Goal: Transaction & Acquisition: Purchase product/service

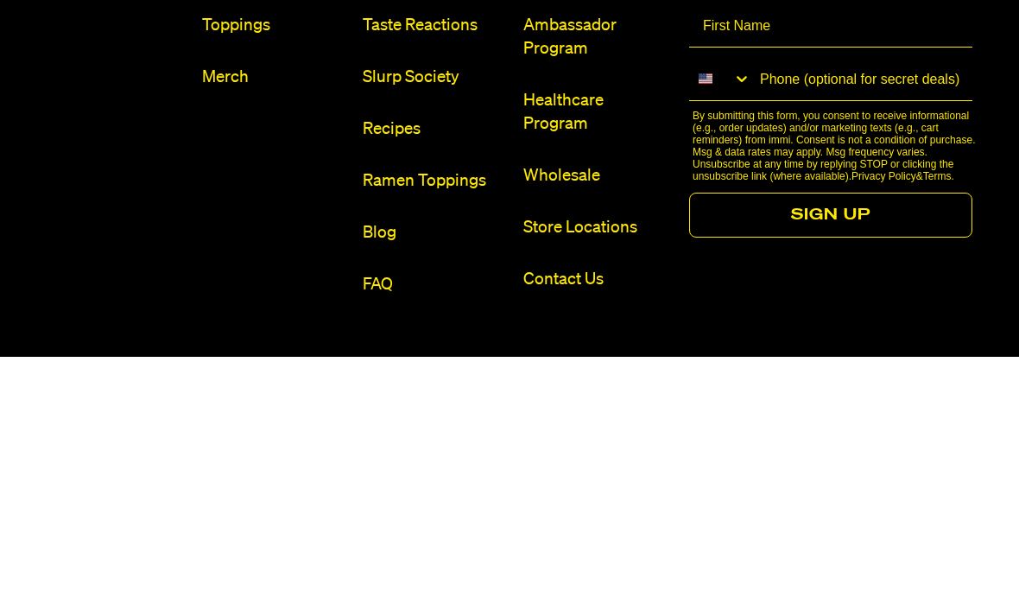
scroll to position [9740, 0]
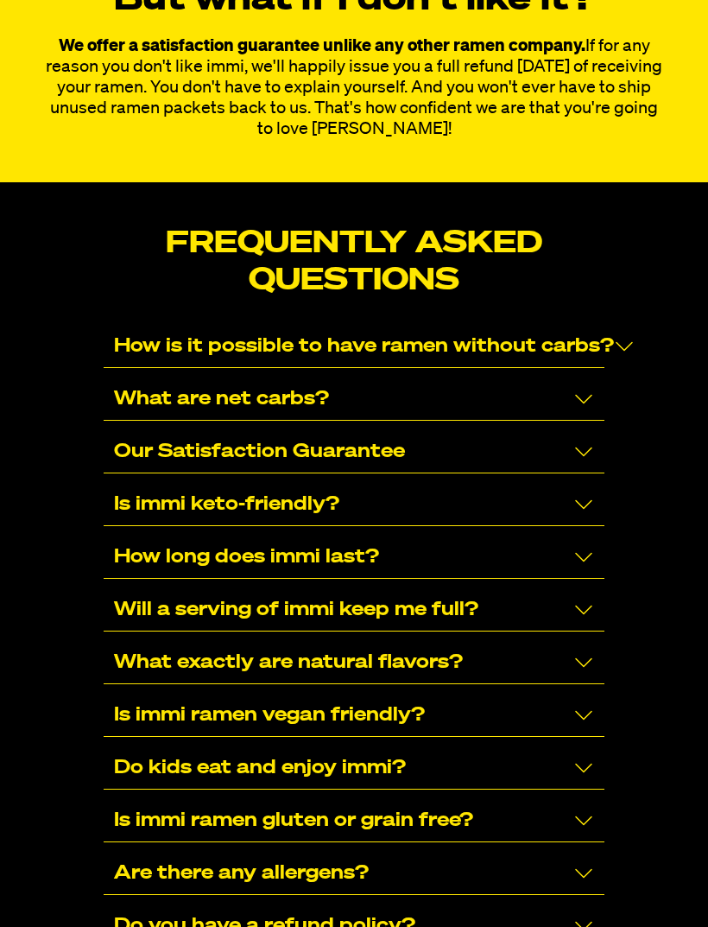
scroll to position [11011, 0]
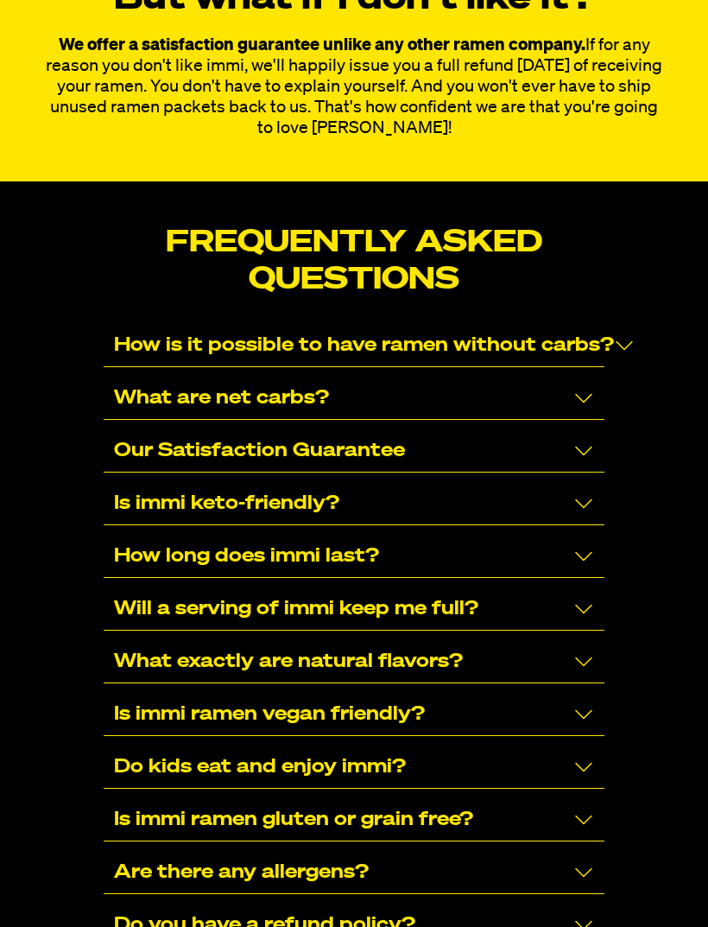
click at [576, 651] on icon "Collapse/Expand" at bounding box center [584, 661] width 21 height 21
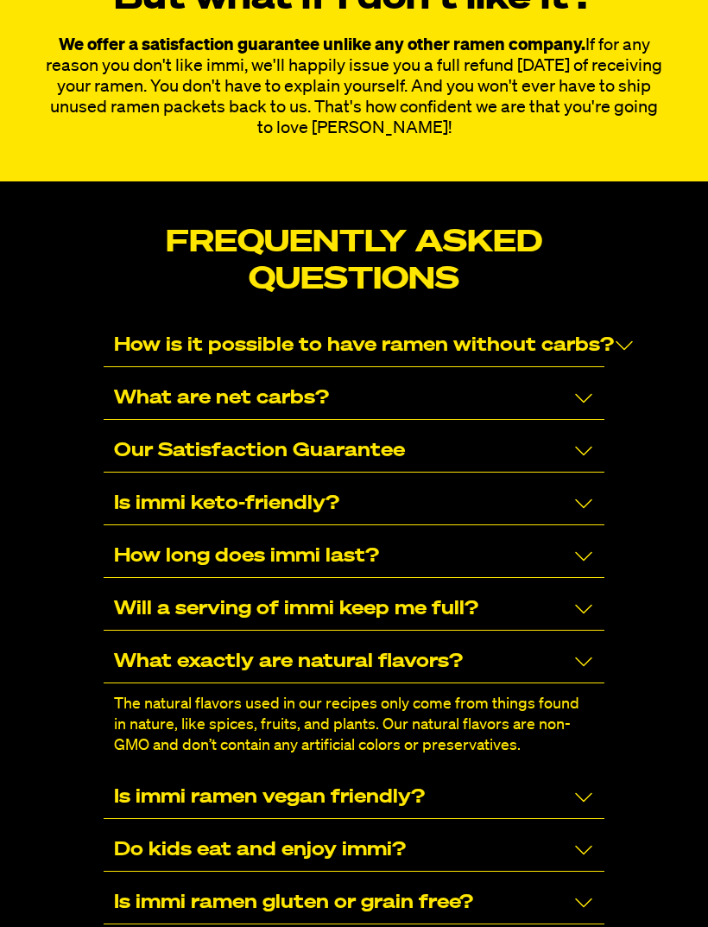
click at [577, 793] on icon "Collapse/Expand" at bounding box center [583, 798] width 17 height 10
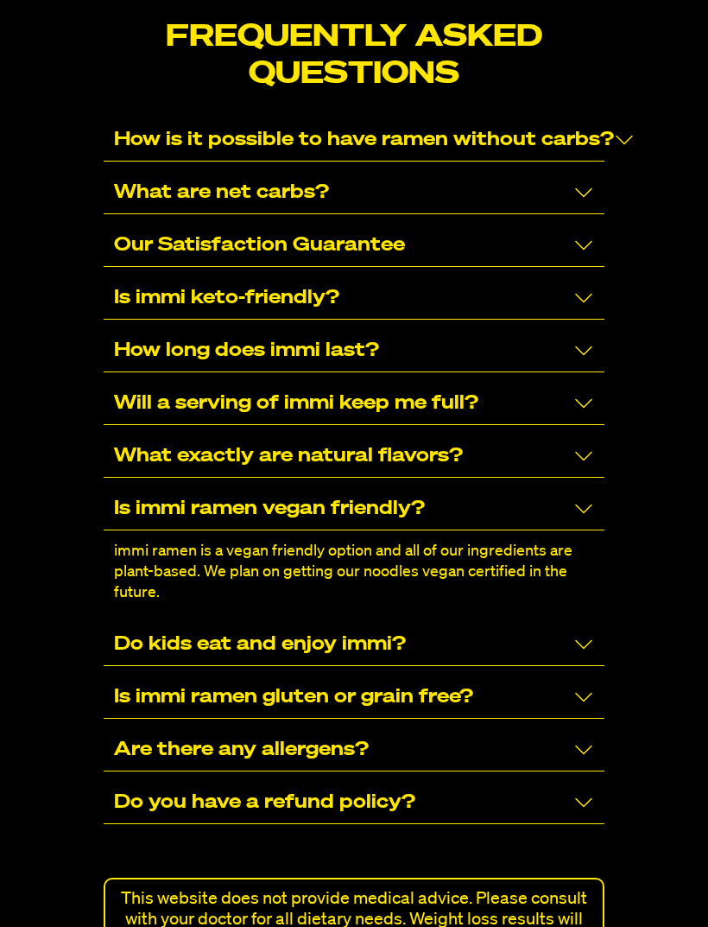
scroll to position [11217, 0]
click at [582, 739] on icon "Collapse/Expand" at bounding box center [584, 749] width 21 height 21
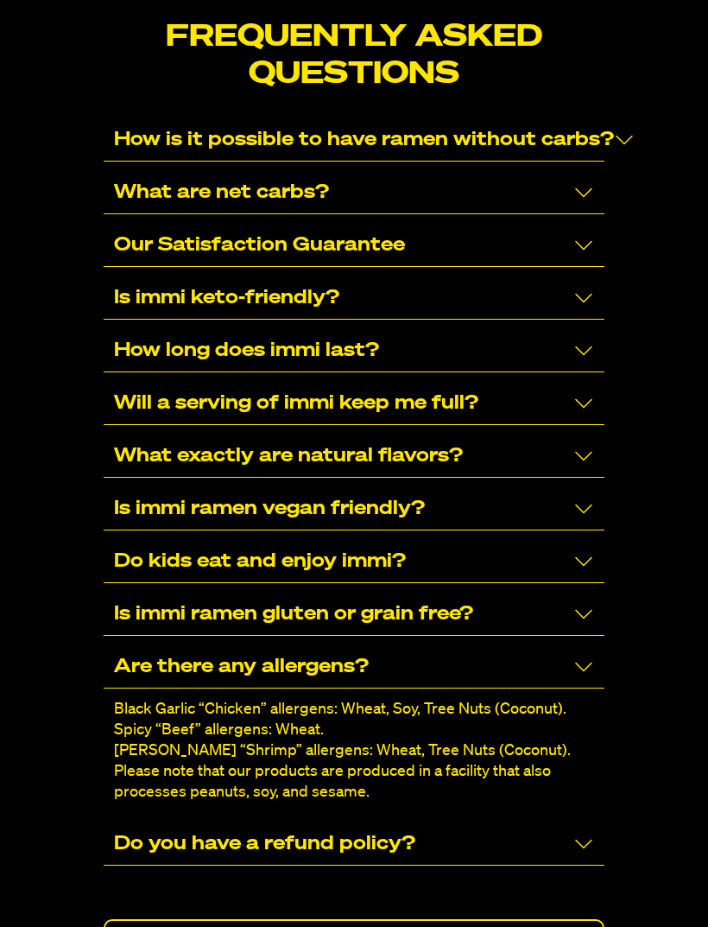
click at [586, 833] on icon "Collapse/Expand" at bounding box center [584, 843] width 21 height 21
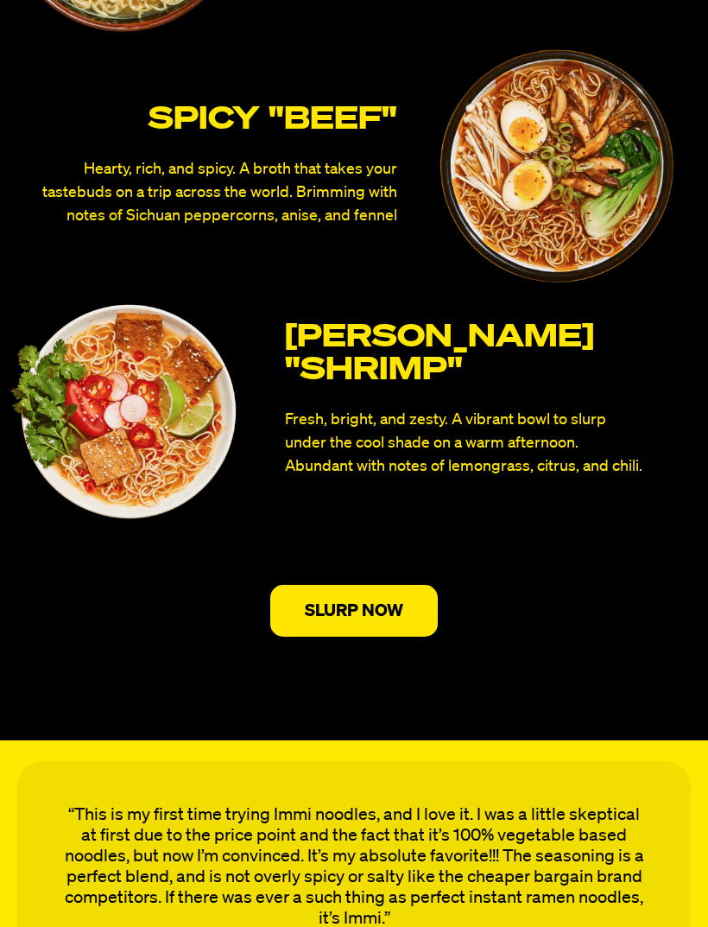
click at [399, 608] on p "SLURP NOW" at bounding box center [354, 610] width 98 height 17
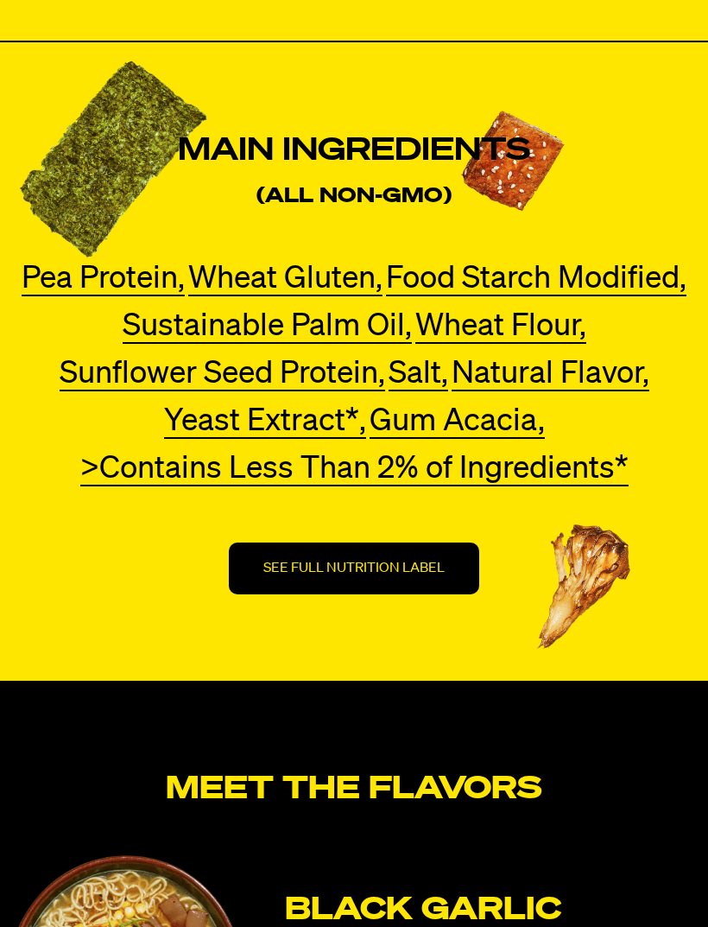
scroll to position [5884, 0]
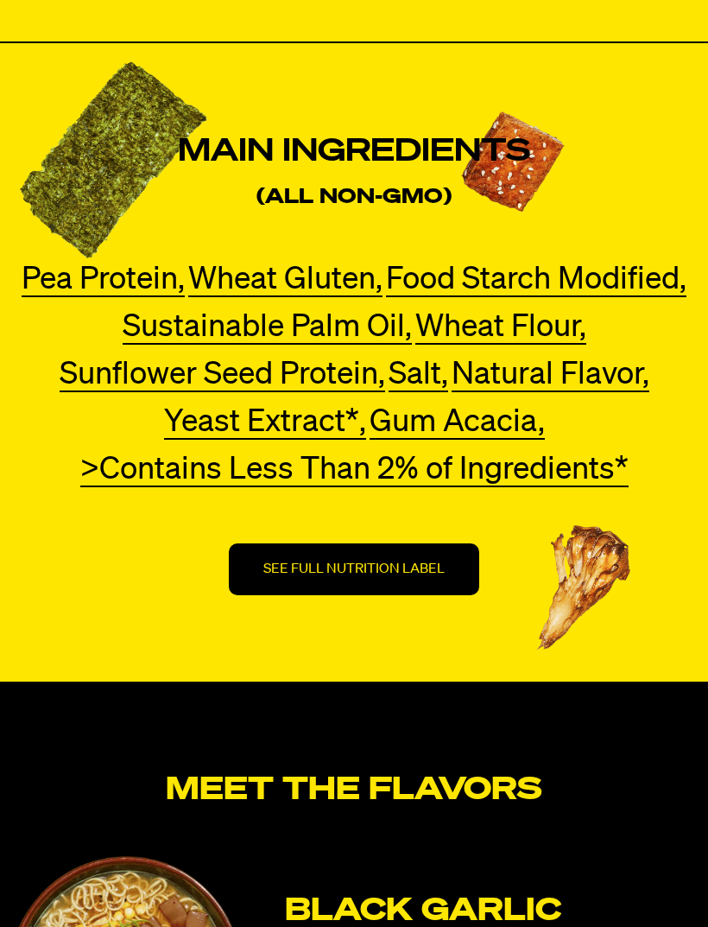
click at [423, 549] on button "SEE FULL NUTRITION LABEL" at bounding box center [354, 569] width 250 height 52
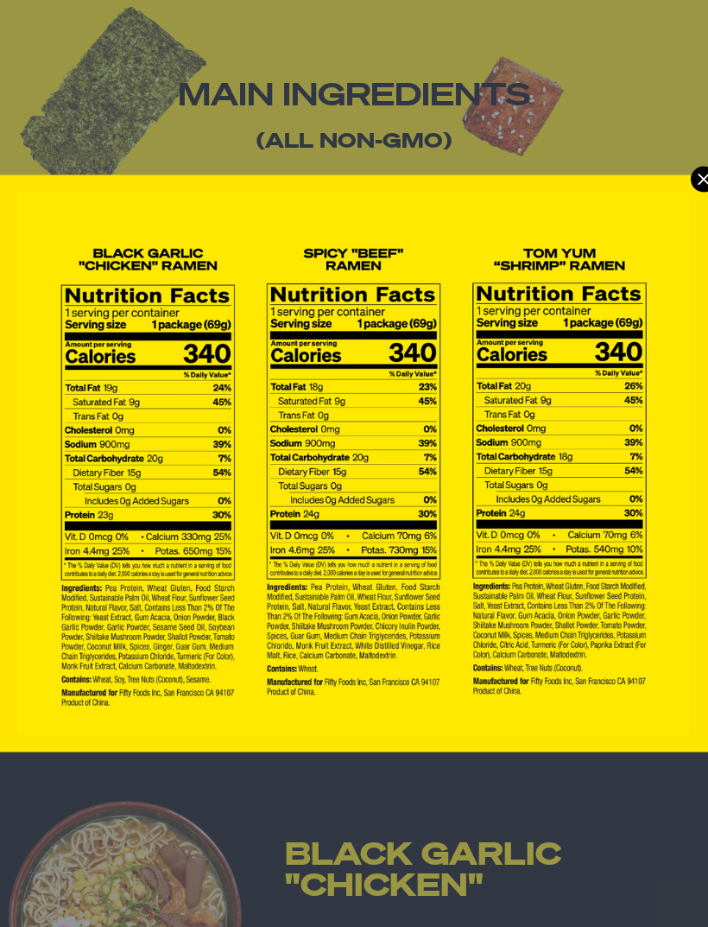
scroll to position [0, 0]
click at [702, 180] on icon "Modal" at bounding box center [703, 179] width 11 height 11
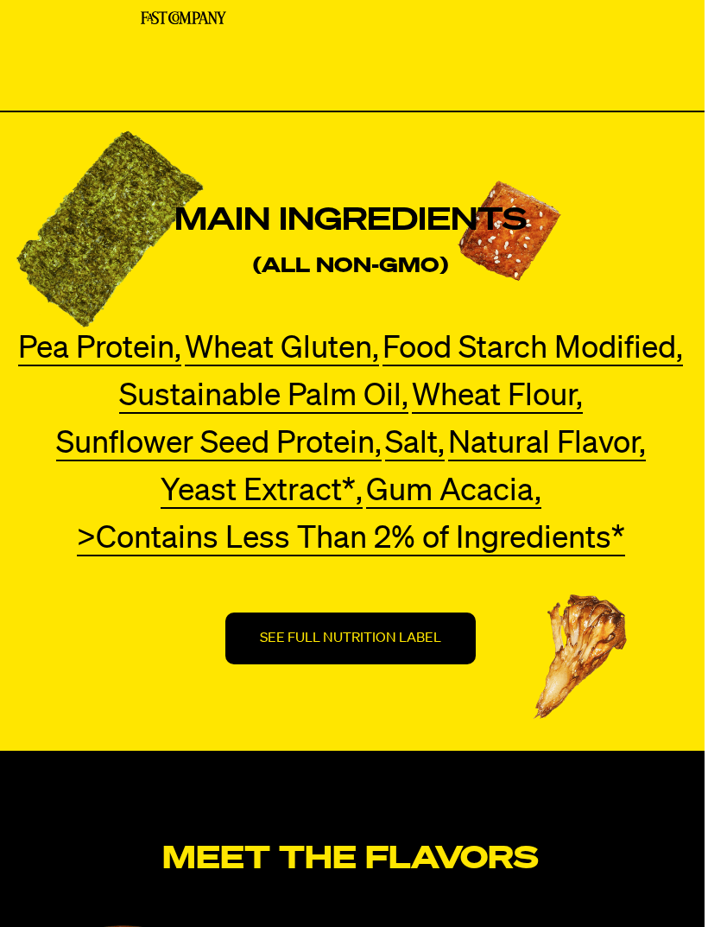
scroll to position [5821, 10]
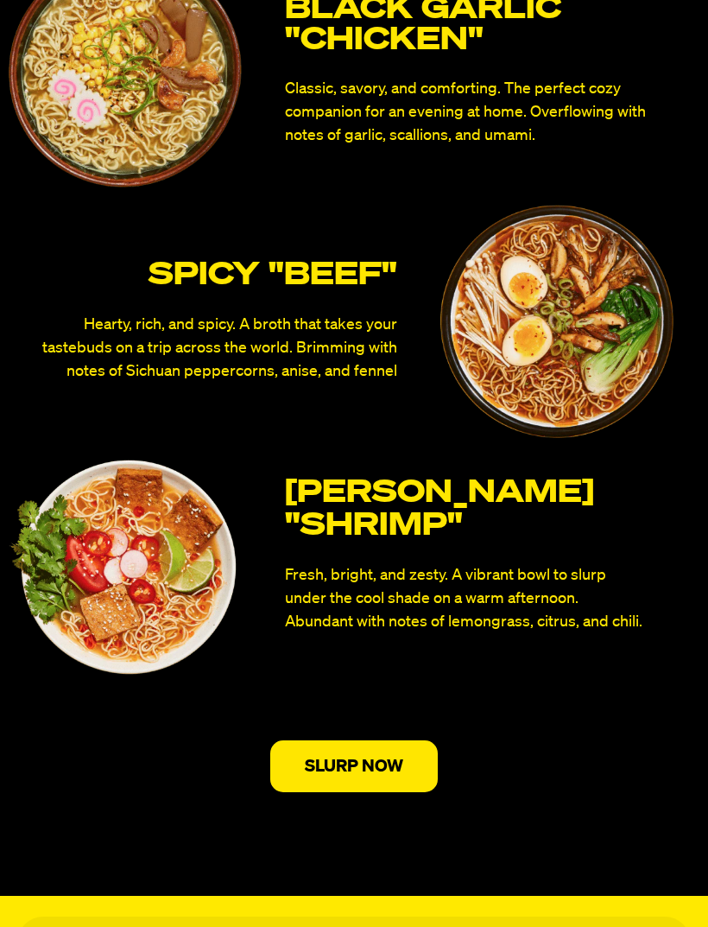
click at [388, 770] on p "SLURP NOW" at bounding box center [354, 765] width 98 height 17
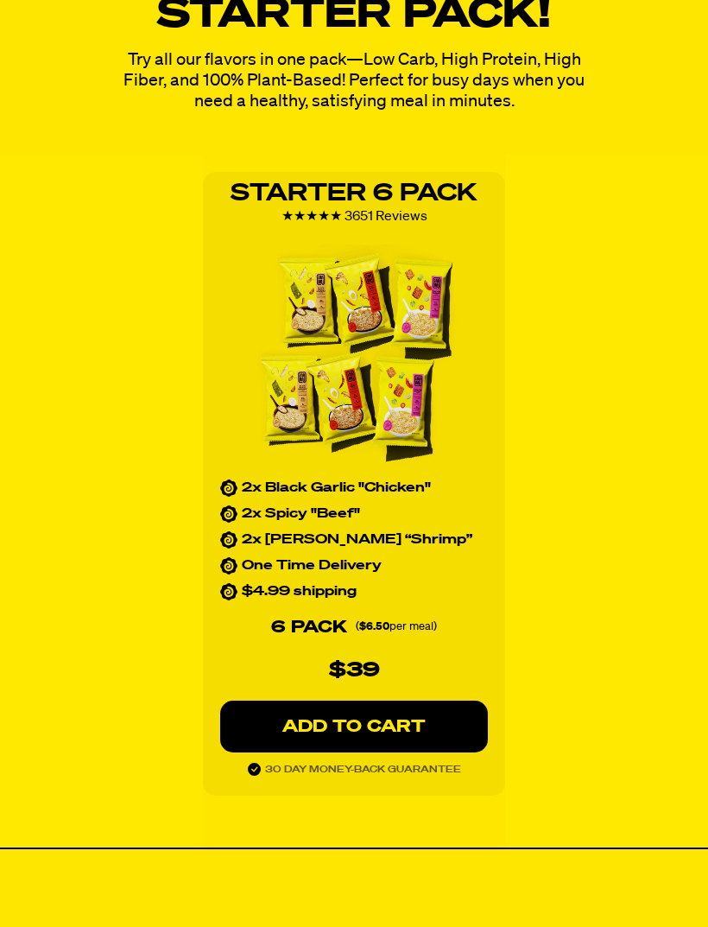
scroll to position [2354, 0]
click at [415, 729] on p "ADD TO CART" at bounding box center [354, 726] width 199 height 17
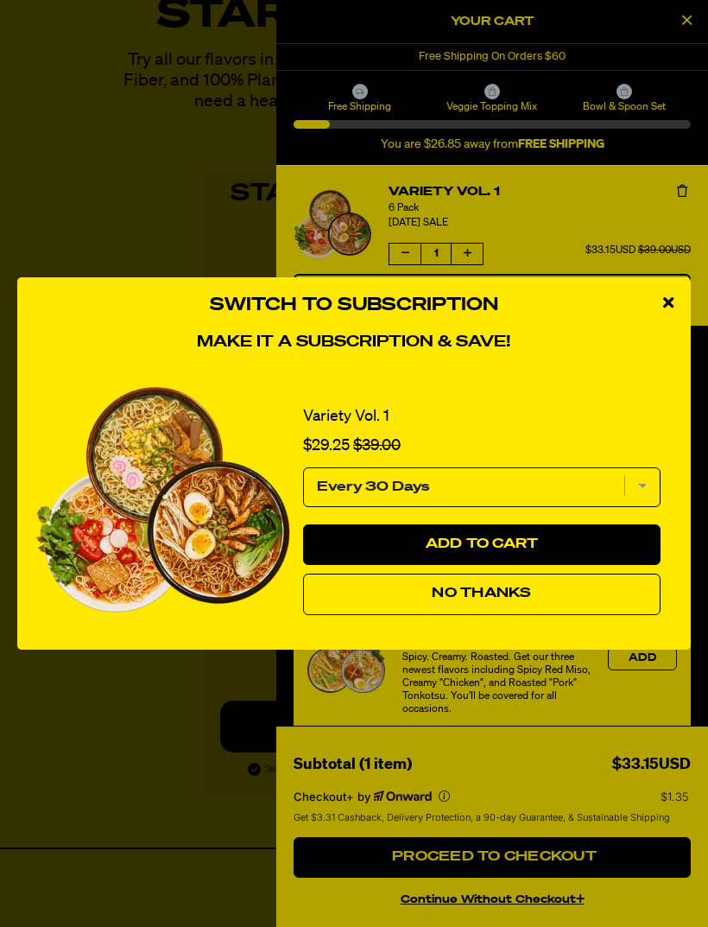
click at [547, 566] on button "Add to Cart" at bounding box center [482, 544] width 358 height 41
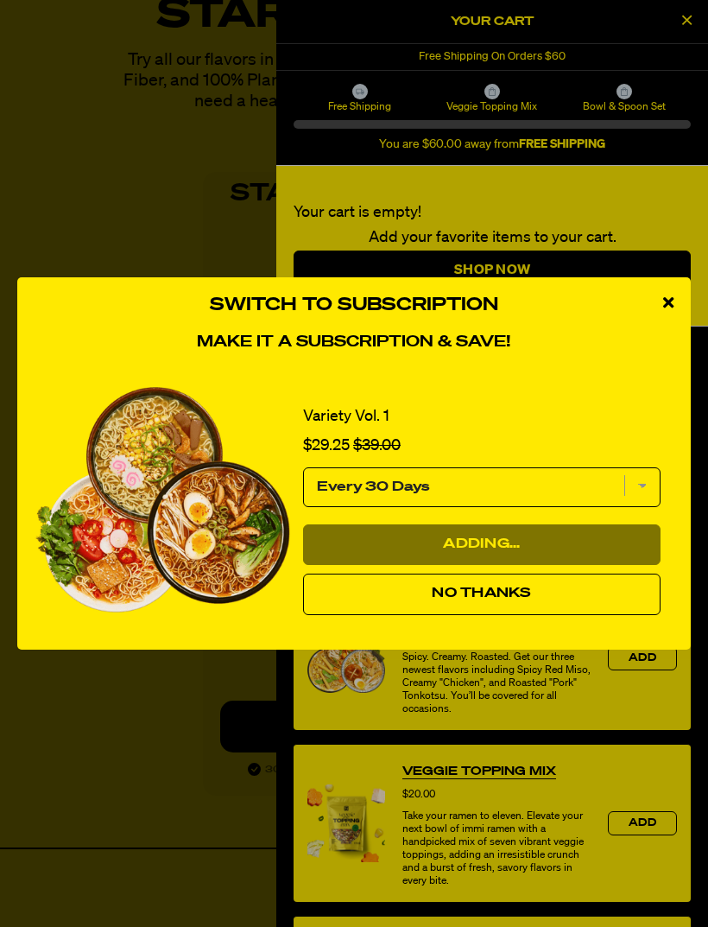
select select "Every 30 Days"
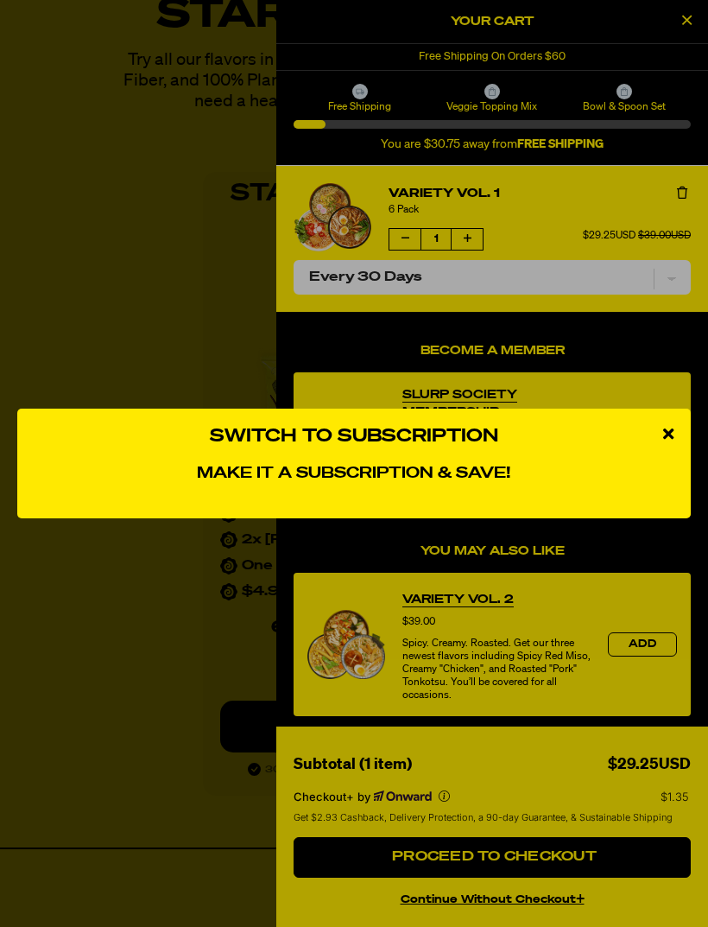
click at [680, 460] on div "close modal" at bounding box center [668, 435] width 45 height 52
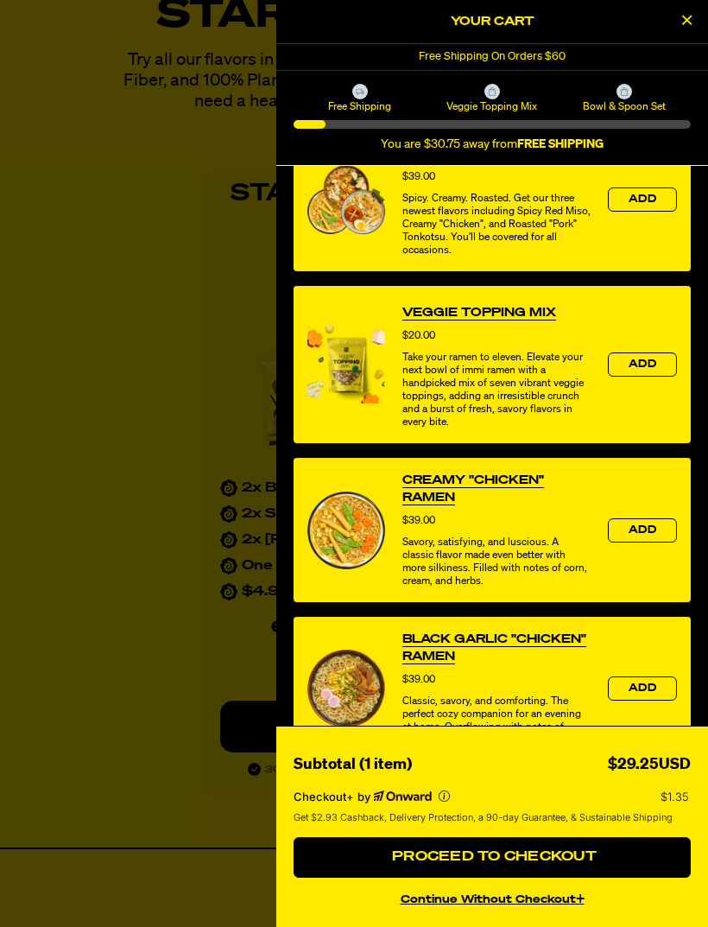
scroll to position [446, 0]
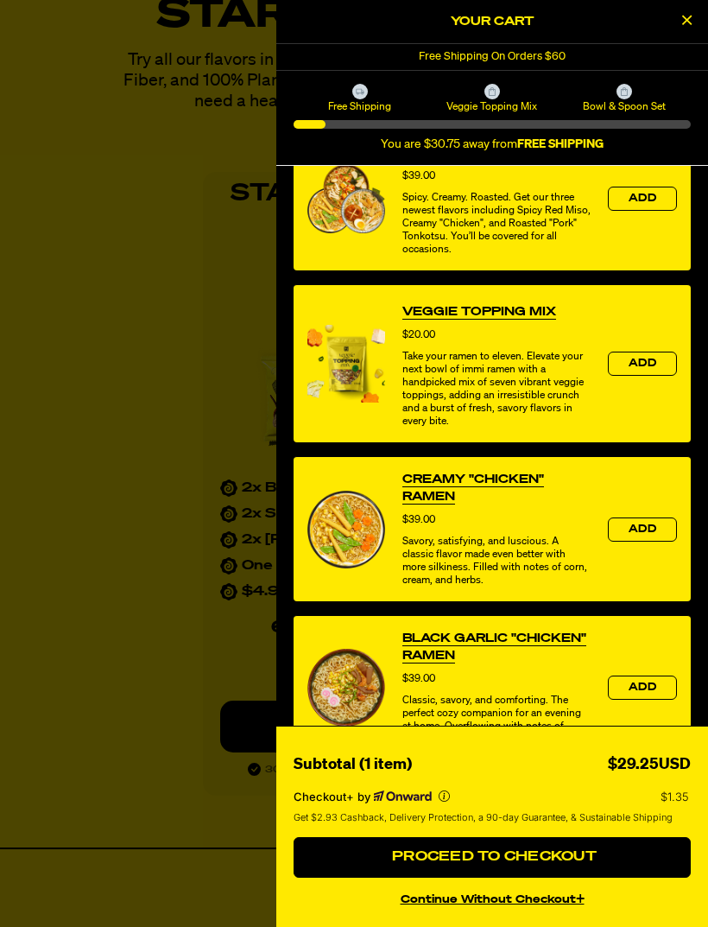
click at [443, 500] on link "Creamy "Chicken" Ramen" at bounding box center [496, 488] width 188 height 35
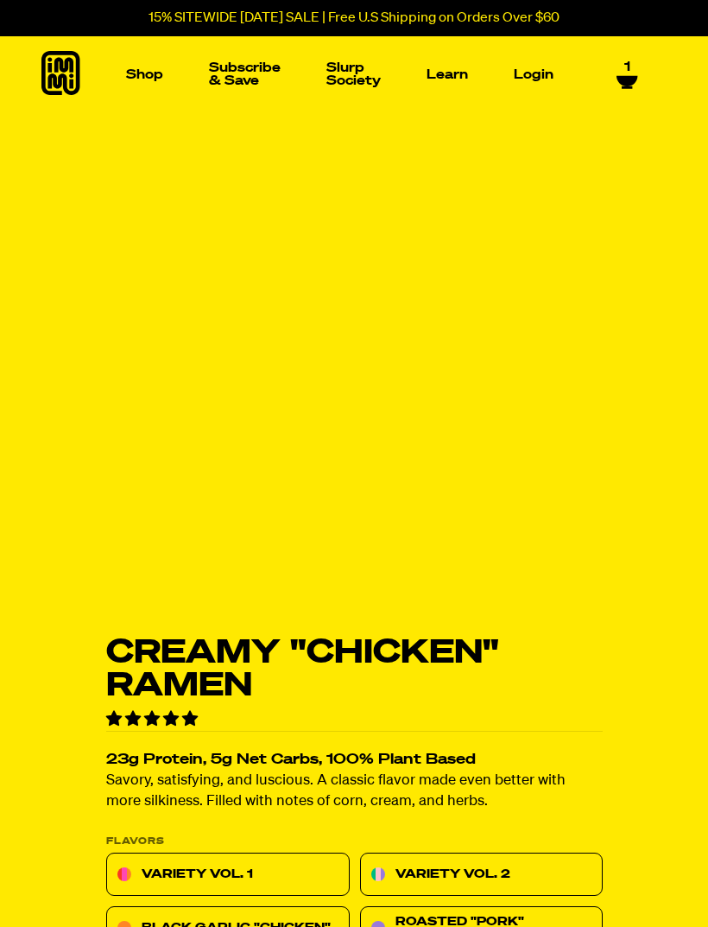
select select "Every 30 Days"
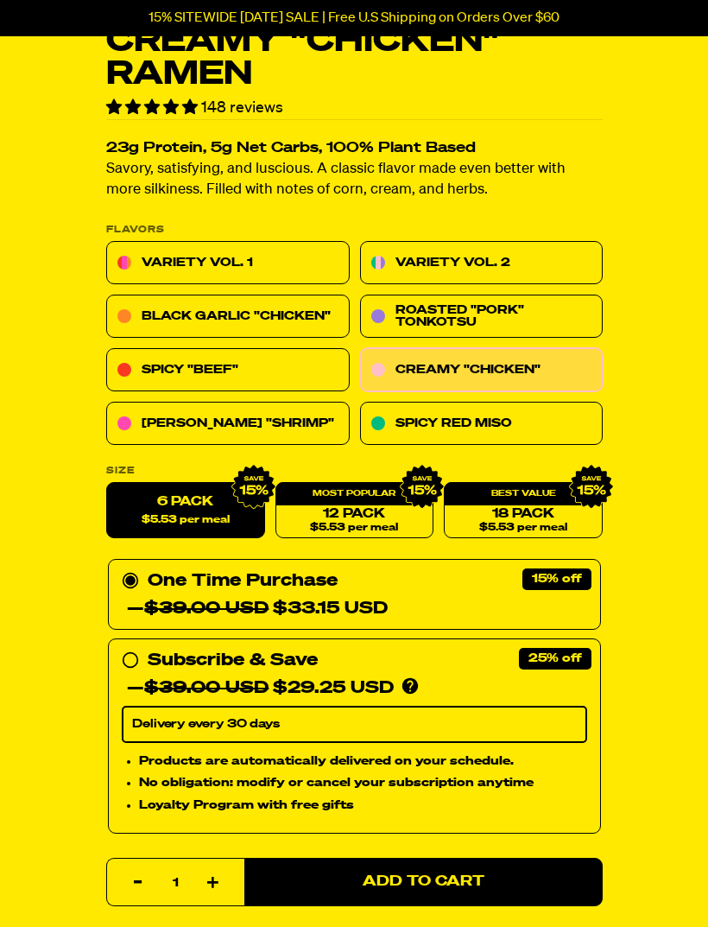
scroll to position [491, 0]
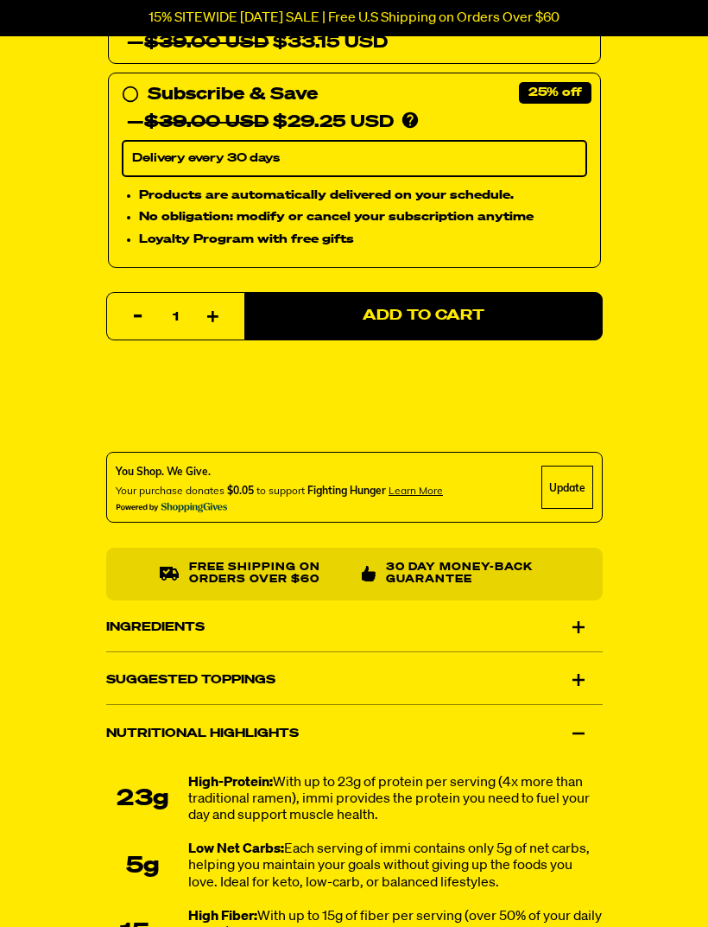
click at [578, 626] on div "Ingredients" at bounding box center [354, 628] width 497 height 48
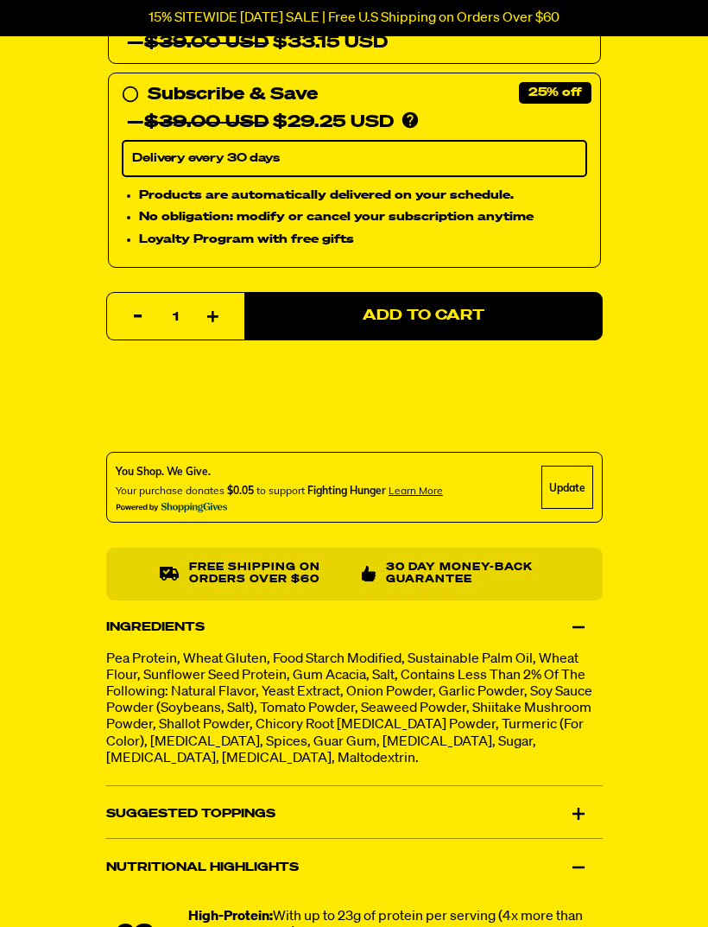
click at [572, 806] on div "Suggested Toppings" at bounding box center [354, 814] width 497 height 48
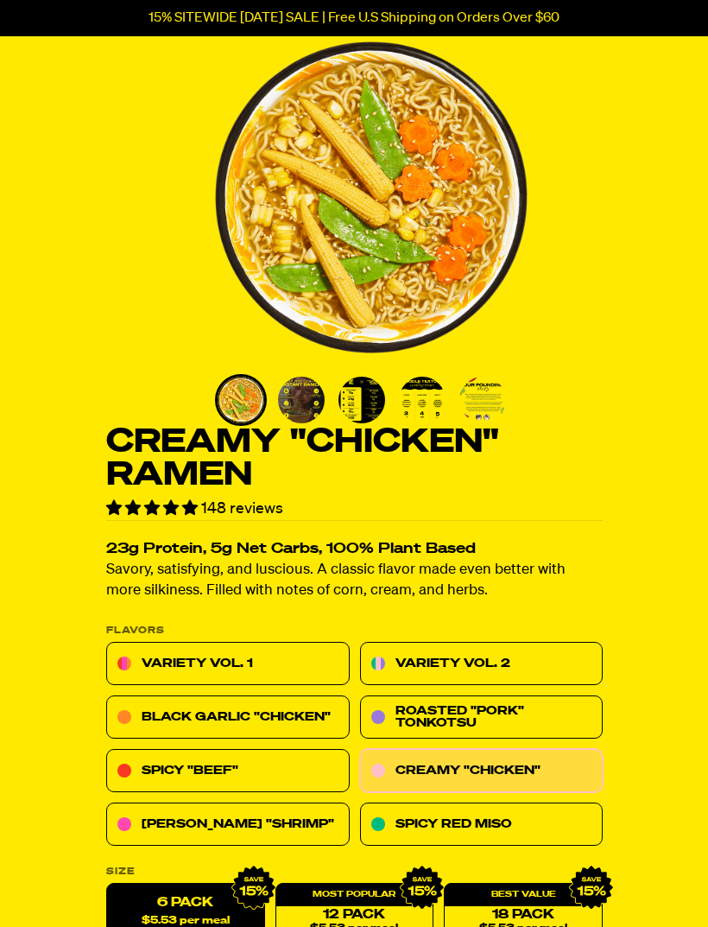
scroll to position [0, 0]
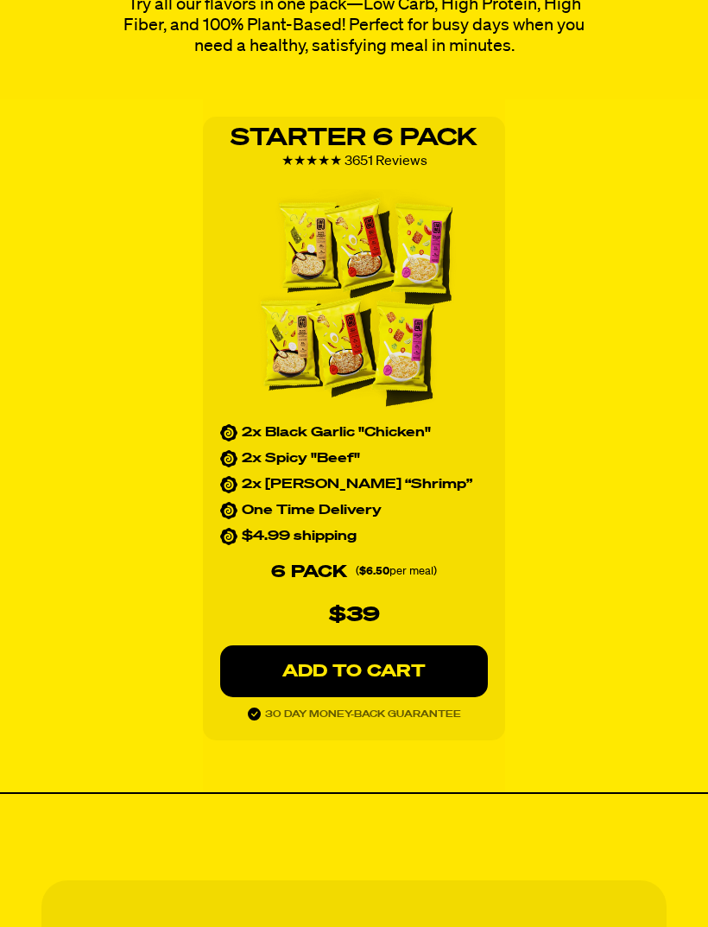
scroll to position [2409, 0]
select select "Every 30 Days"
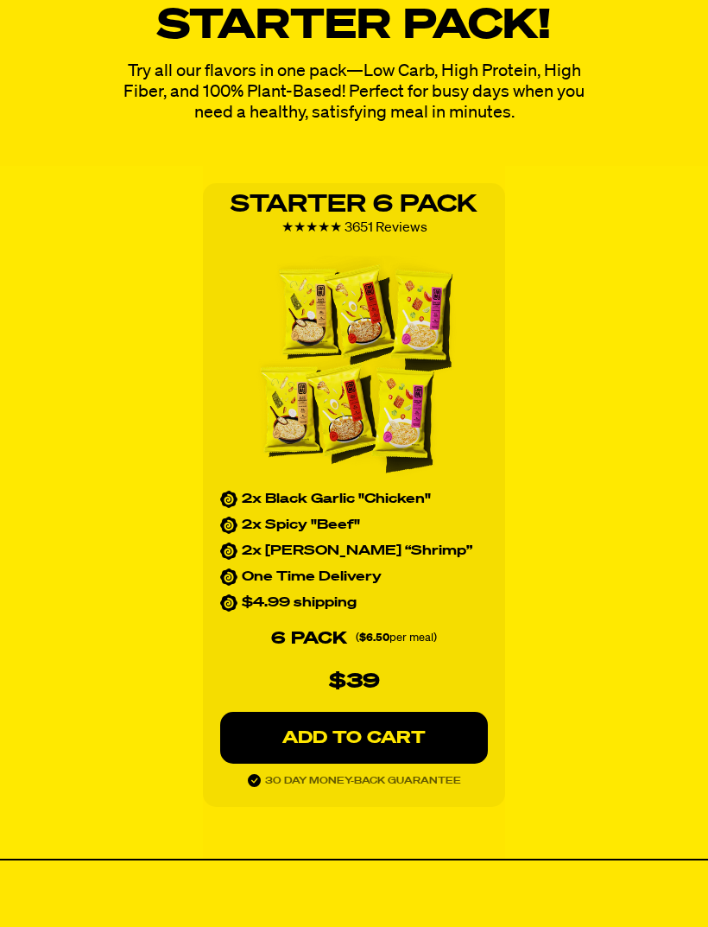
scroll to position [2342, 0]
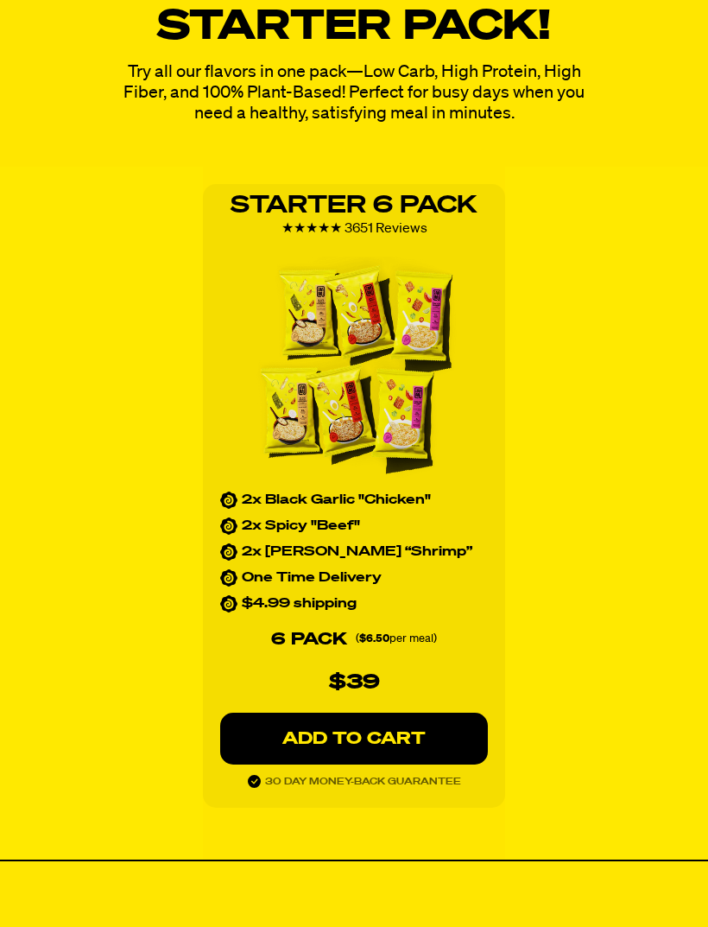
click at [431, 735] on p "ADD TO CART" at bounding box center [354, 738] width 199 height 17
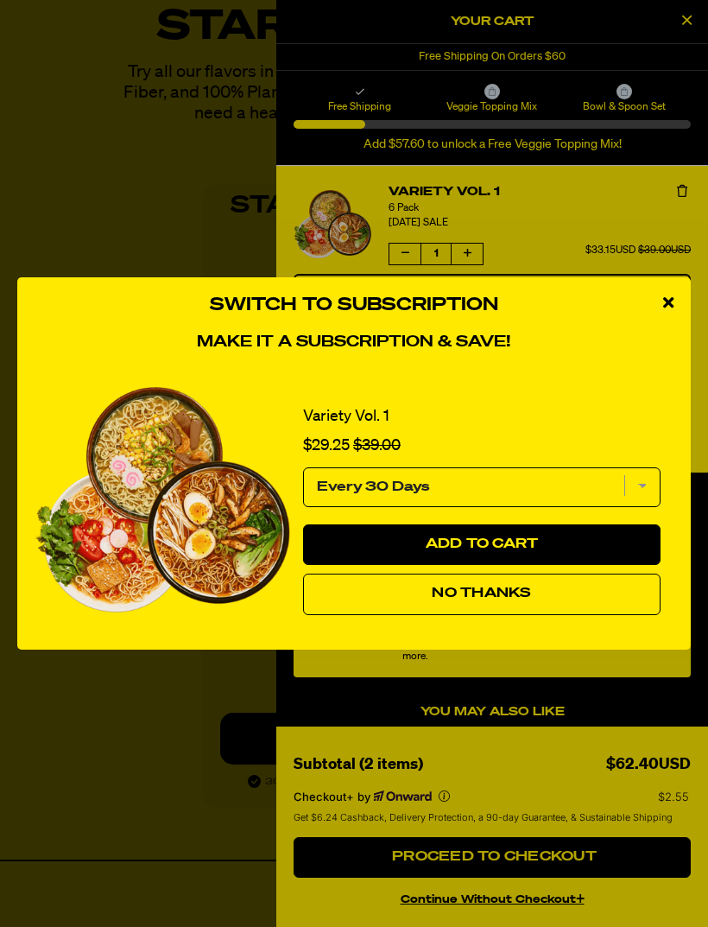
click at [637, 507] on select "Every 30 Days" at bounding box center [482, 487] width 358 height 40
click at [583, 566] on button "Add to Cart" at bounding box center [482, 544] width 358 height 41
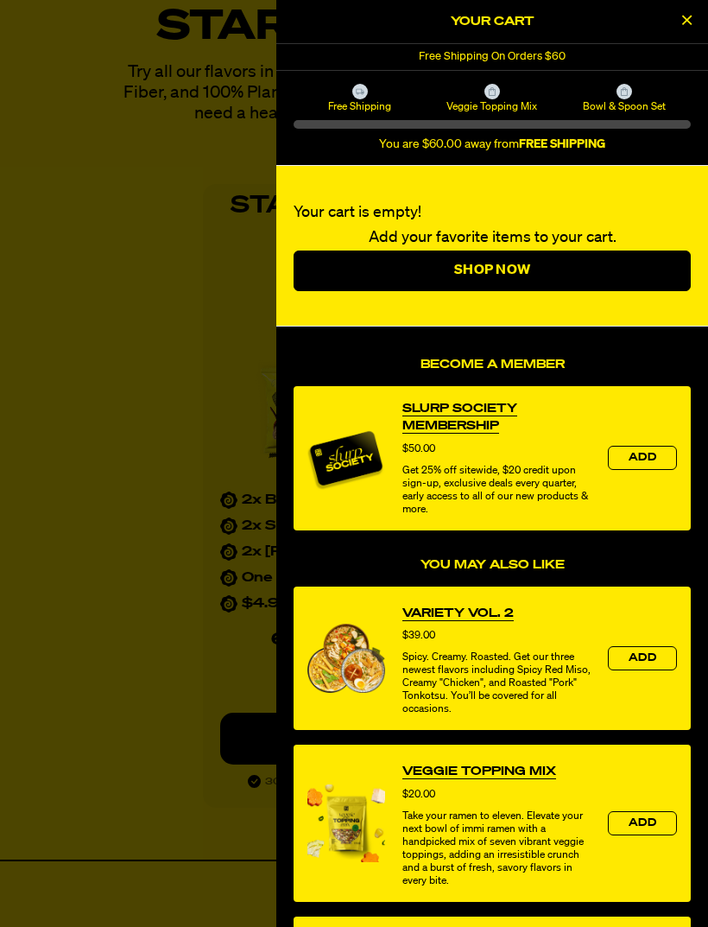
select select "Every 30 Days"
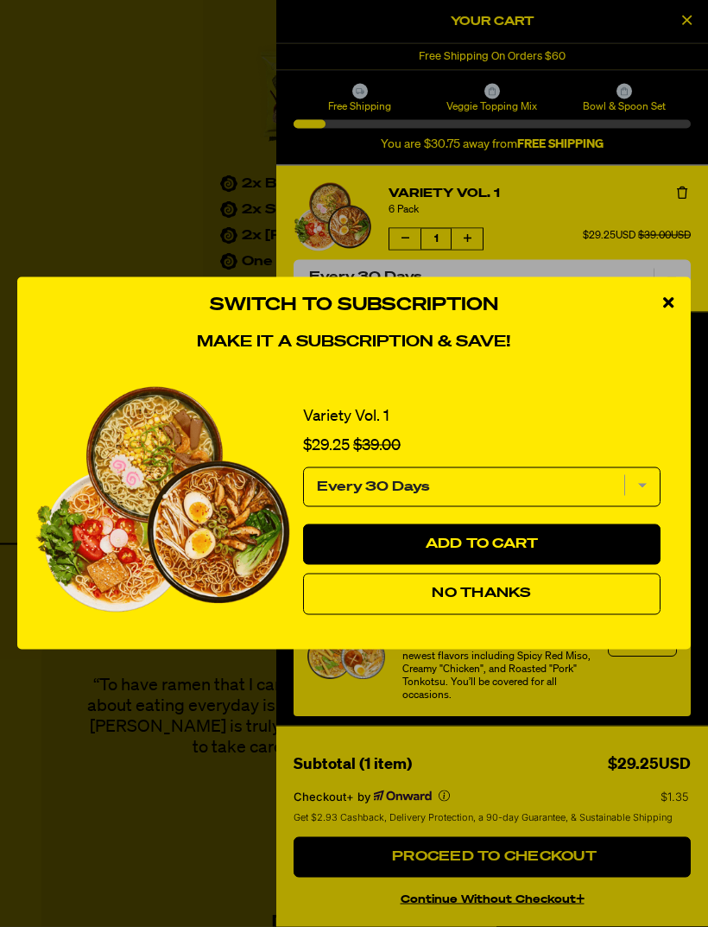
scroll to position [2658, 0]
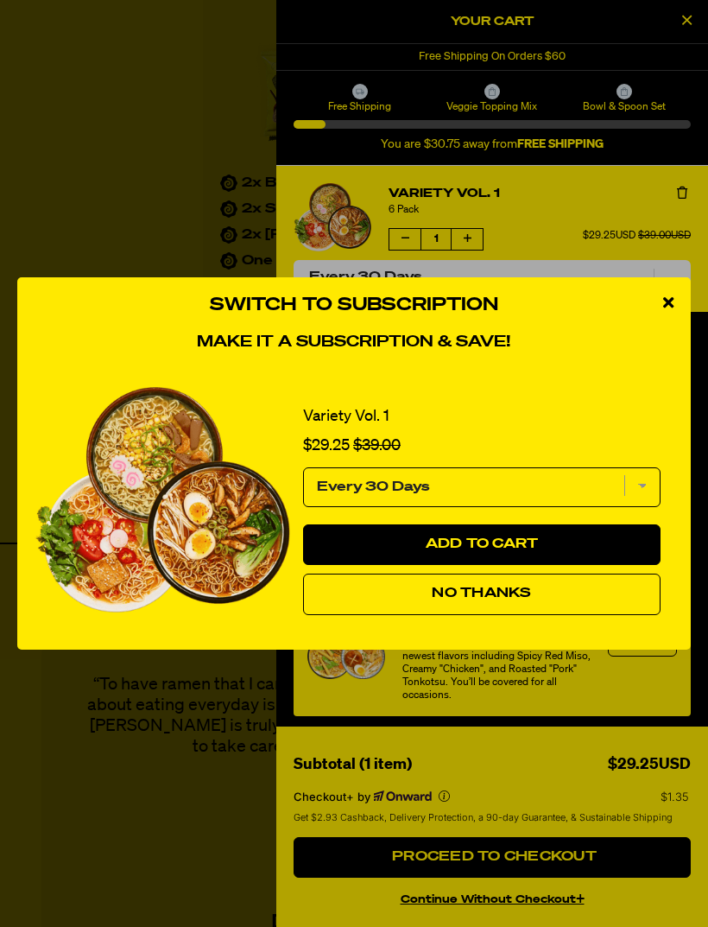
click at [663, 310] on icon "close modal" at bounding box center [668, 303] width 10 height 16
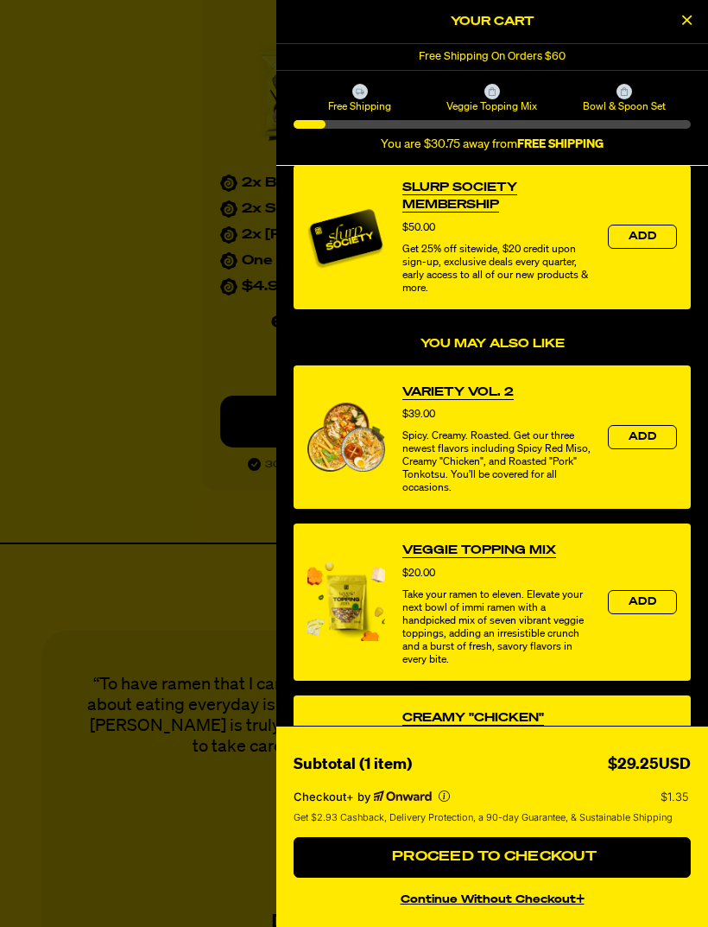
scroll to position [231, 0]
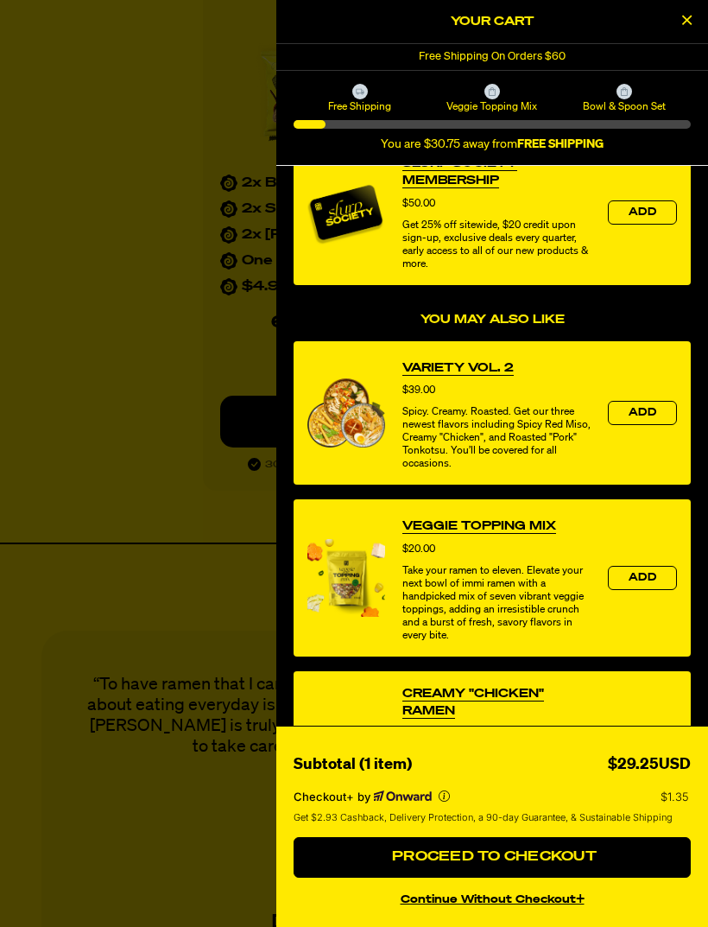
click at [523, 530] on link "Veggie Topping Mix" at bounding box center [479, 525] width 154 height 17
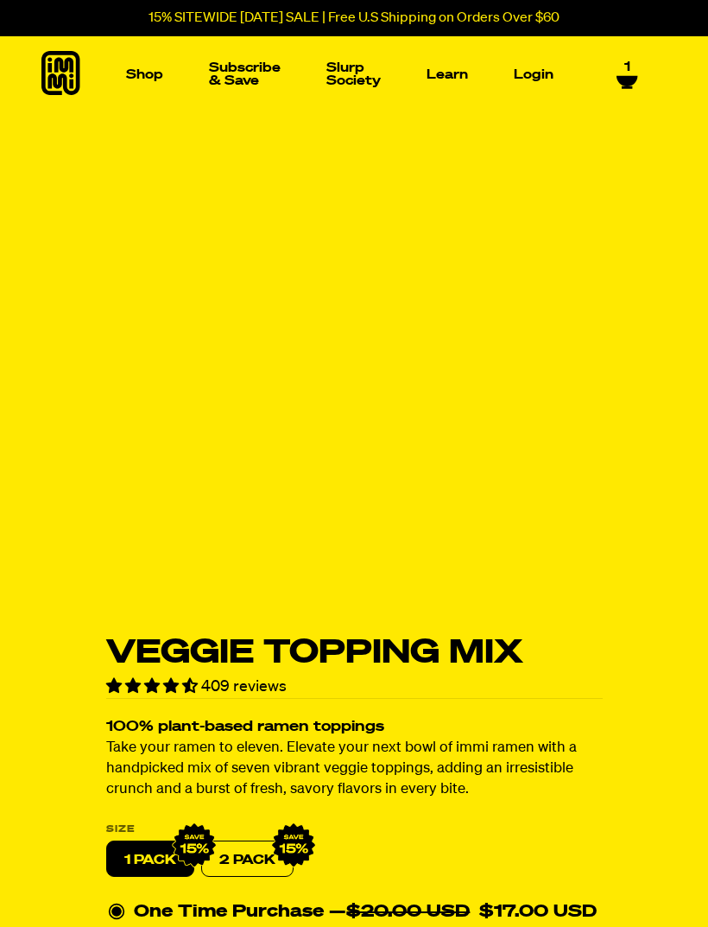
select select "Every 30 Days"
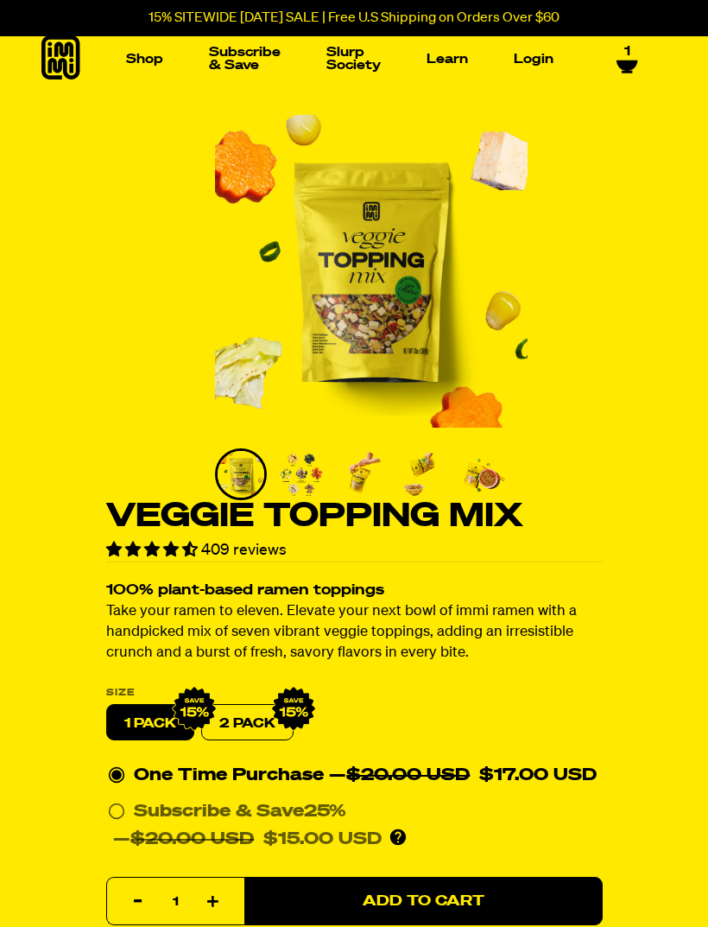
scroll to position [23, 0]
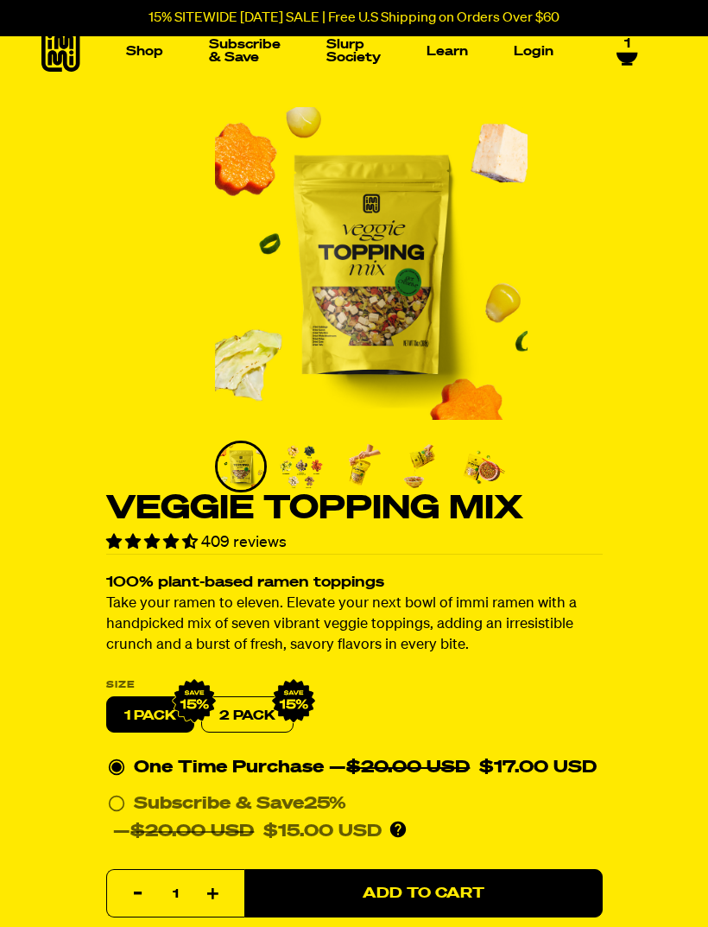
click at [259, 543] on span "409 reviews" at bounding box center [244, 543] width 86 height 16
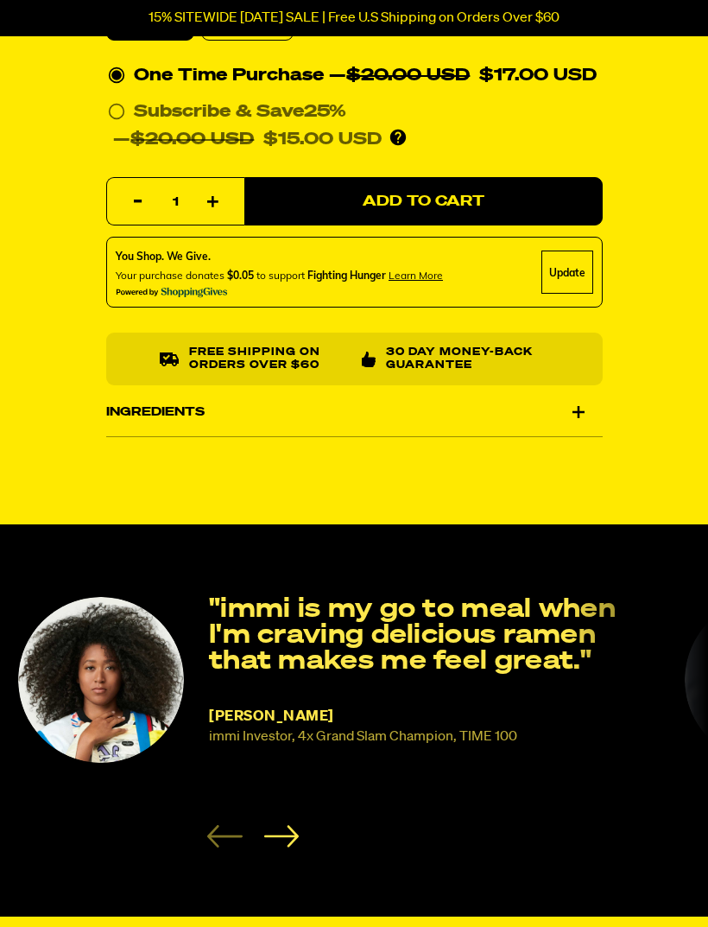
scroll to position [414, 0]
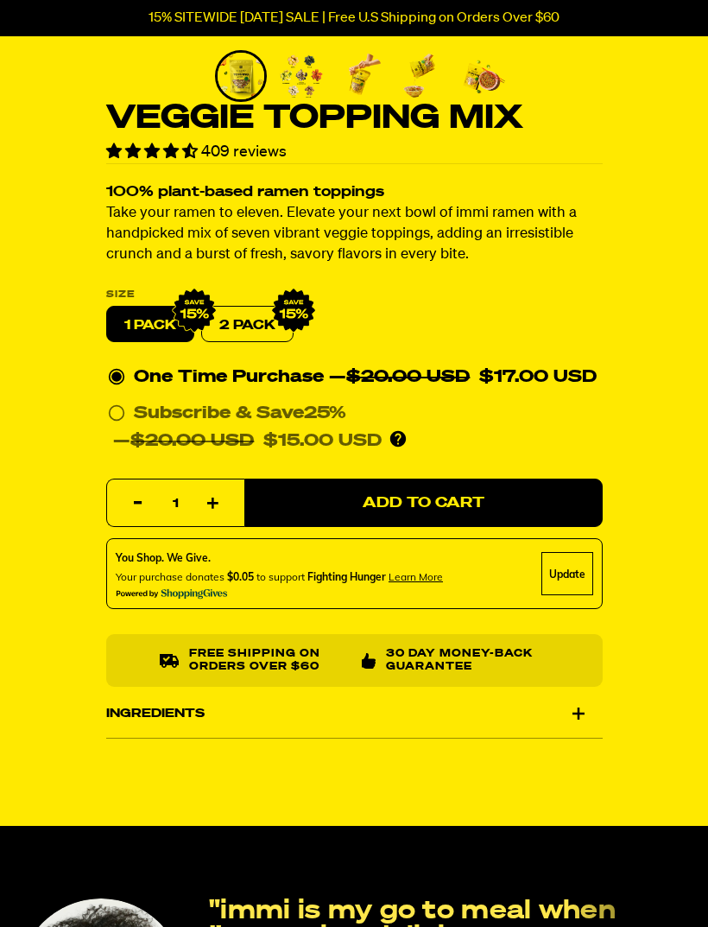
click at [567, 715] on div "Ingredients" at bounding box center [354, 713] width 497 height 48
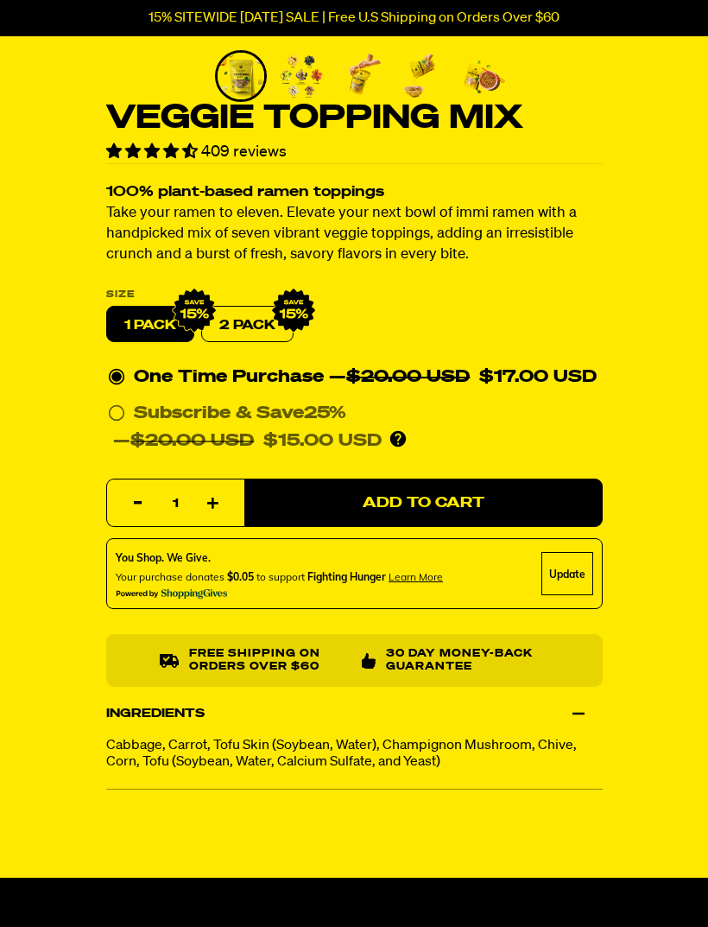
click at [641, 471] on div "Veggie Topping Mix 409 reviews 100% plant-based ramen toppings Take your ramen …" at bounding box center [354, 262] width 708 height 1091
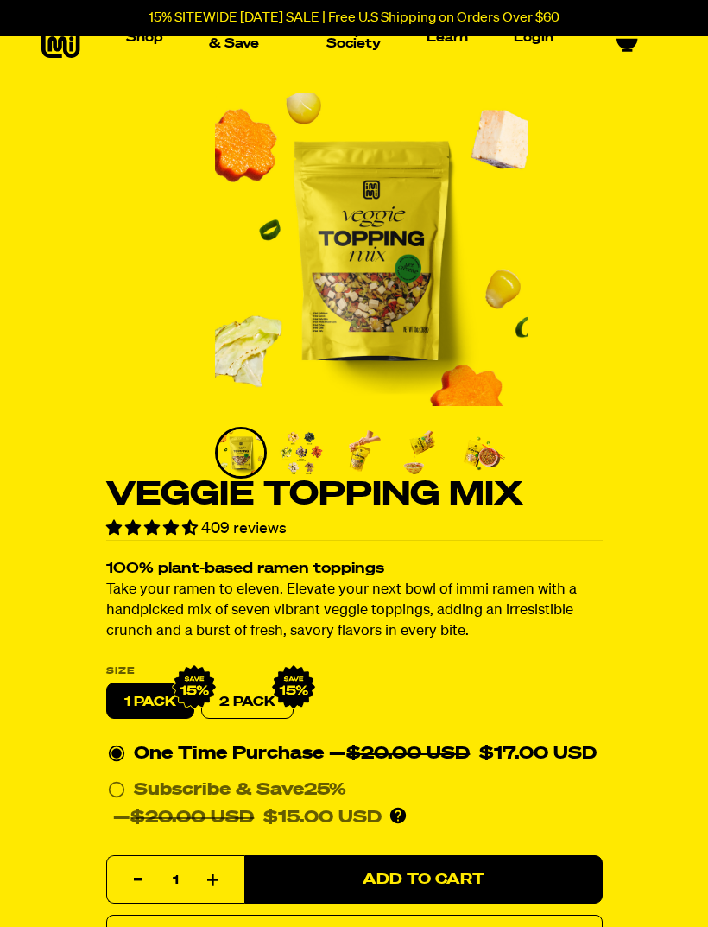
scroll to position [0, 0]
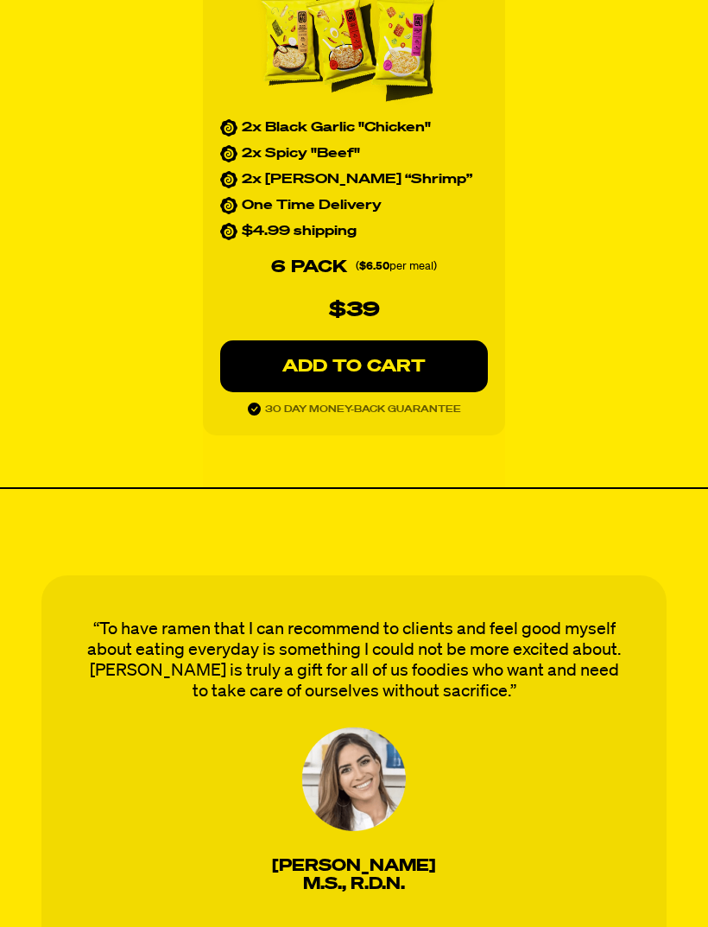
select select "Every 30 Days"
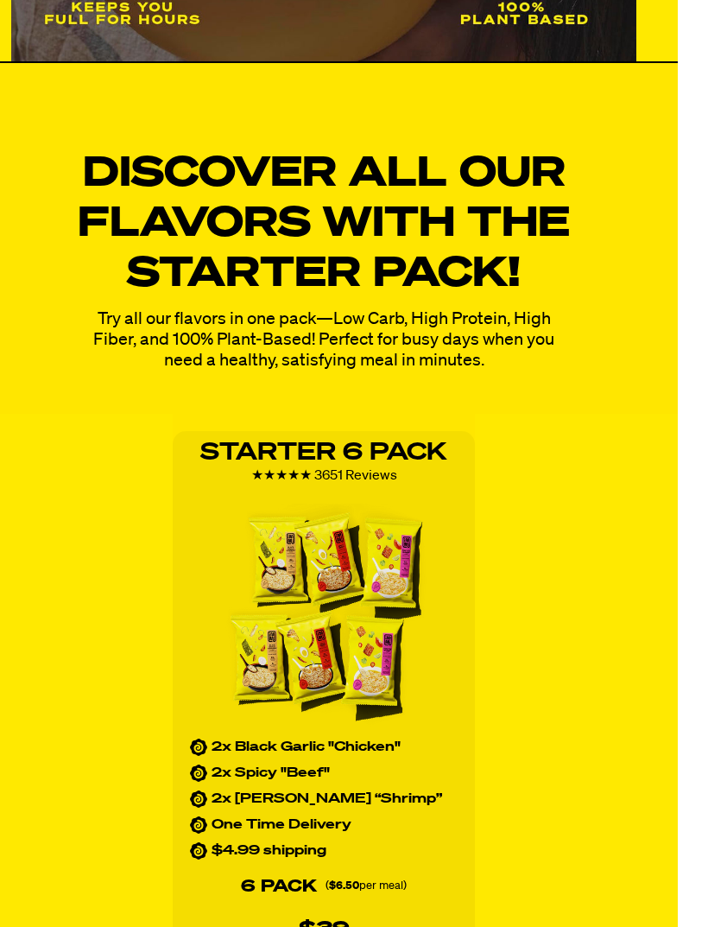
scroll to position [2175, 12]
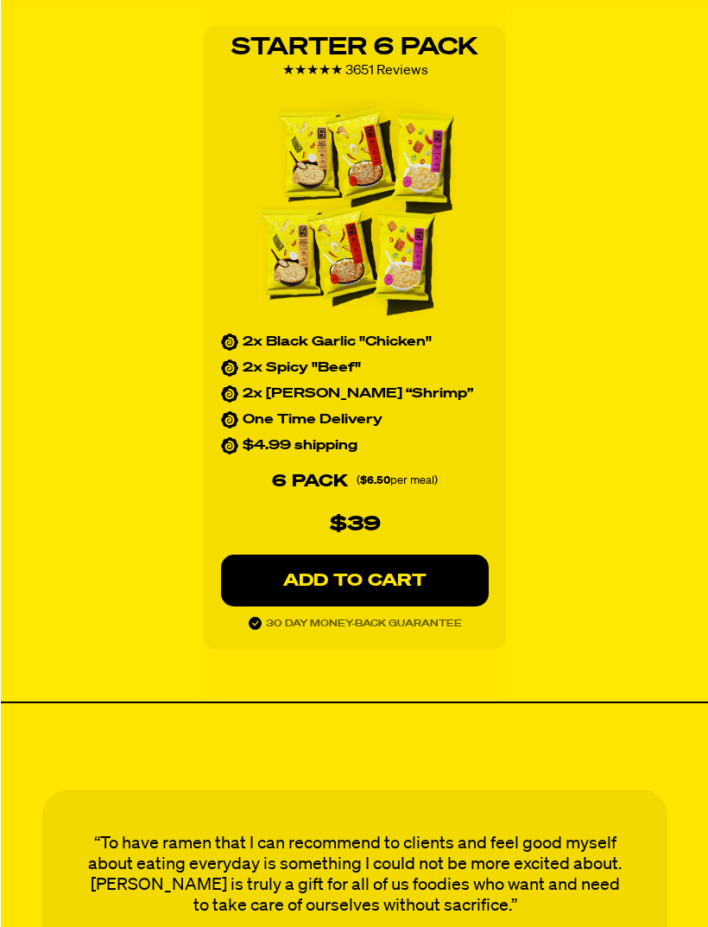
click at [436, 593] on button "ADD TO CART" at bounding box center [354, 581] width 268 height 52
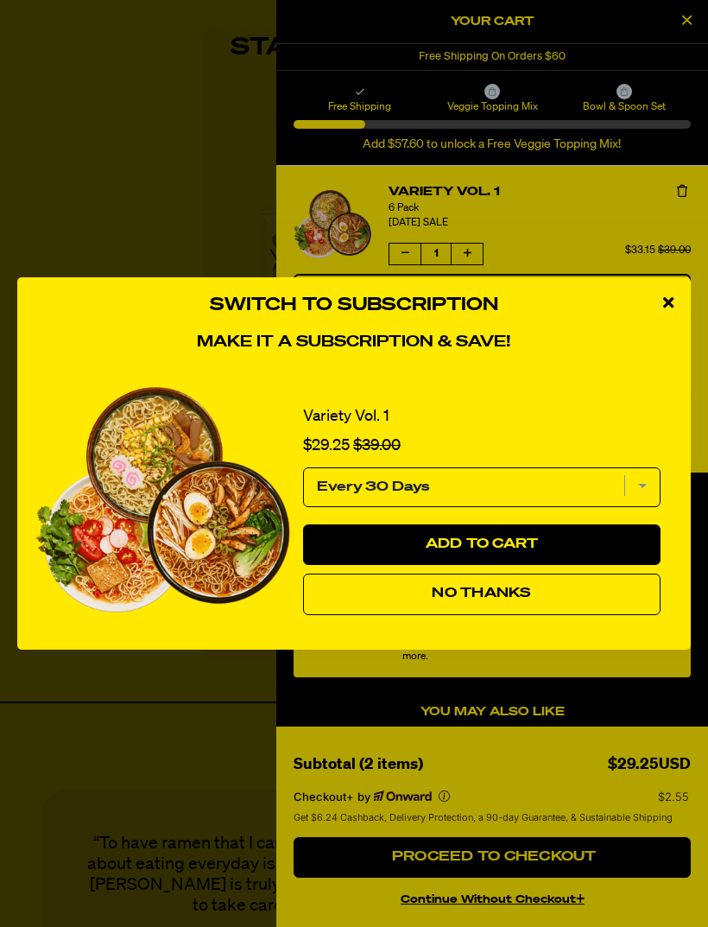
click at [427, 566] on button "Add to Cart" at bounding box center [482, 544] width 358 height 41
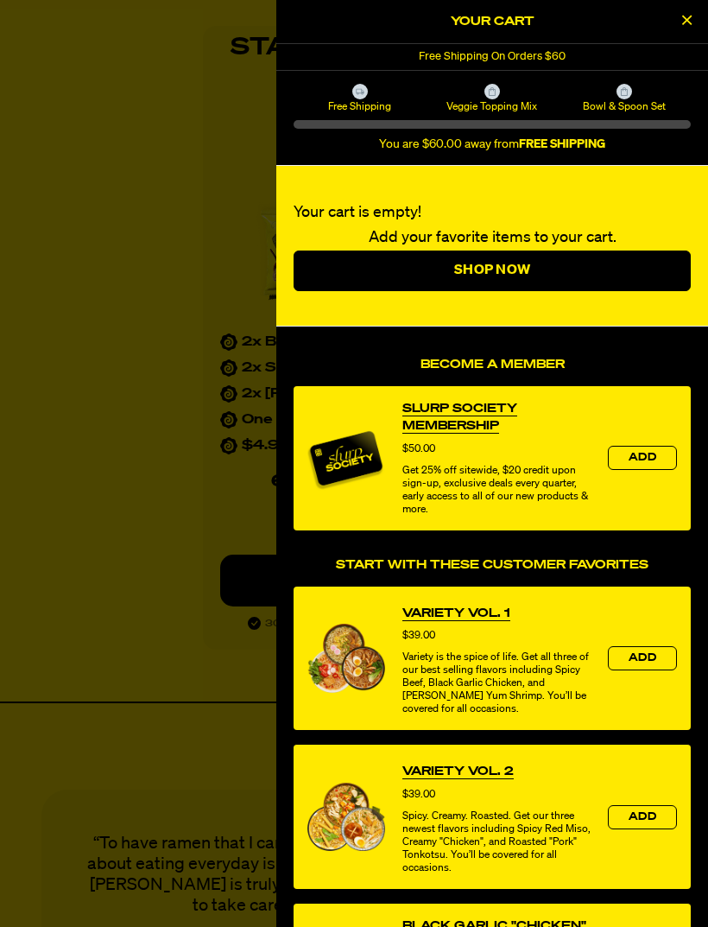
select select "Every 30 Days"
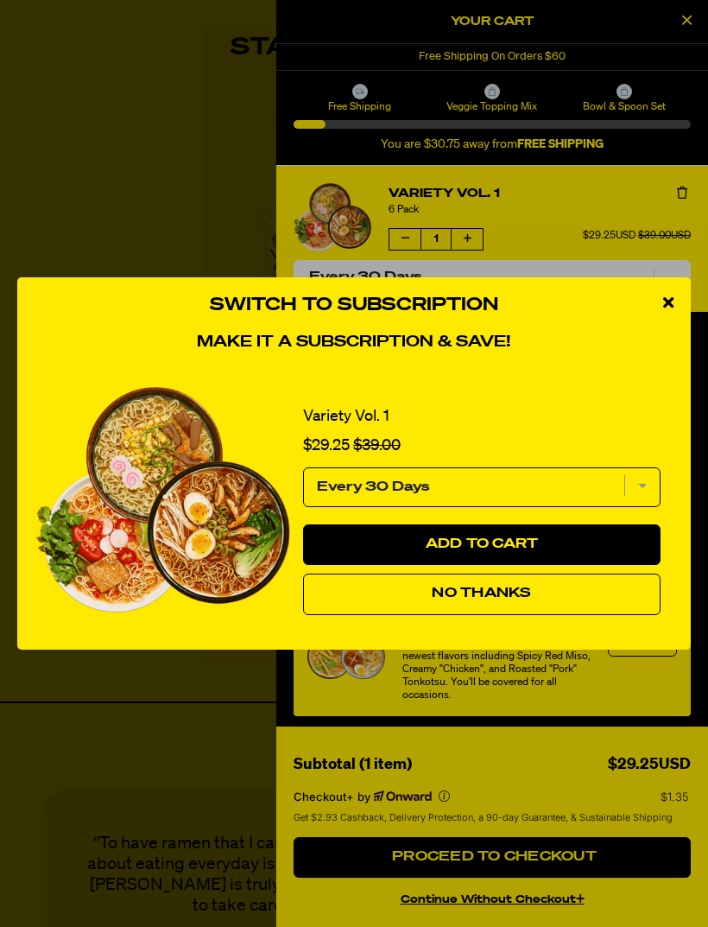
click at [577, 561] on button "Add to Cart" at bounding box center [482, 544] width 358 height 41
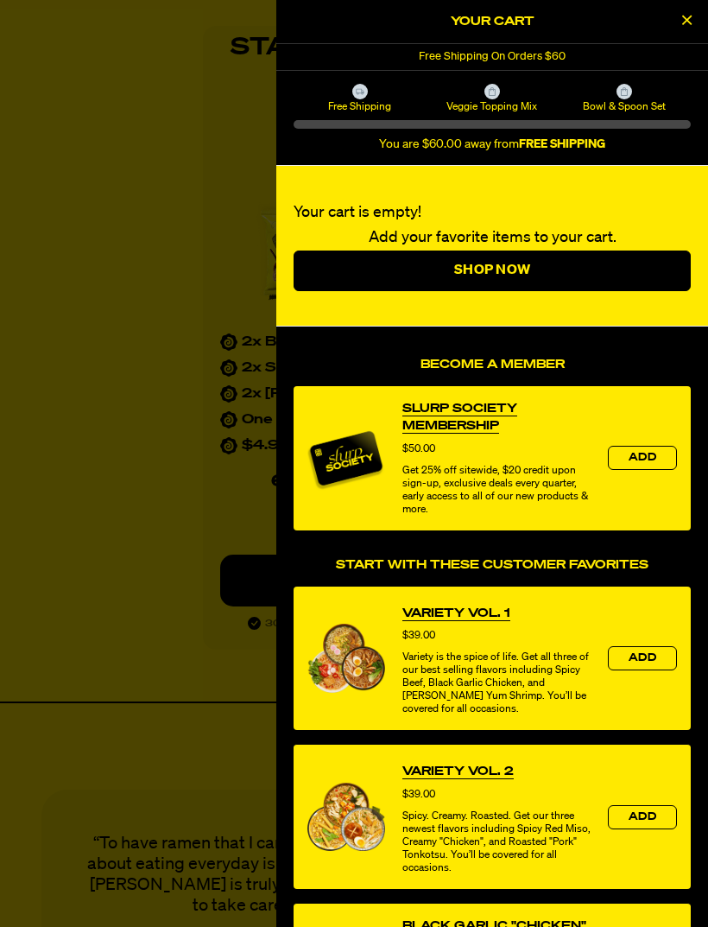
select select "Every 30 Days"
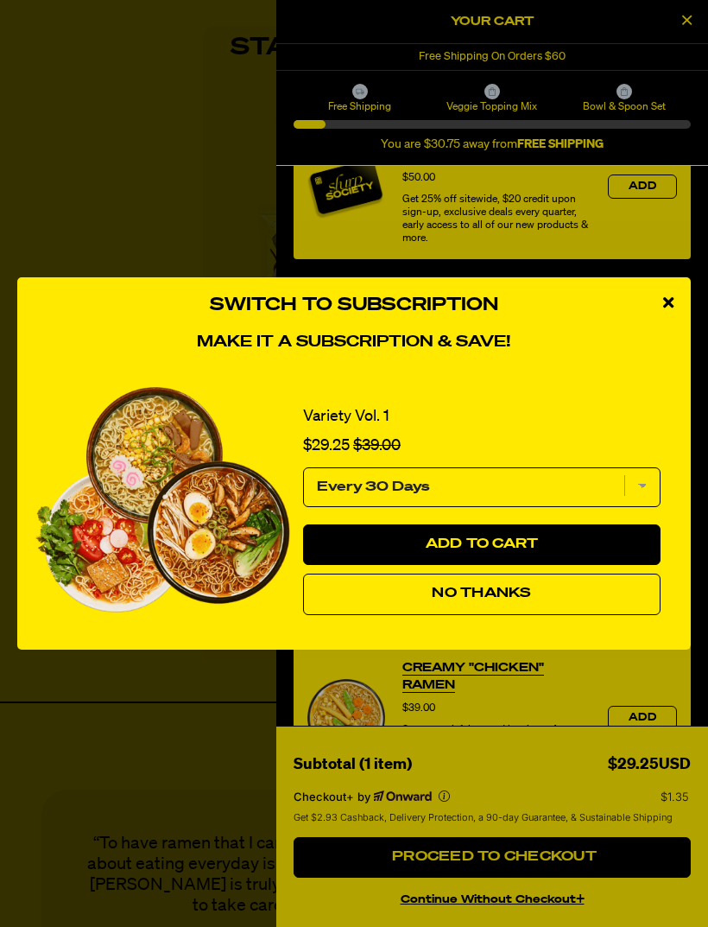
scroll to position [261, 0]
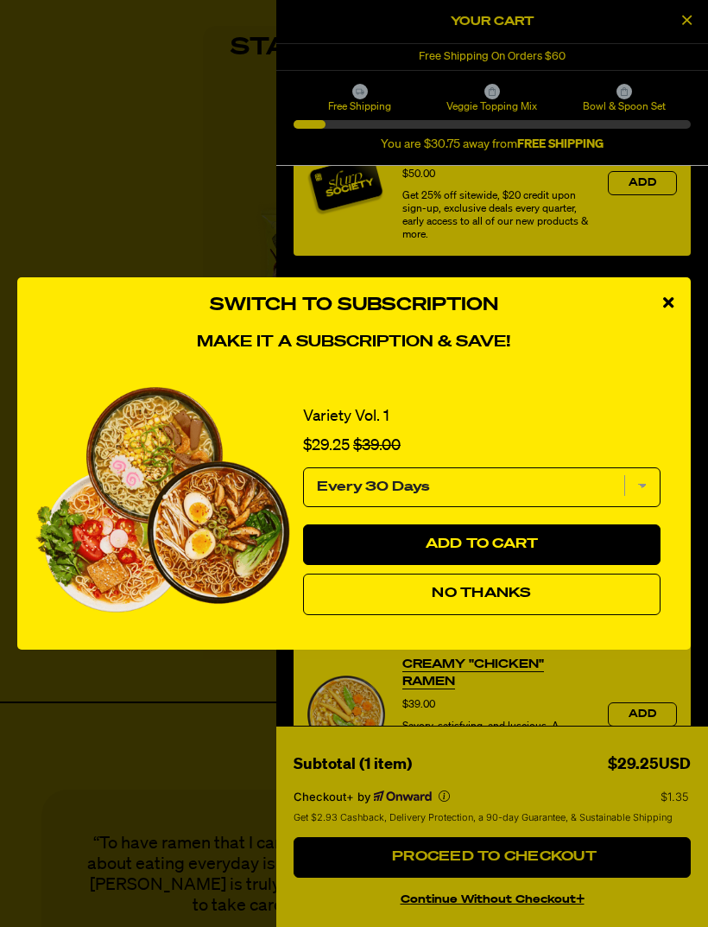
click at [676, 329] on div "close modal" at bounding box center [668, 303] width 45 height 52
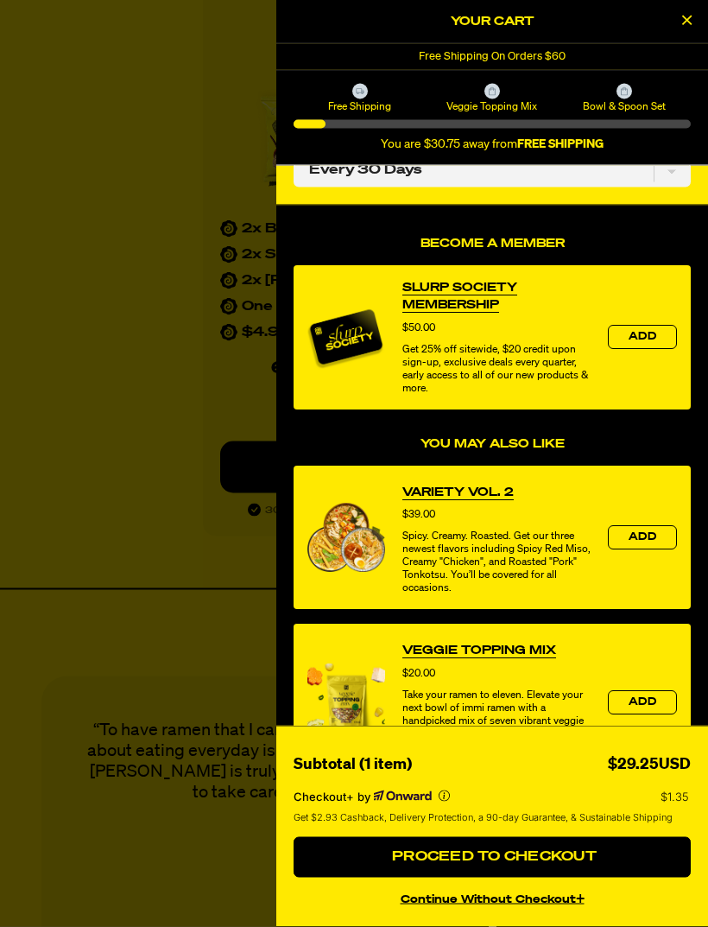
scroll to position [108, 0]
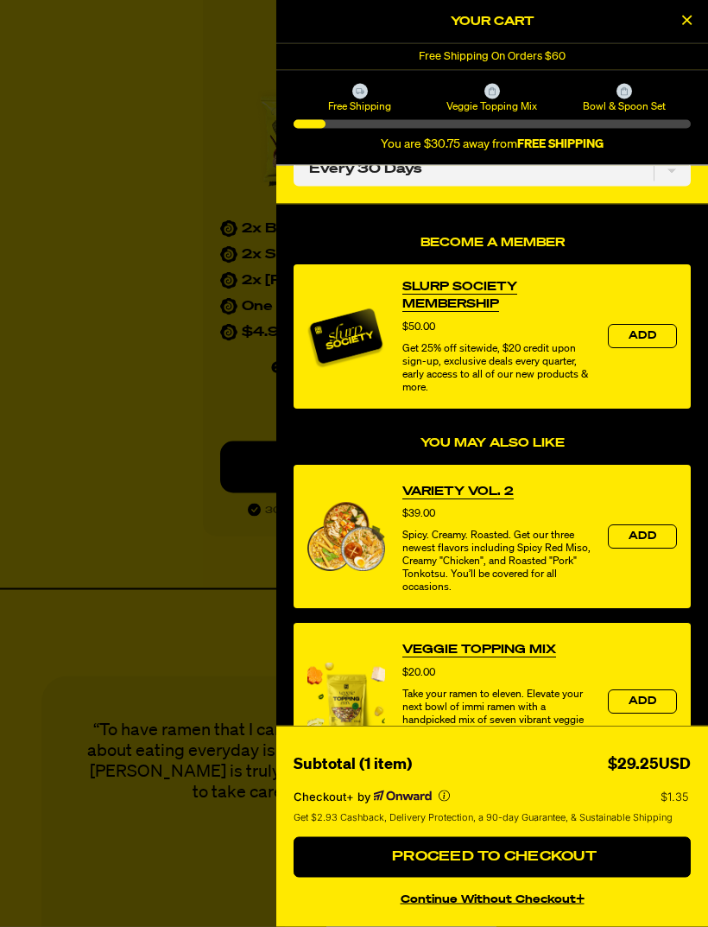
click at [479, 499] on link "Variety Vol. 2" at bounding box center [457, 491] width 111 height 17
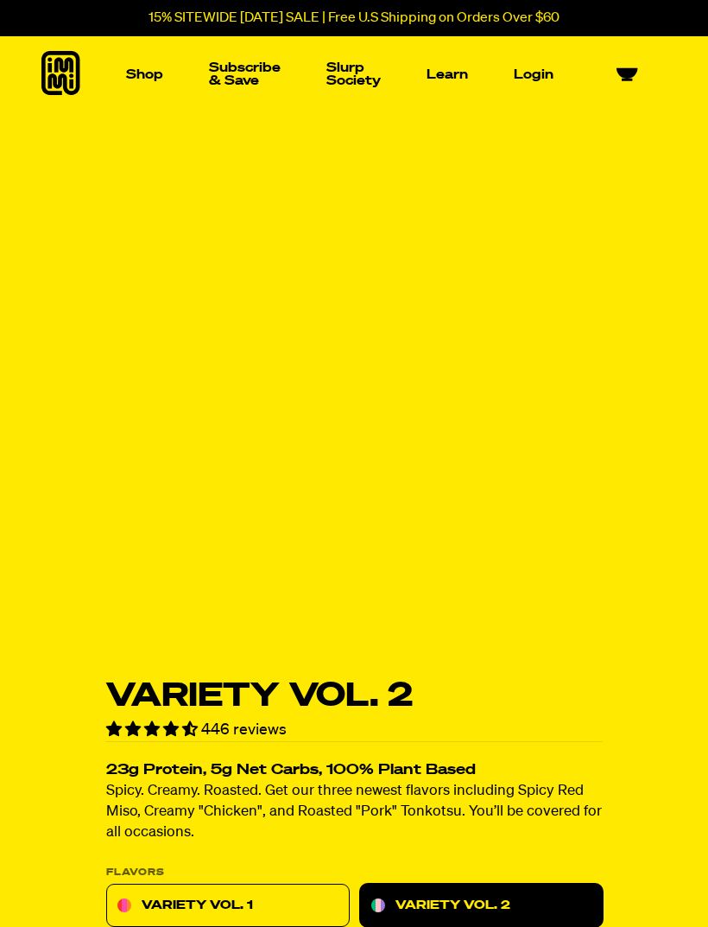
select select "Every 30 Days"
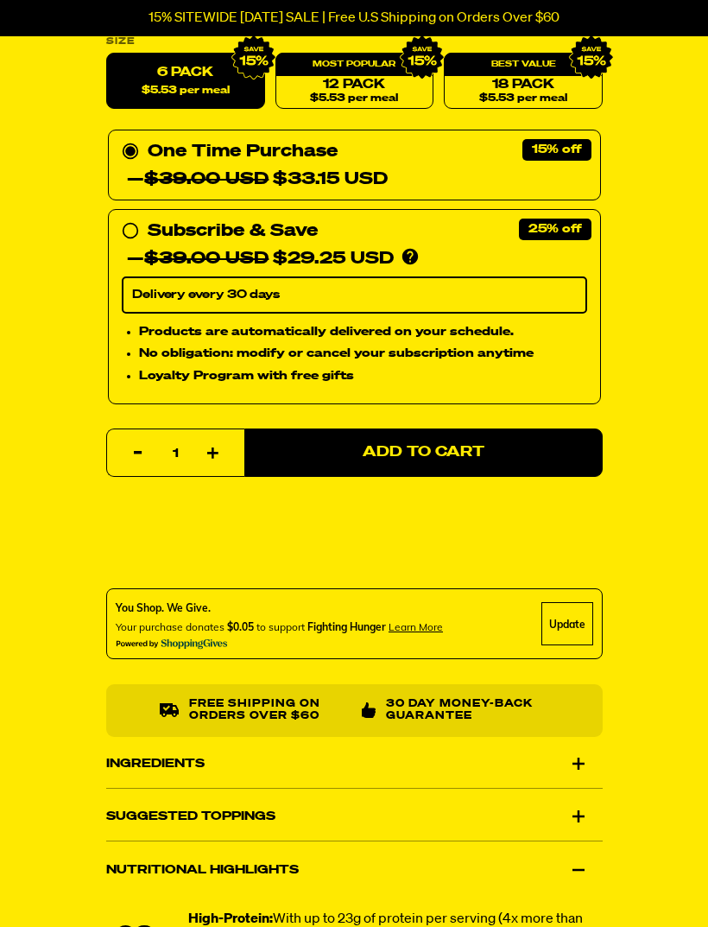
scroll to position [909, 0]
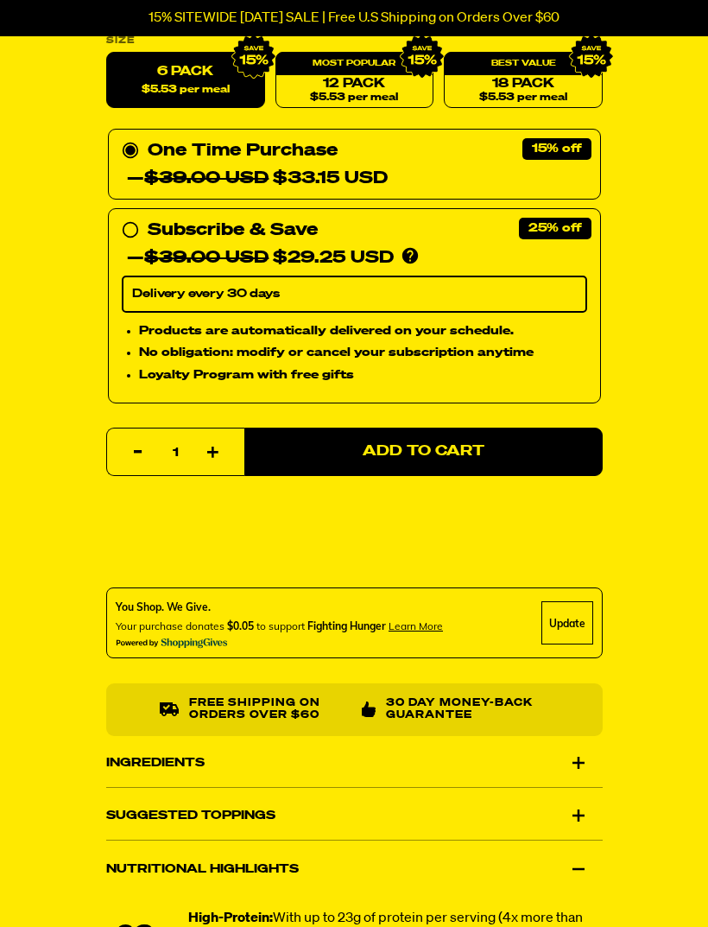
click at [568, 629] on div "Update" at bounding box center [568, 622] width 52 height 43
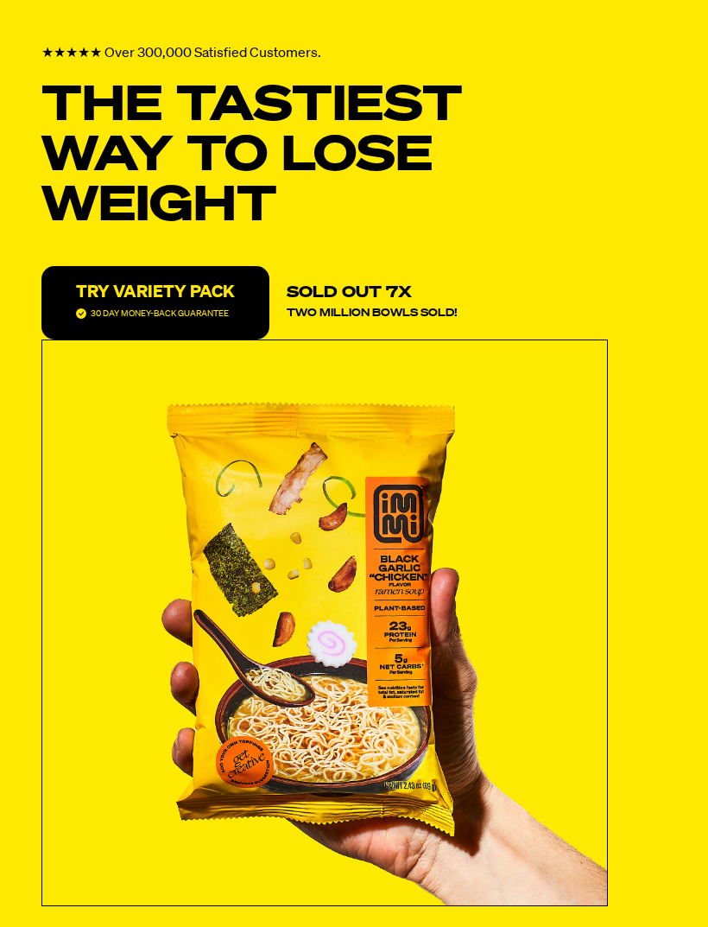
scroll to position [2669, 0]
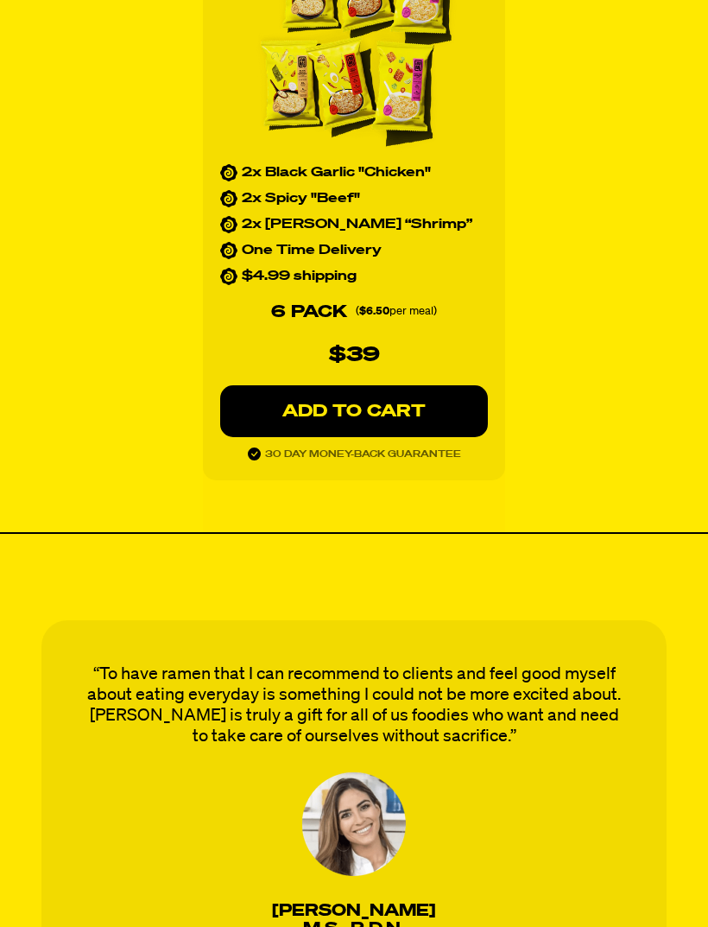
select select "Every 30 Days"
click at [398, 416] on p "ADD TO CART" at bounding box center [354, 410] width 199 height 17
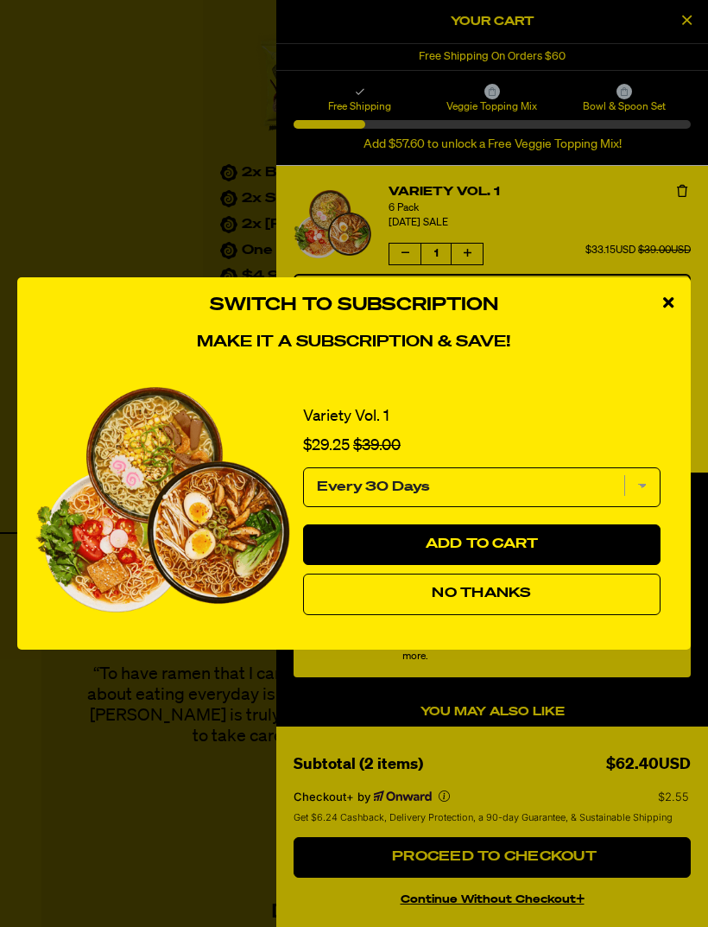
click at [515, 546] on span "Add to Cart" at bounding box center [482, 544] width 113 height 14
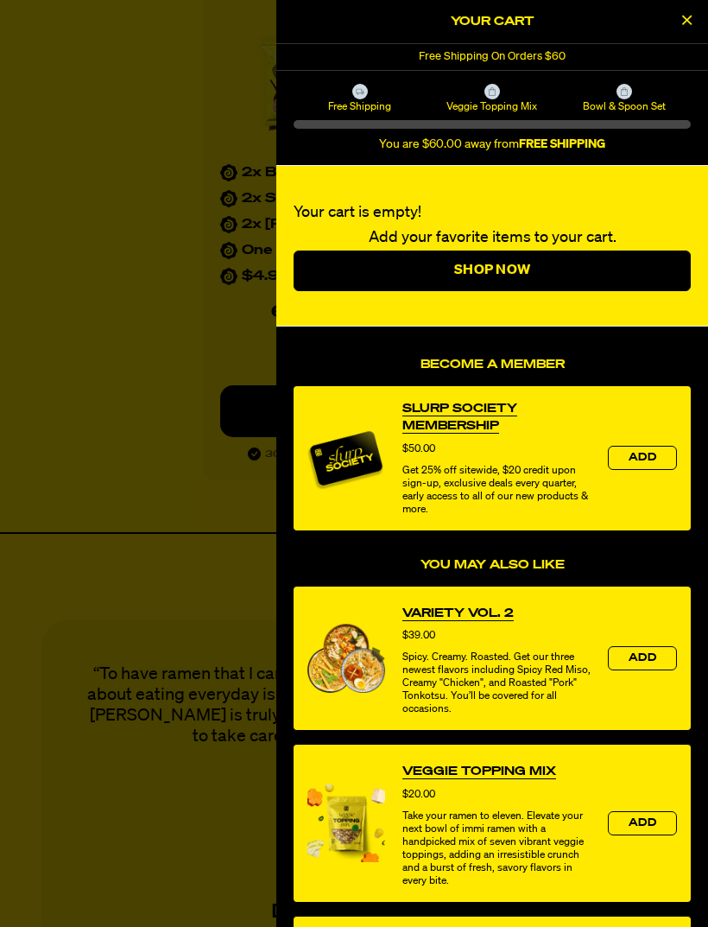
select select "Every 30 Days"
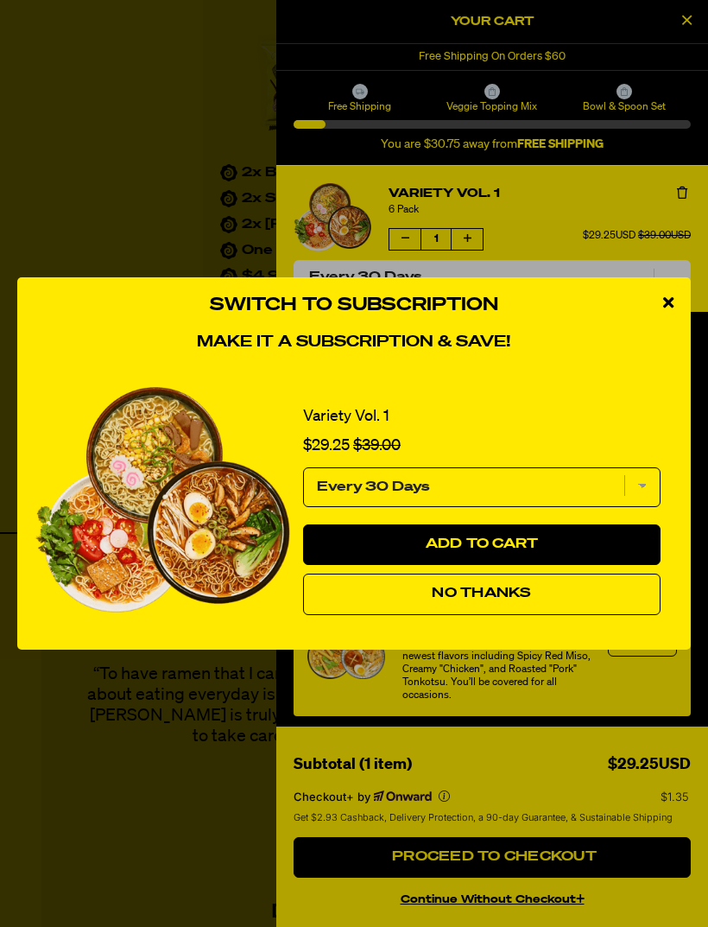
click at [646, 493] on select "Every 30 Days" at bounding box center [482, 487] width 358 height 40
click at [671, 314] on div "close modal" at bounding box center [668, 303] width 45 height 52
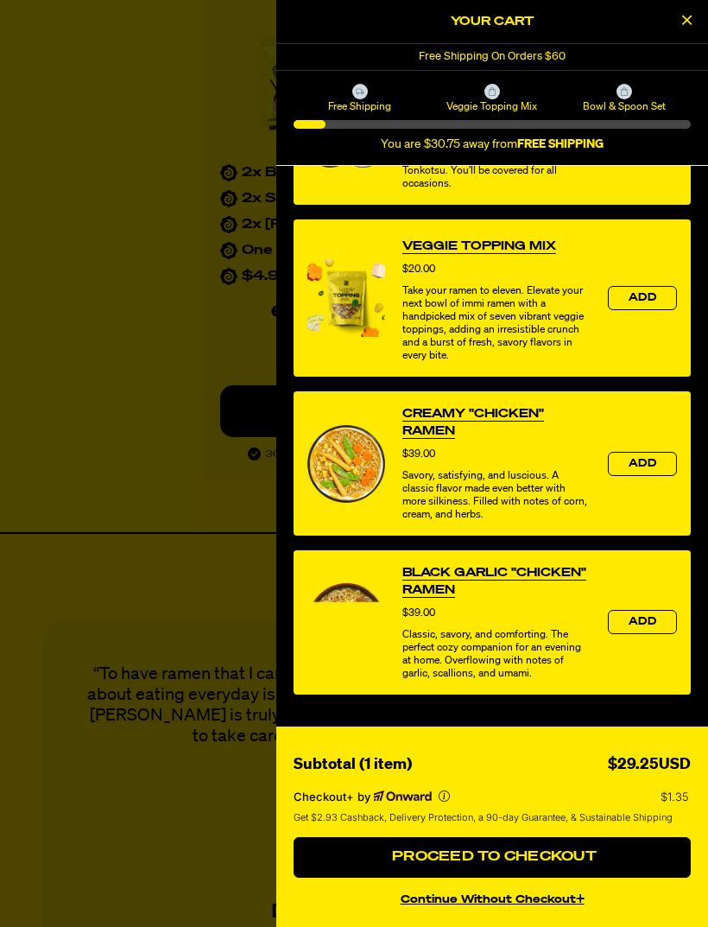
scroll to position [521, 0]
click at [452, 421] on link "Creamy "Chicken" Ramen" at bounding box center [496, 422] width 188 height 35
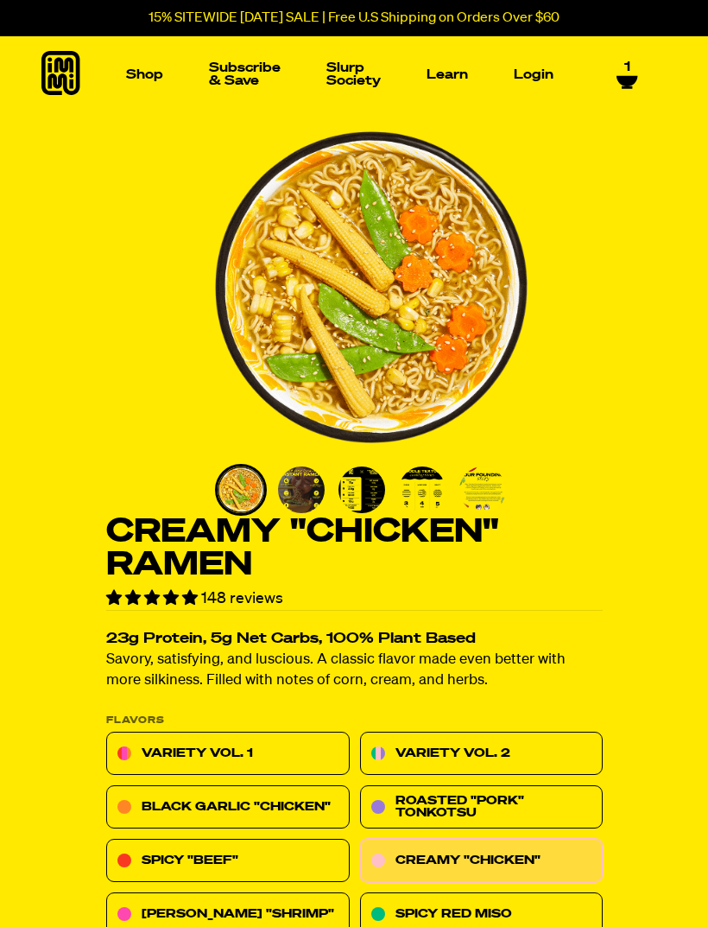
select select "Every 30 Days"
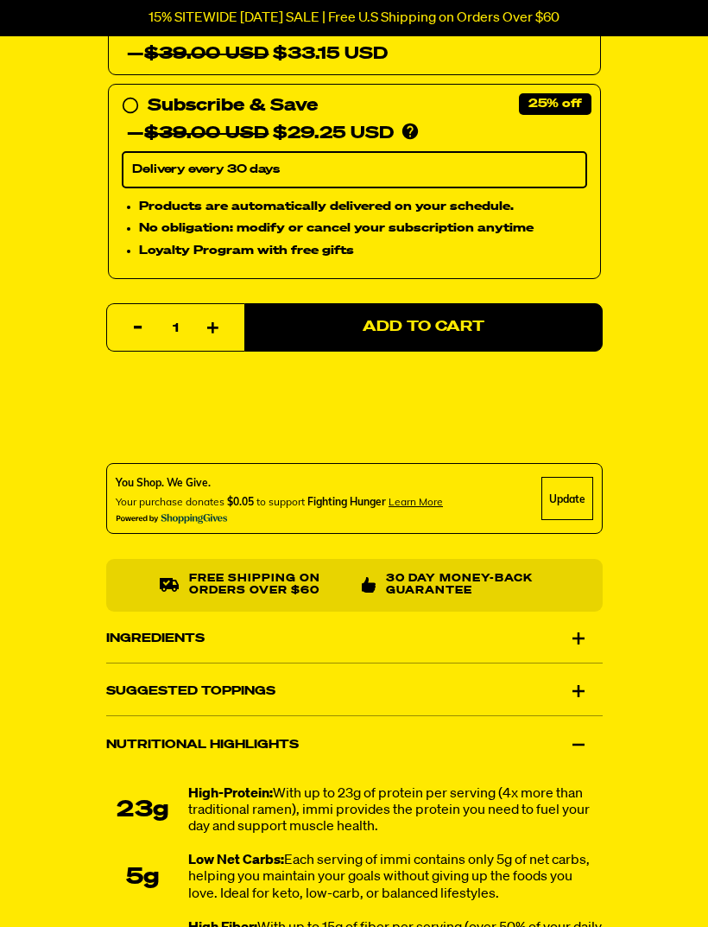
scroll to position [1052, 0]
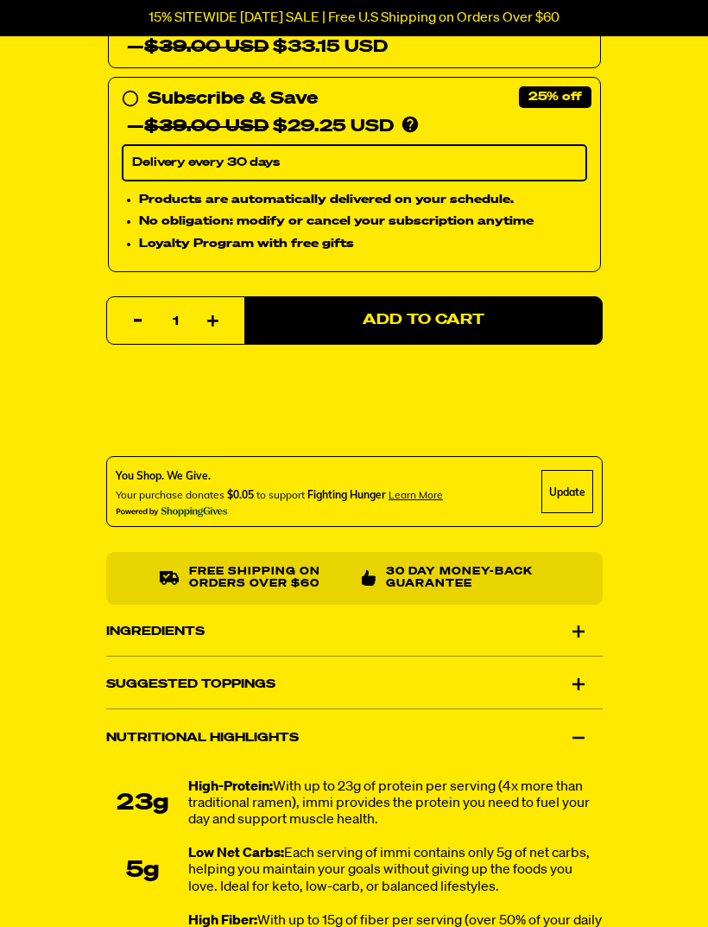
click at [577, 630] on div "Ingredients" at bounding box center [354, 631] width 497 height 48
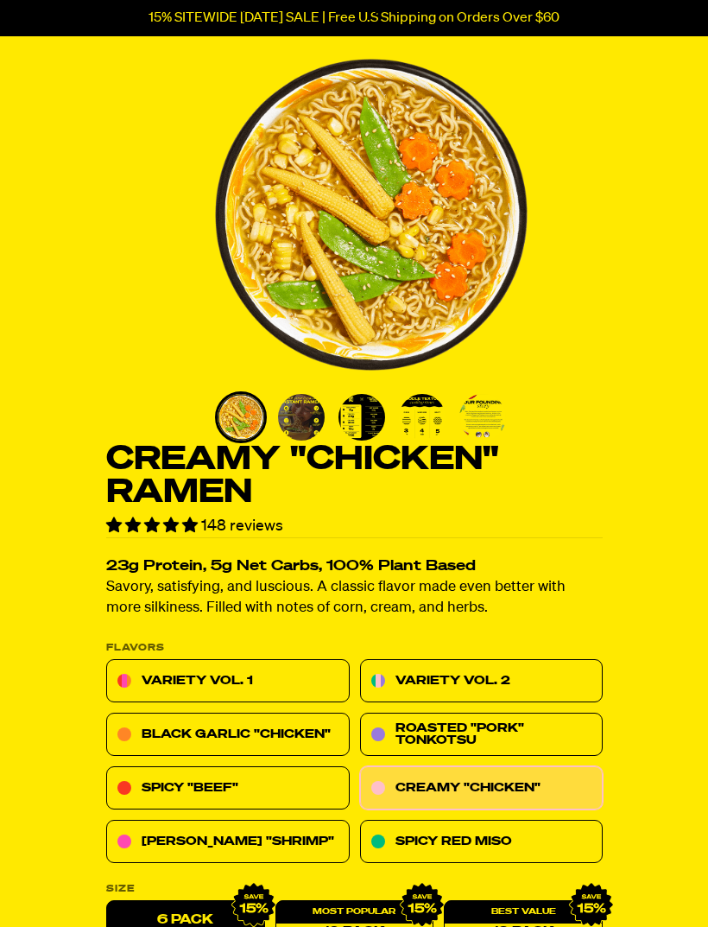
scroll to position [0, 0]
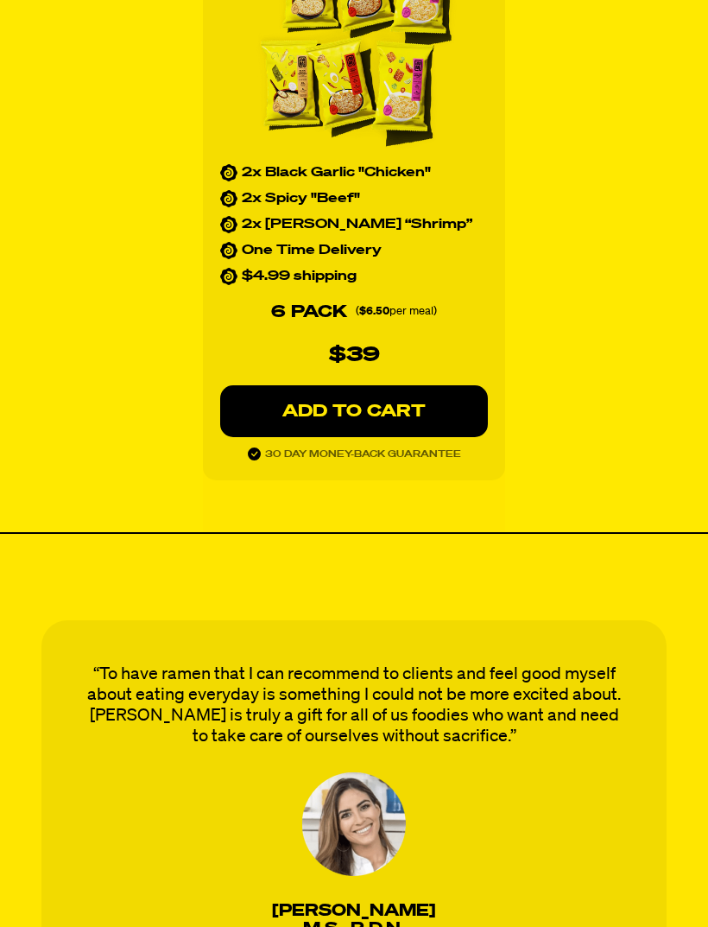
select select "Every 30 Days"
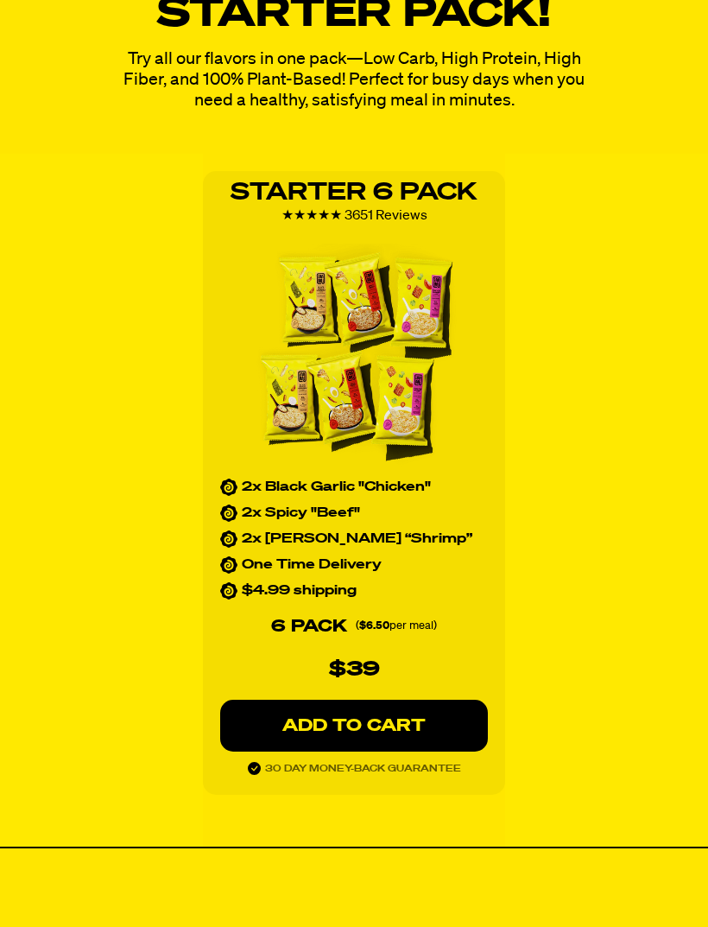
scroll to position [2354, 0]
click at [377, 540] on p "2x [PERSON_NAME] “Shrimp”" at bounding box center [357, 539] width 231 height 17
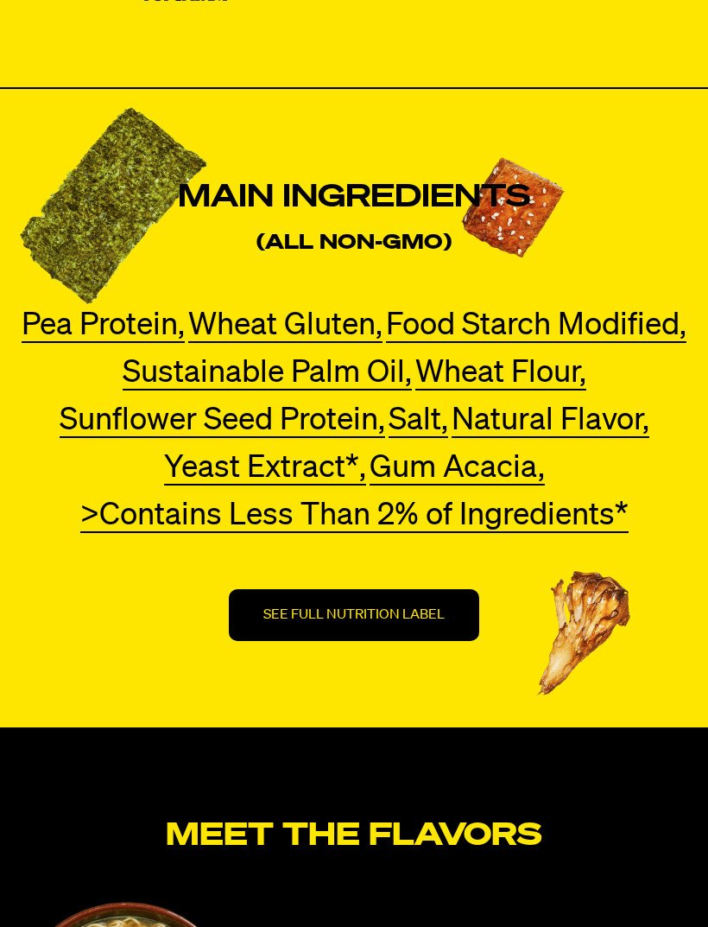
scroll to position [5837, 0]
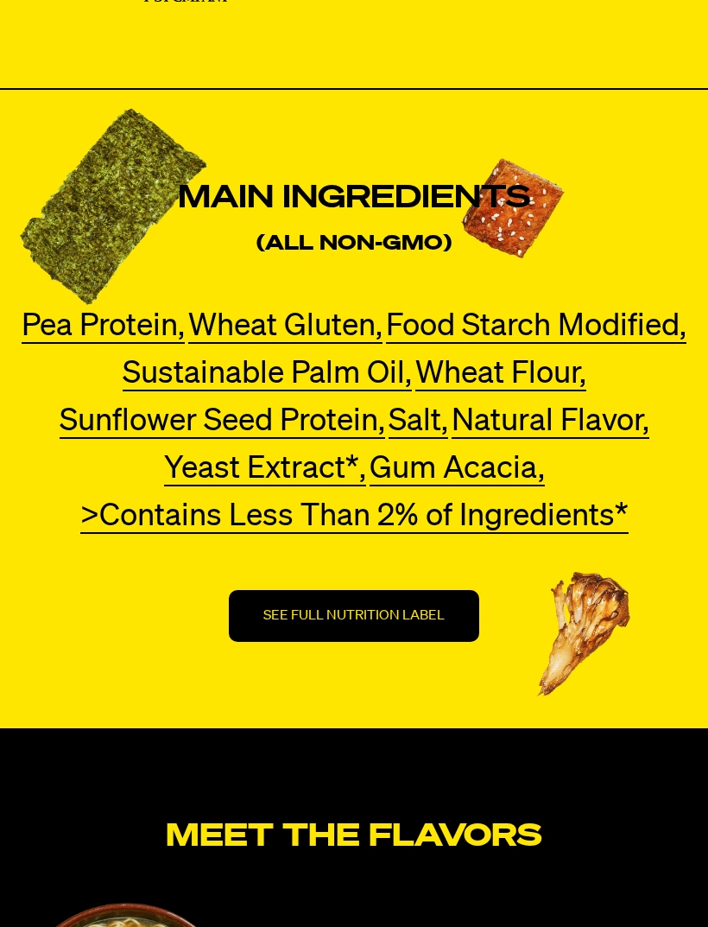
click at [453, 605] on button "SEE FULL NUTRITION LABEL" at bounding box center [354, 616] width 250 height 52
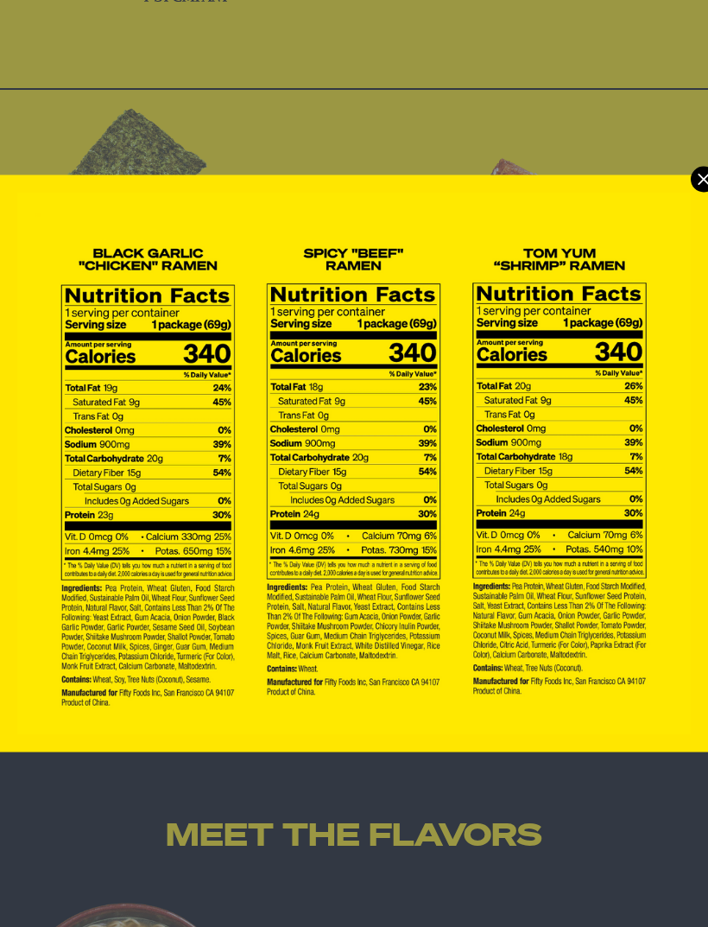
scroll to position [0, 0]
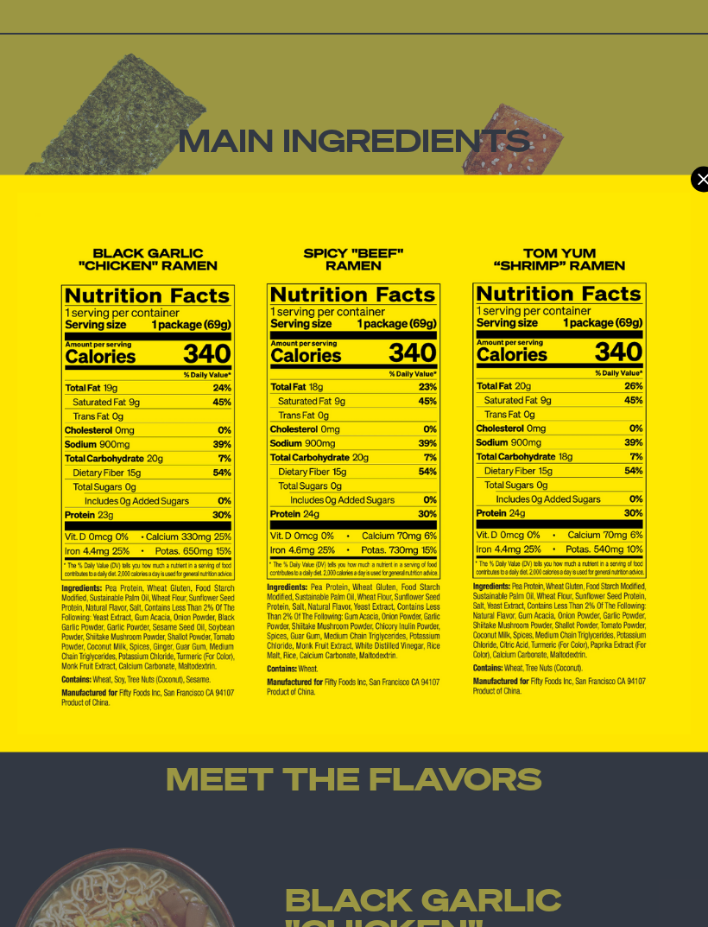
click at [703, 180] on icon "Modal" at bounding box center [703, 179] width 11 height 11
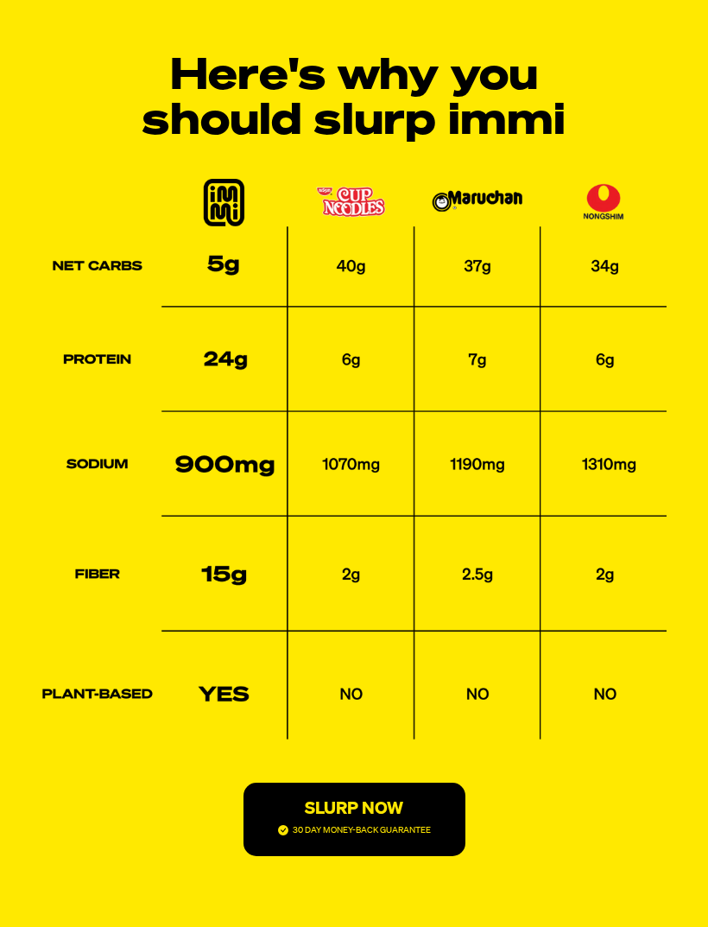
click at [408, 808] on p "SLURP NOW" at bounding box center [354, 809] width 153 height 17
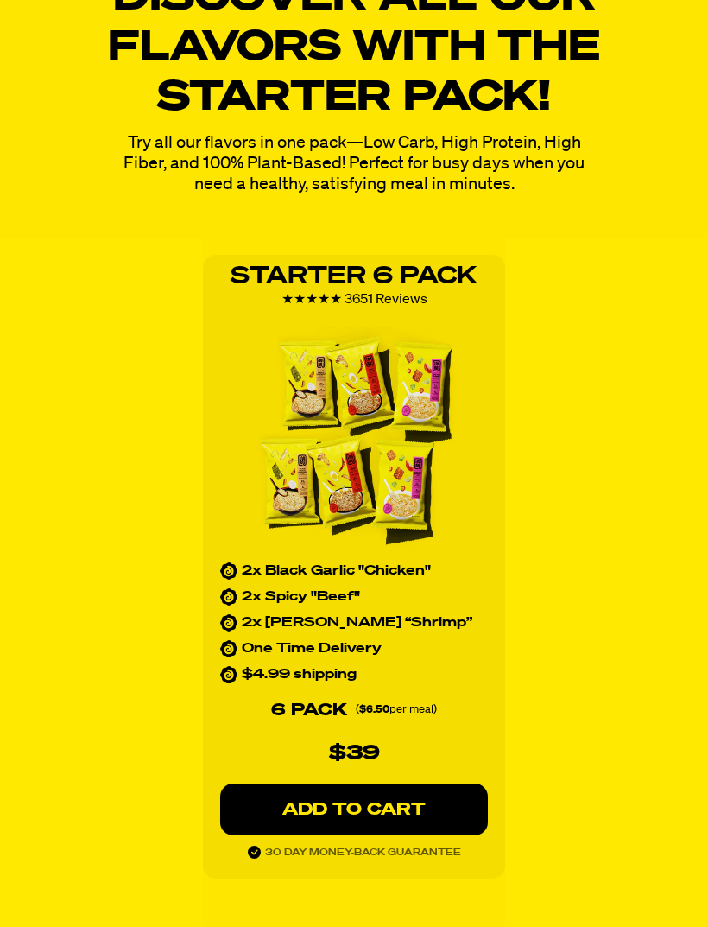
scroll to position [2156, 0]
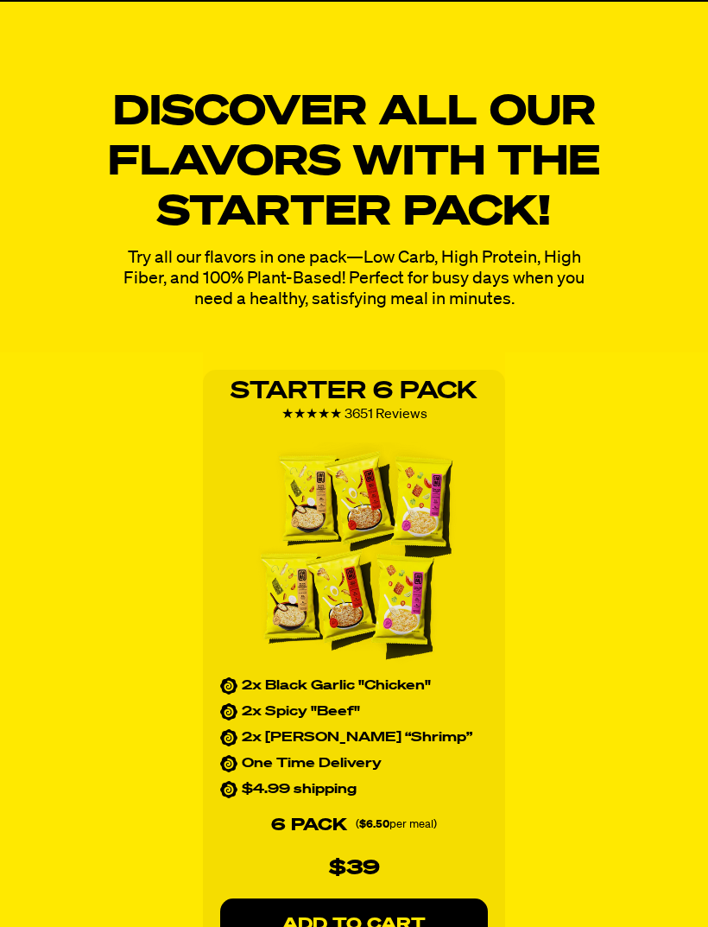
click at [421, 916] on p "ADD TO CART" at bounding box center [354, 924] width 199 height 17
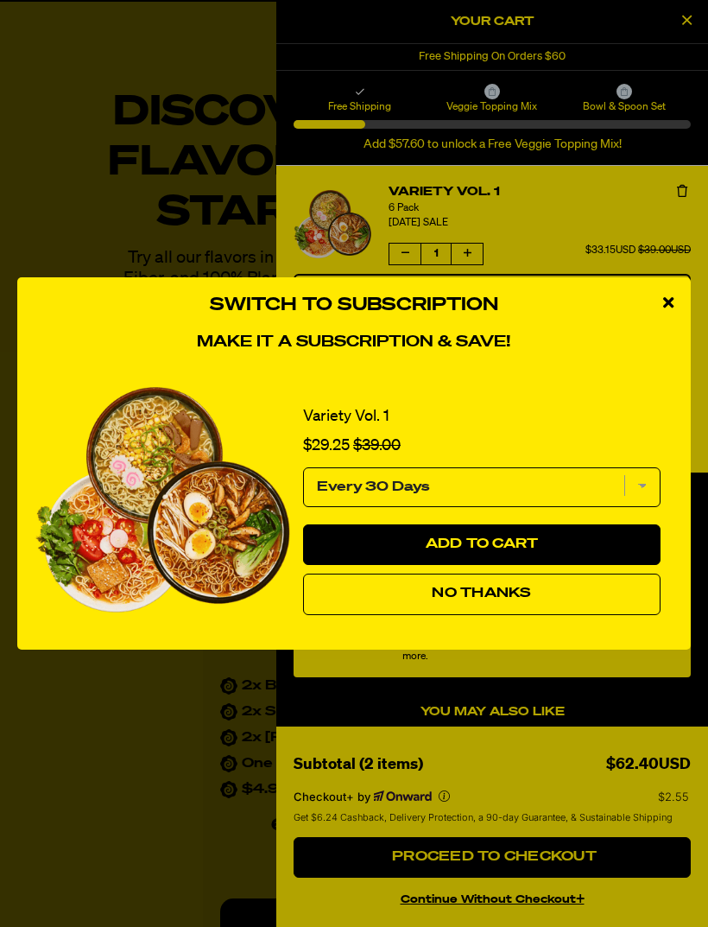
click at [543, 566] on button "Add to Cart" at bounding box center [482, 544] width 358 height 41
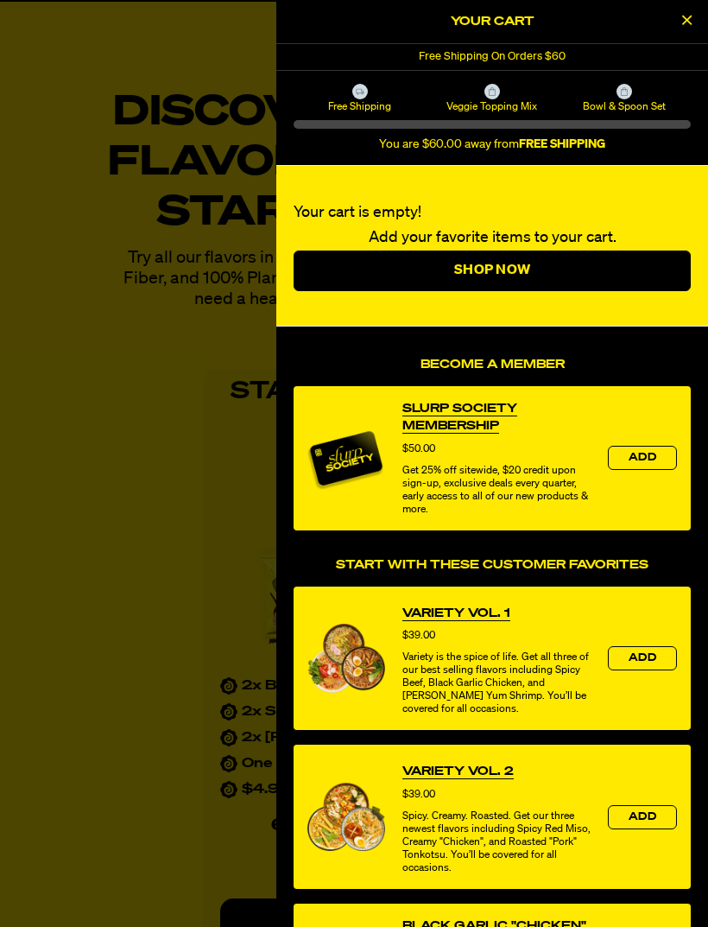
select select "Every 30 Days"
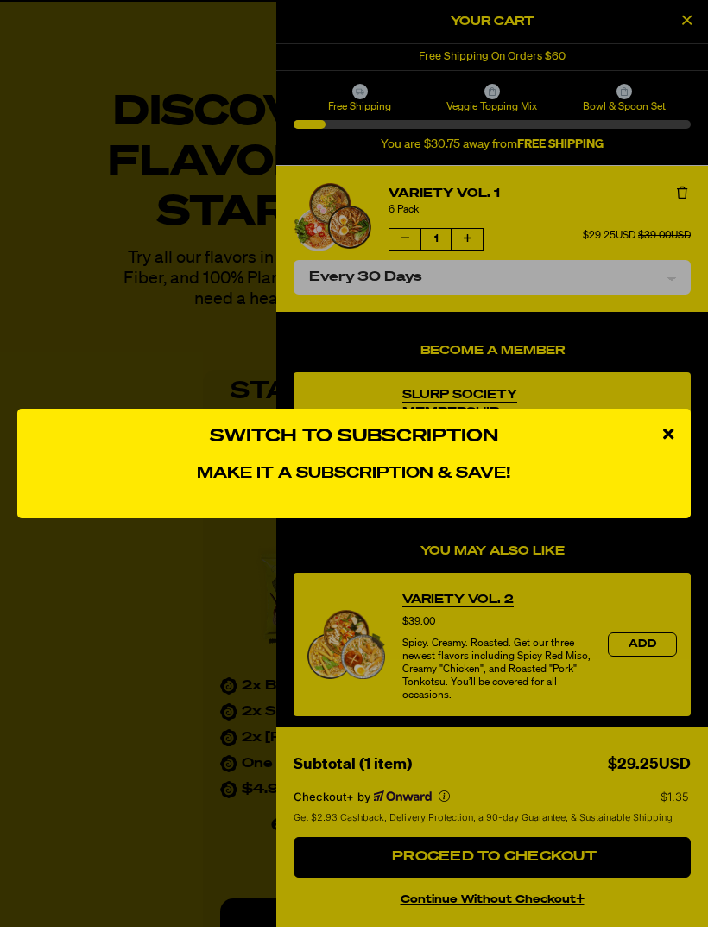
click at [496, 593] on div "Switch to Subscription Make it a subscription & save! Variety Vol. 1 Sale price…" at bounding box center [354, 463] width 708 height 927
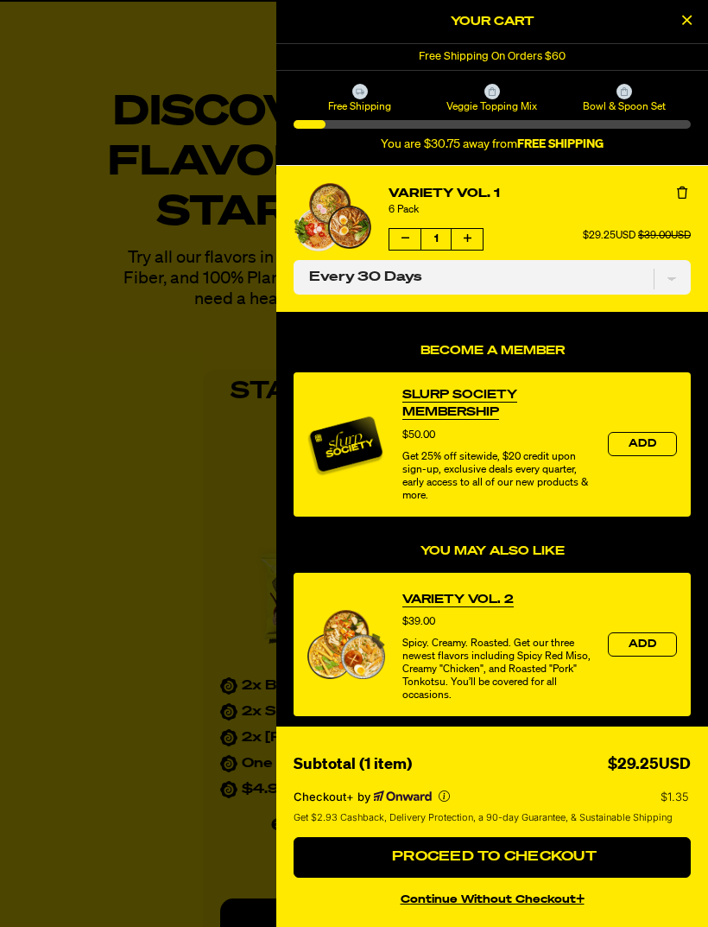
click at [480, 601] on link "Variety Vol. 2" at bounding box center [457, 599] width 111 height 17
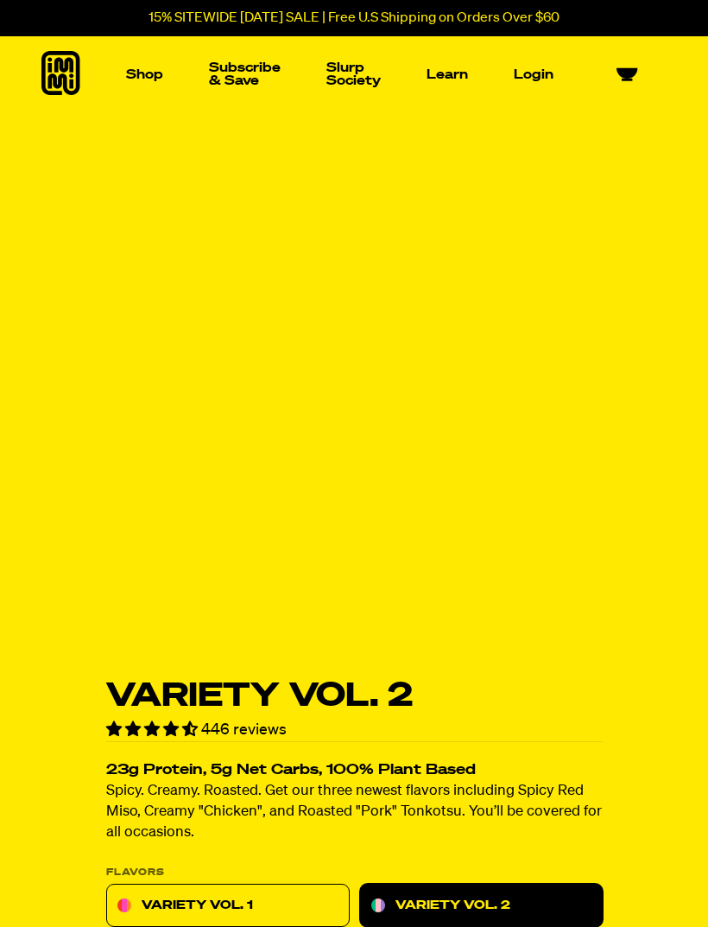
select select "Every 30 Days"
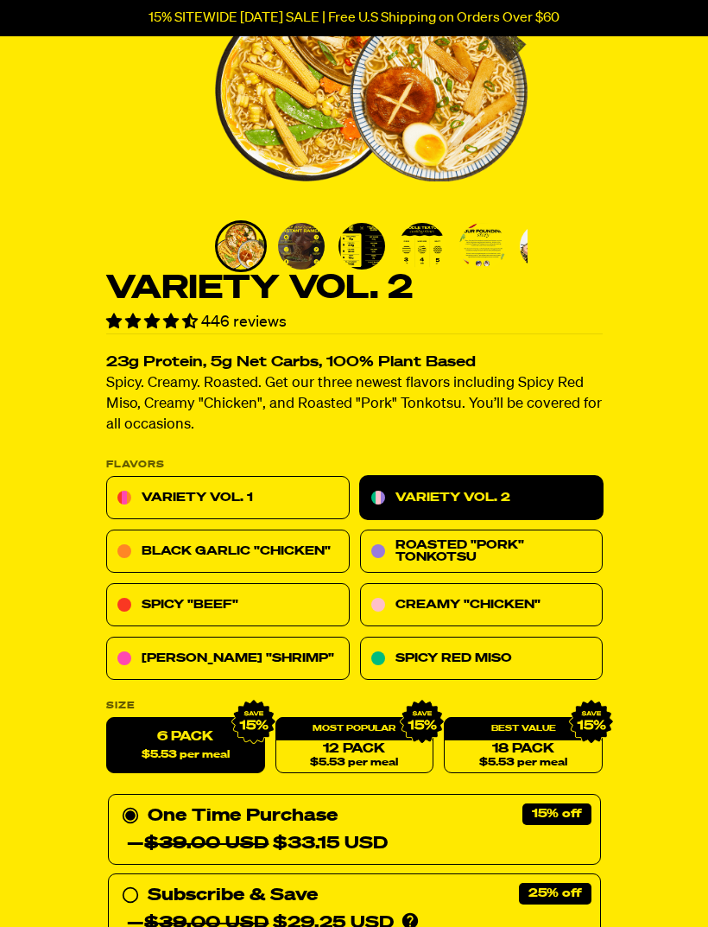
scroll to position [244, 0]
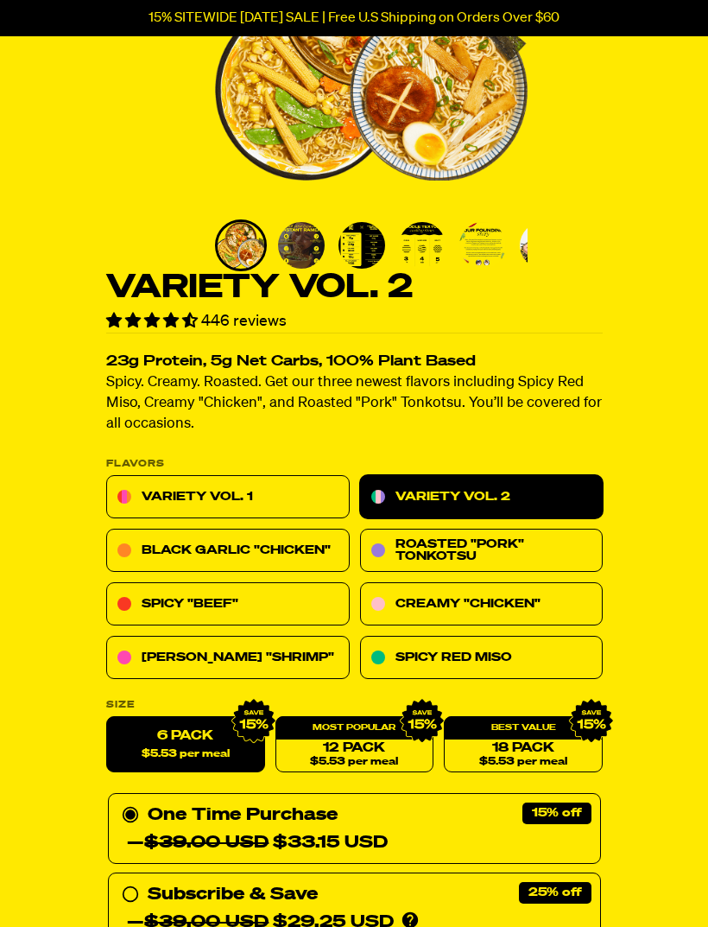
click at [510, 661] on link "Spicy Red Miso" at bounding box center [481, 658] width 244 height 43
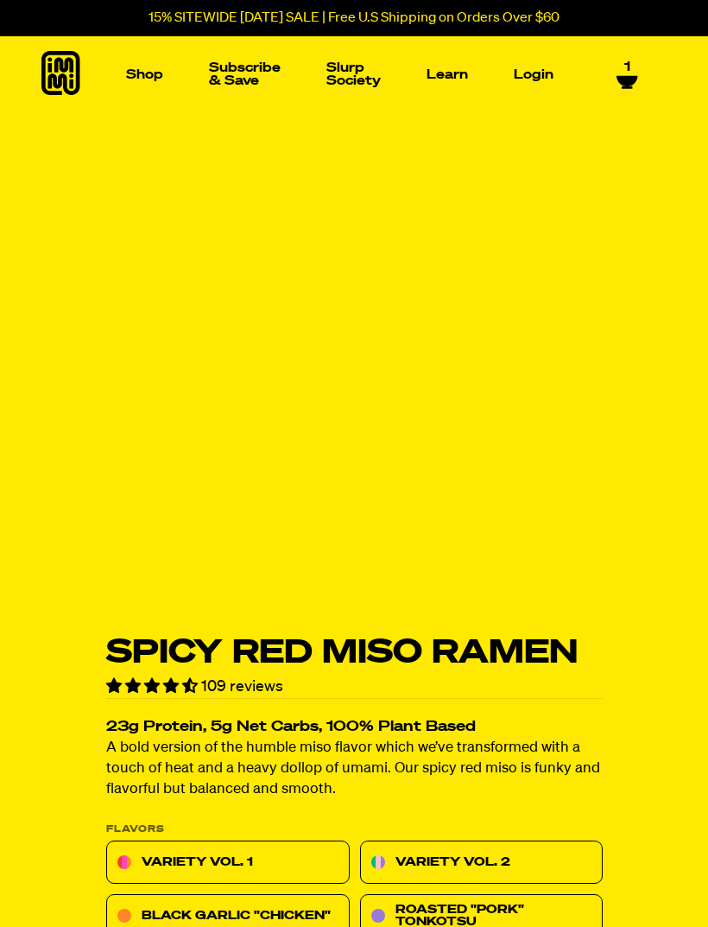
select select "Every 30 Days"
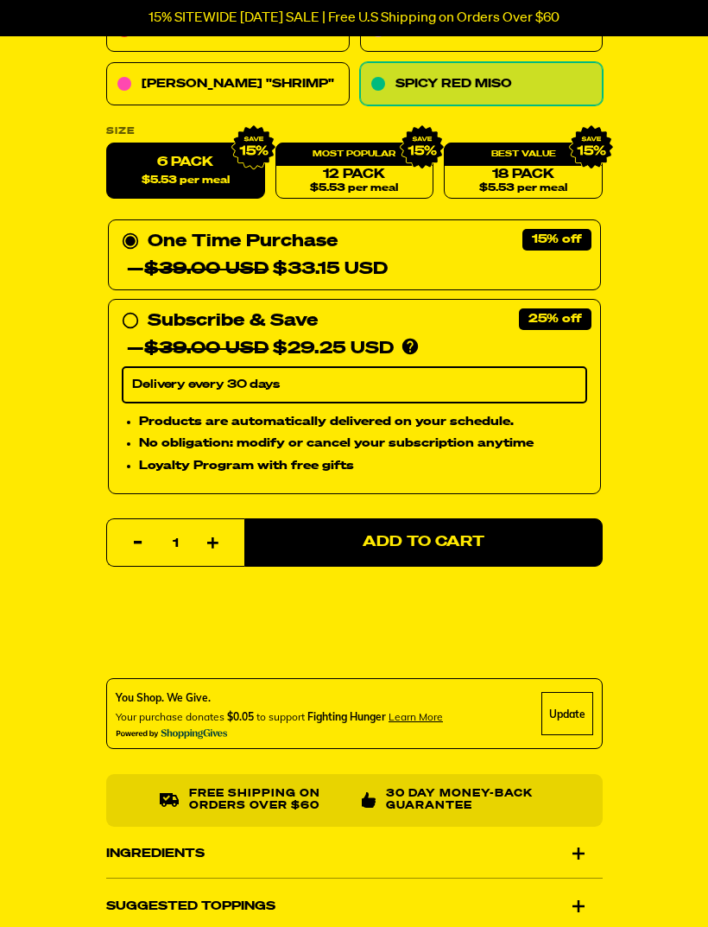
scroll to position [820, 0]
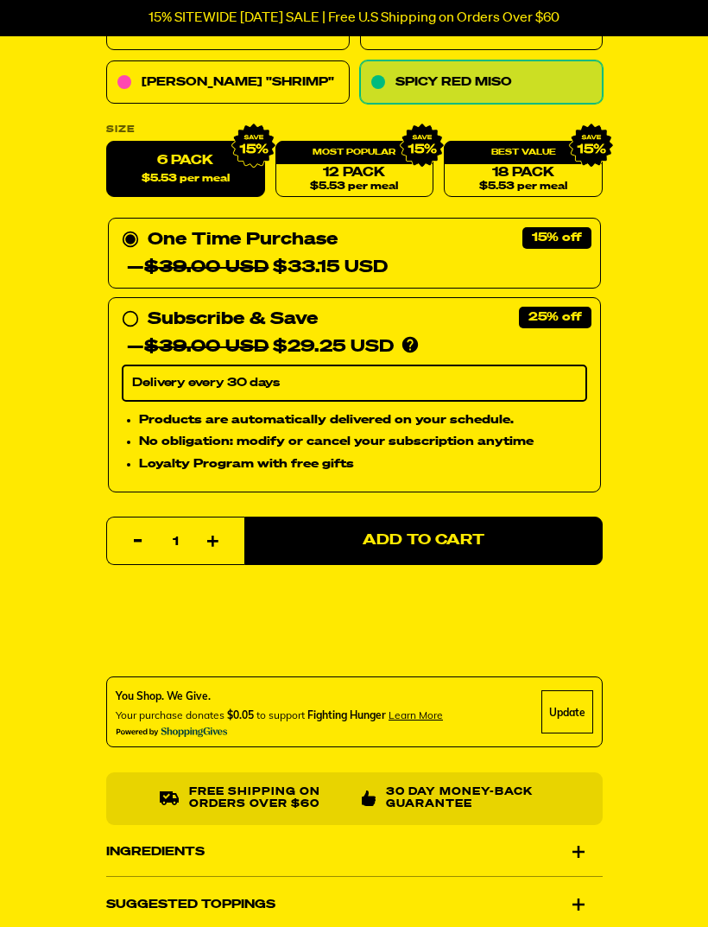
click at [572, 846] on div "Ingredients" at bounding box center [354, 851] width 497 height 48
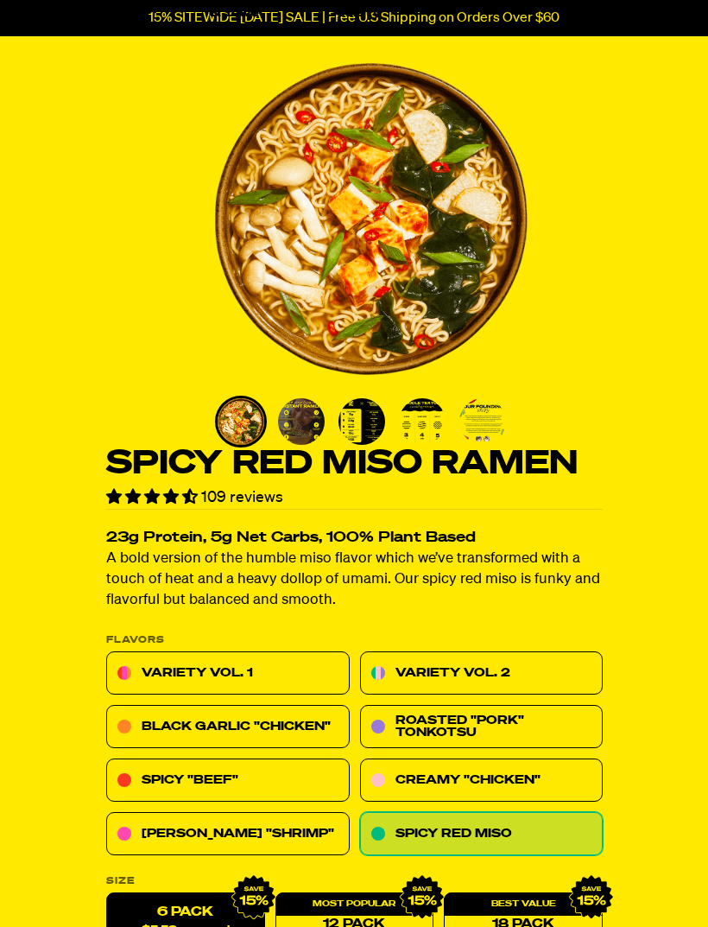
scroll to position [23, 0]
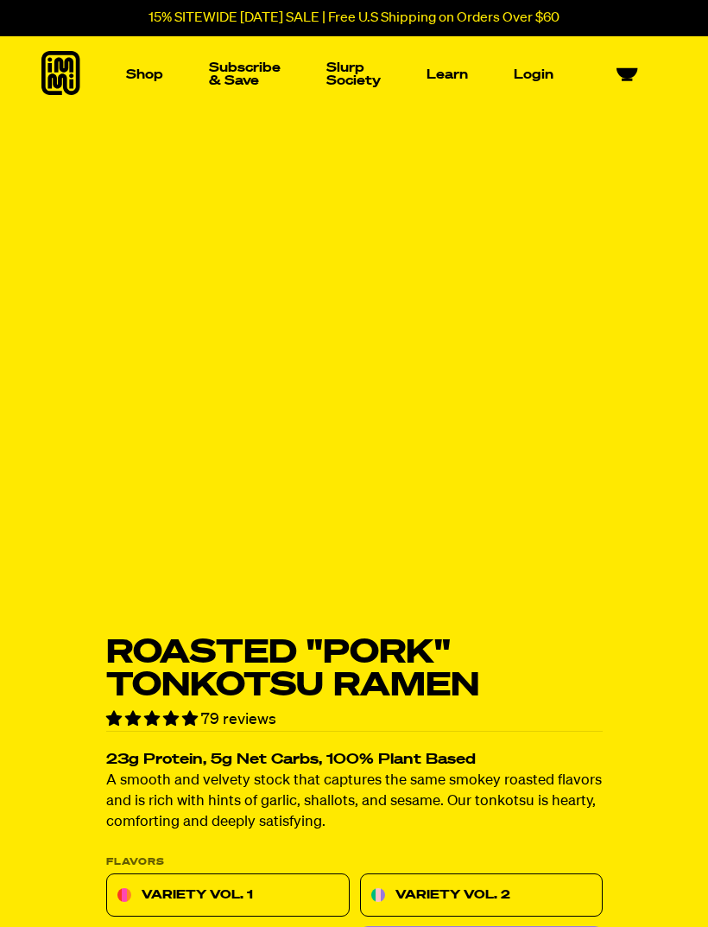
select select "Every 30 Days"
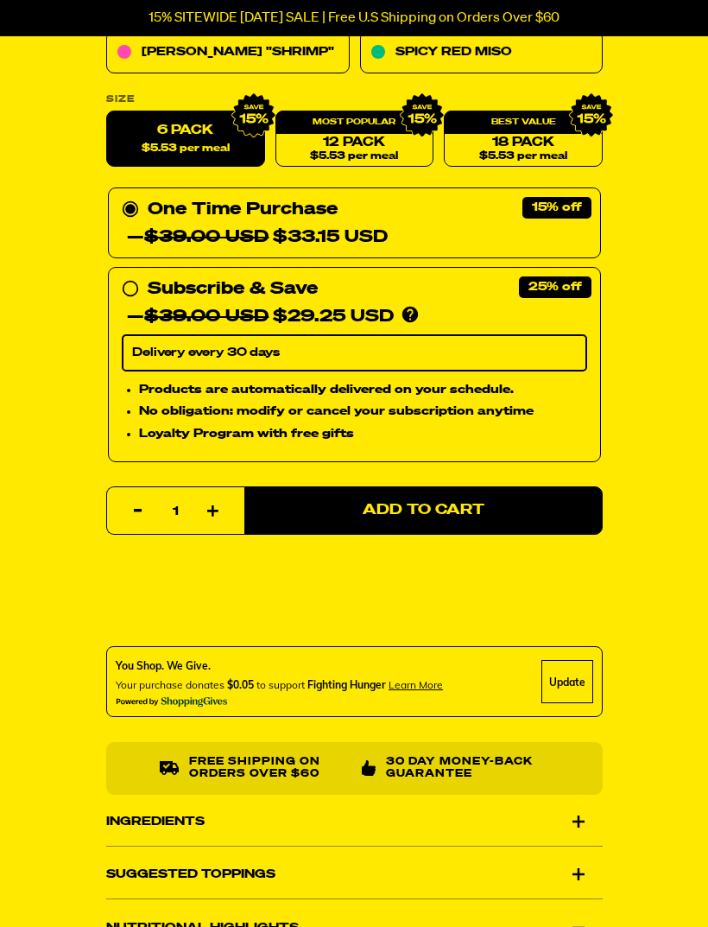
scroll to position [883, 0]
click at [580, 817] on div "Ingredients" at bounding box center [354, 821] width 497 height 48
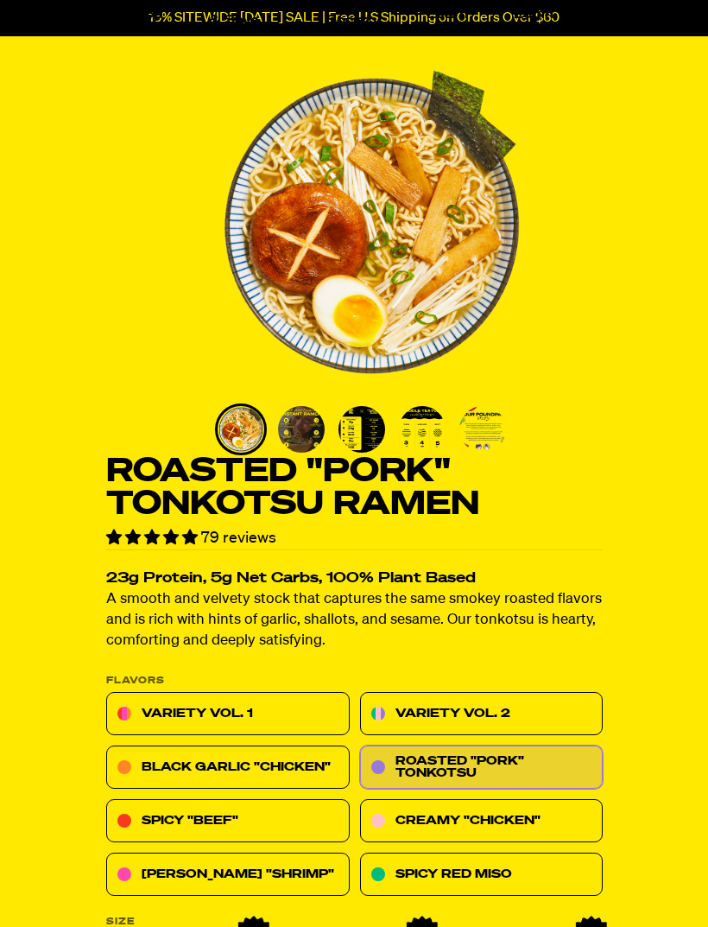
scroll to position [62, 0]
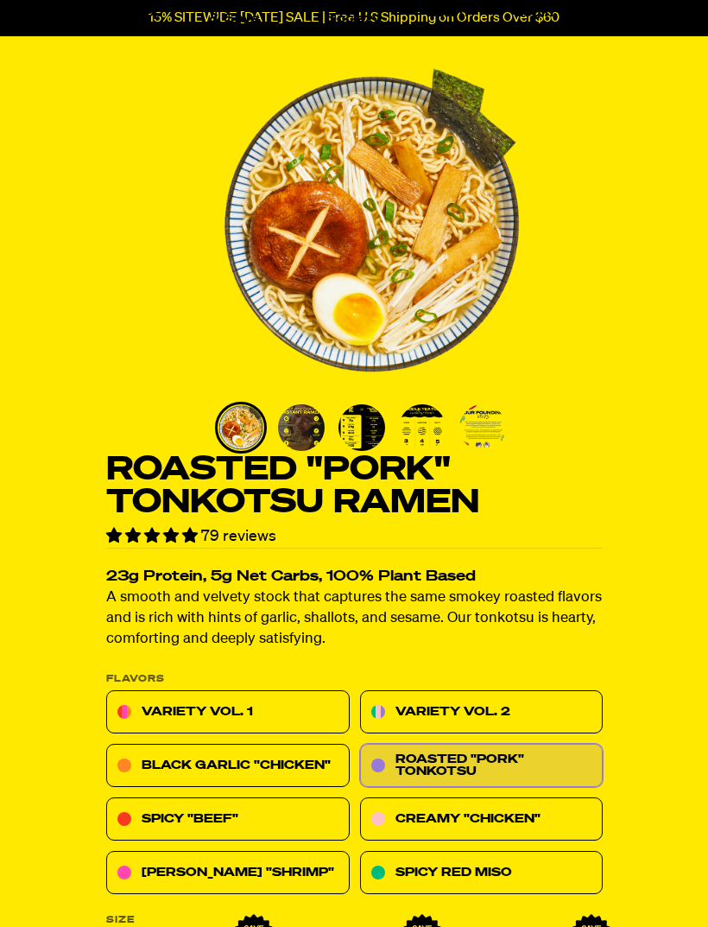
click at [272, 709] on link "Variety Vol. 1" at bounding box center [228, 712] width 244 height 43
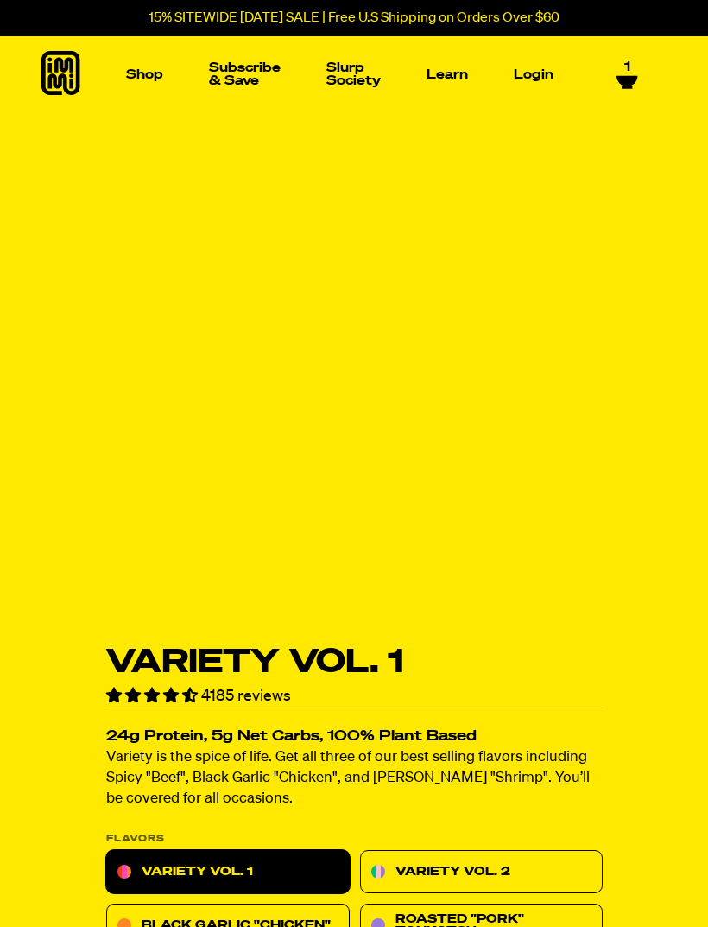
select select "Every 30 Days"
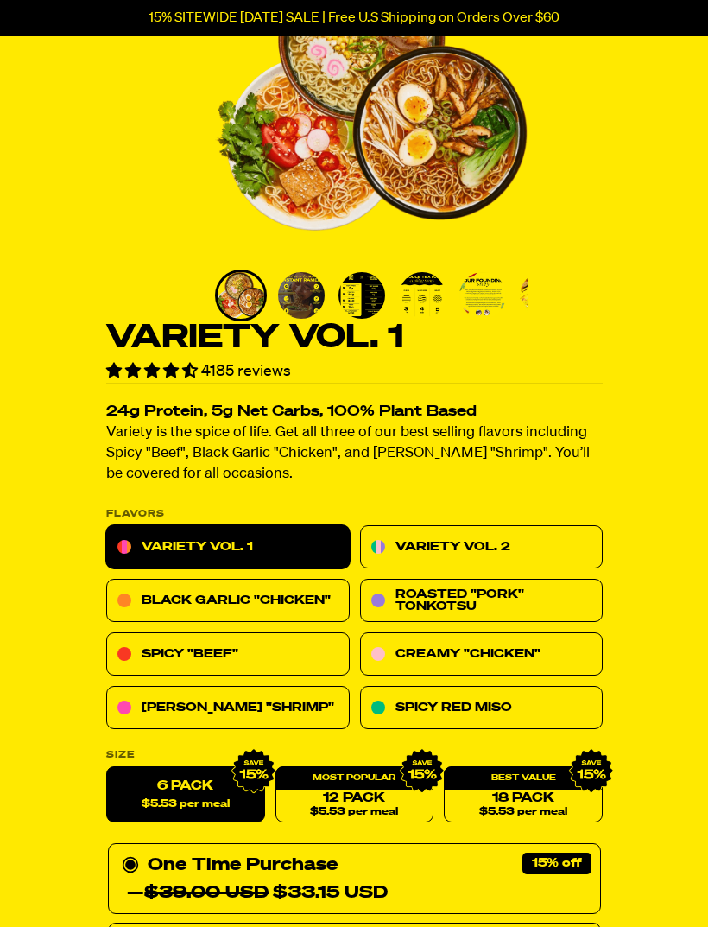
scroll to position [195, 0]
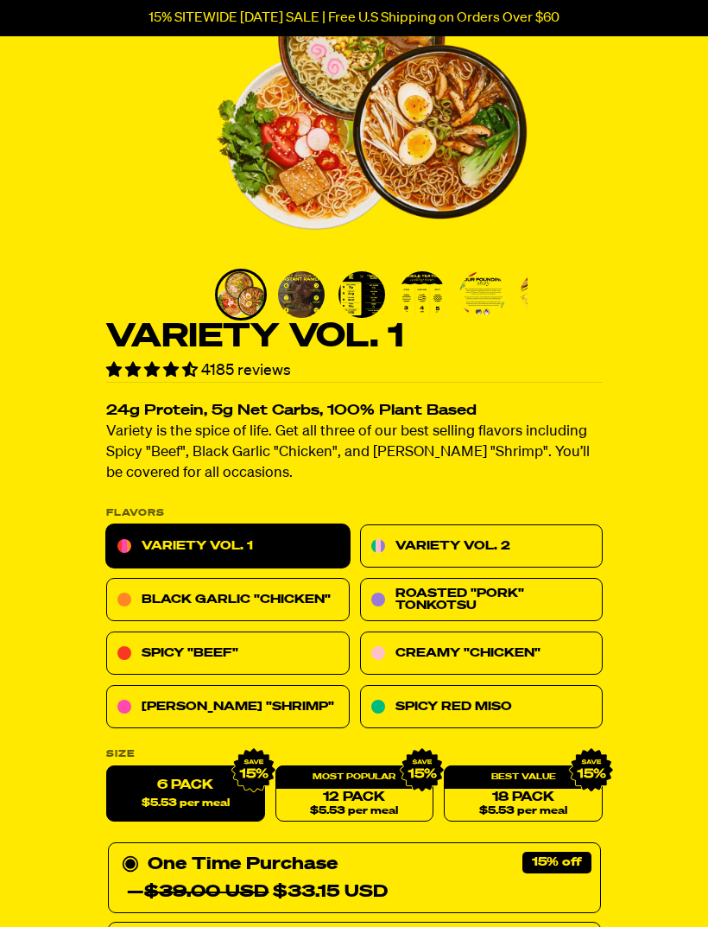
click at [274, 654] on link "Spicy "Beef"" at bounding box center [228, 653] width 244 height 43
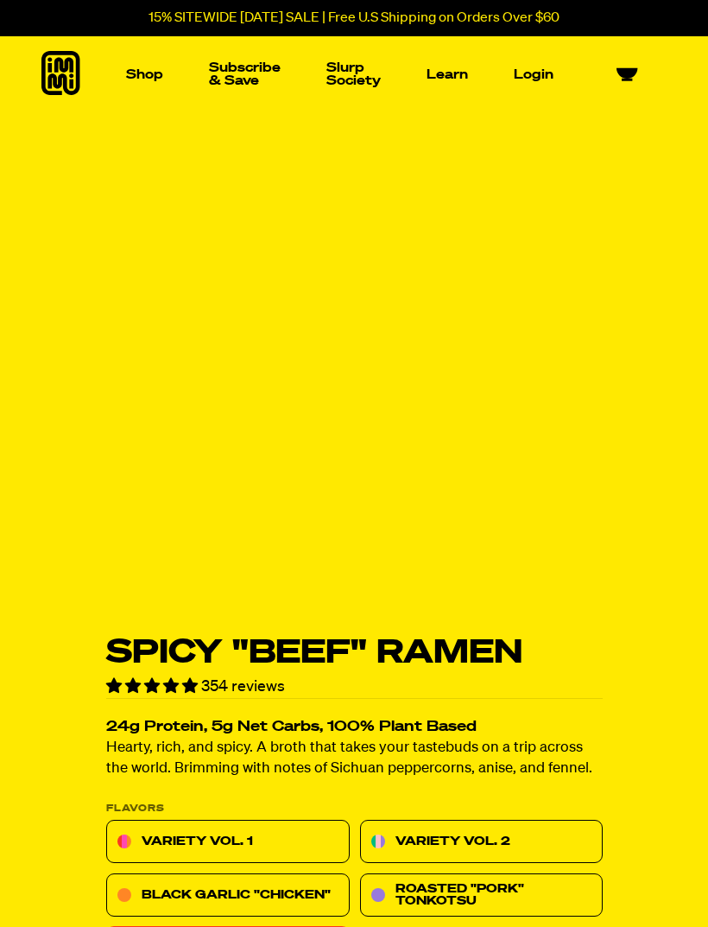
select select "Every 30 Days"
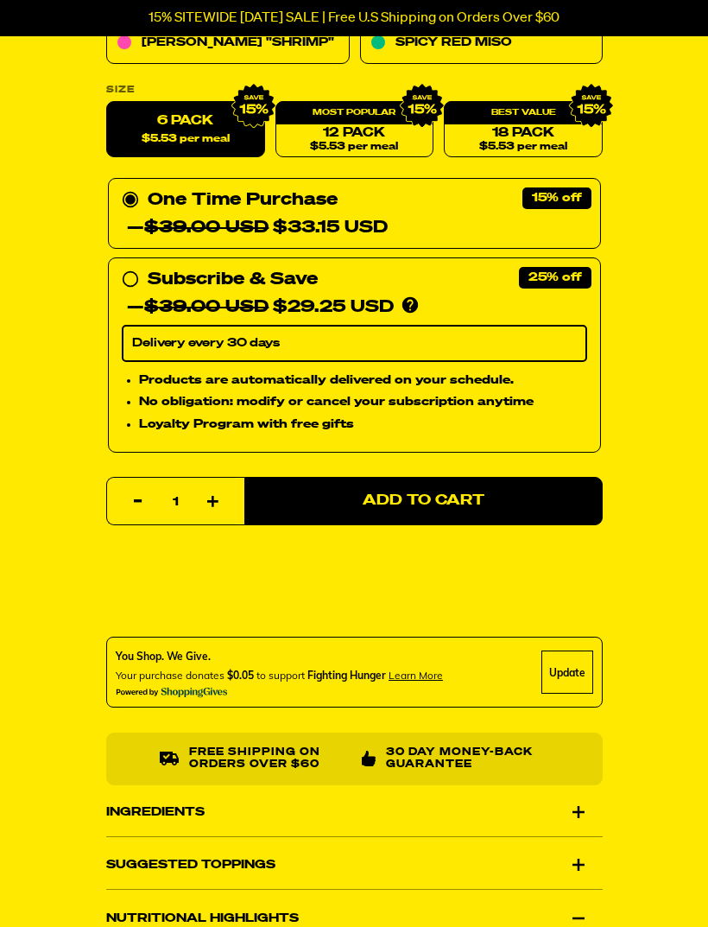
scroll to position [893, 0]
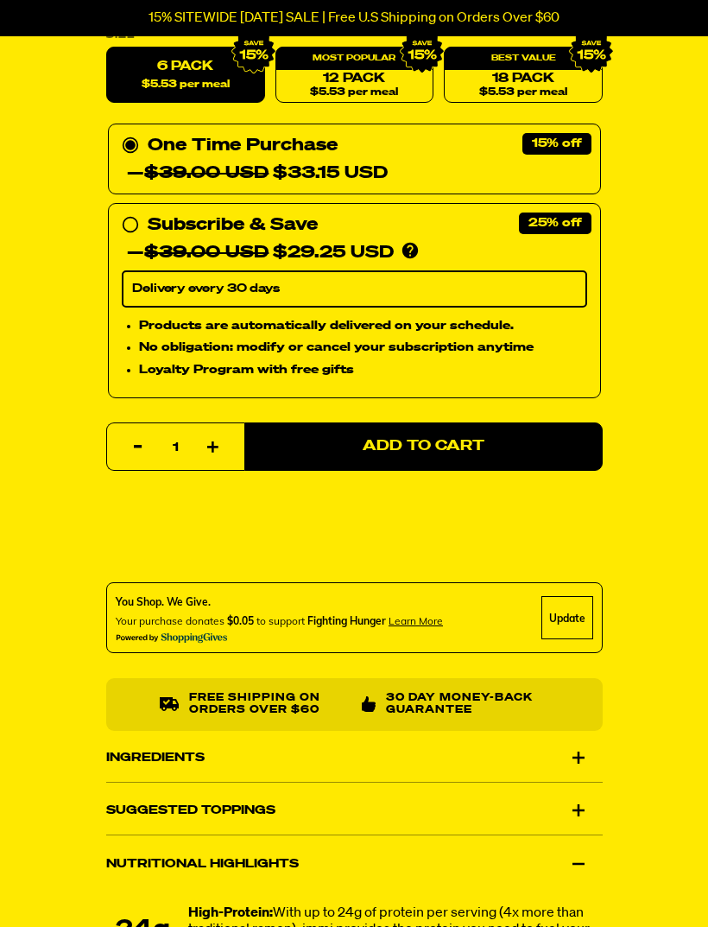
click at [574, 741] on div "Ingredients" at bounding box center [354, 757] width 497 height 48
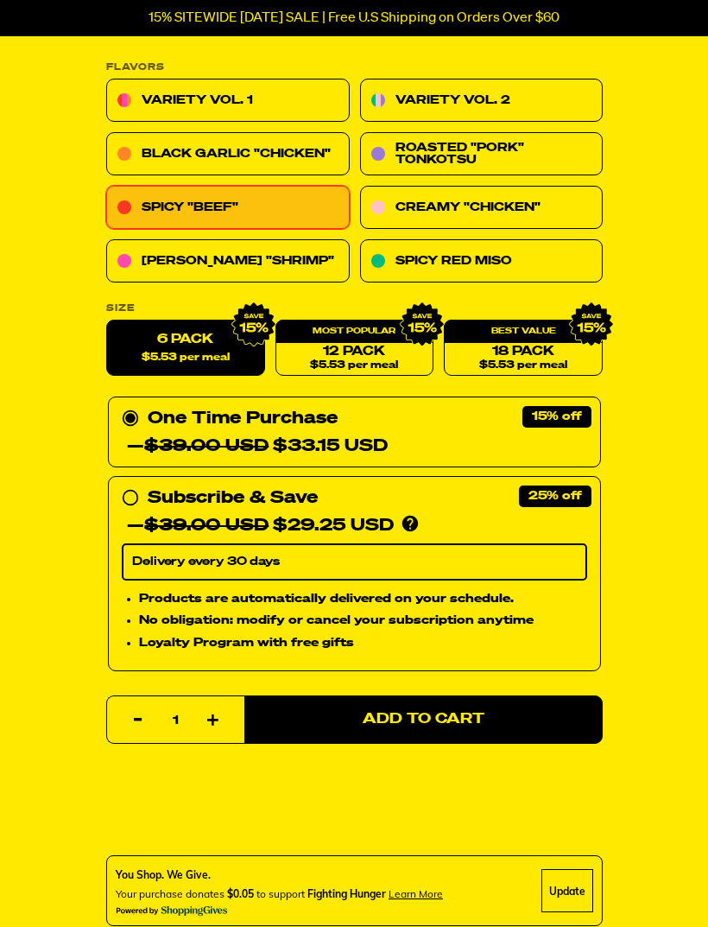
scroll to position [618, 0]
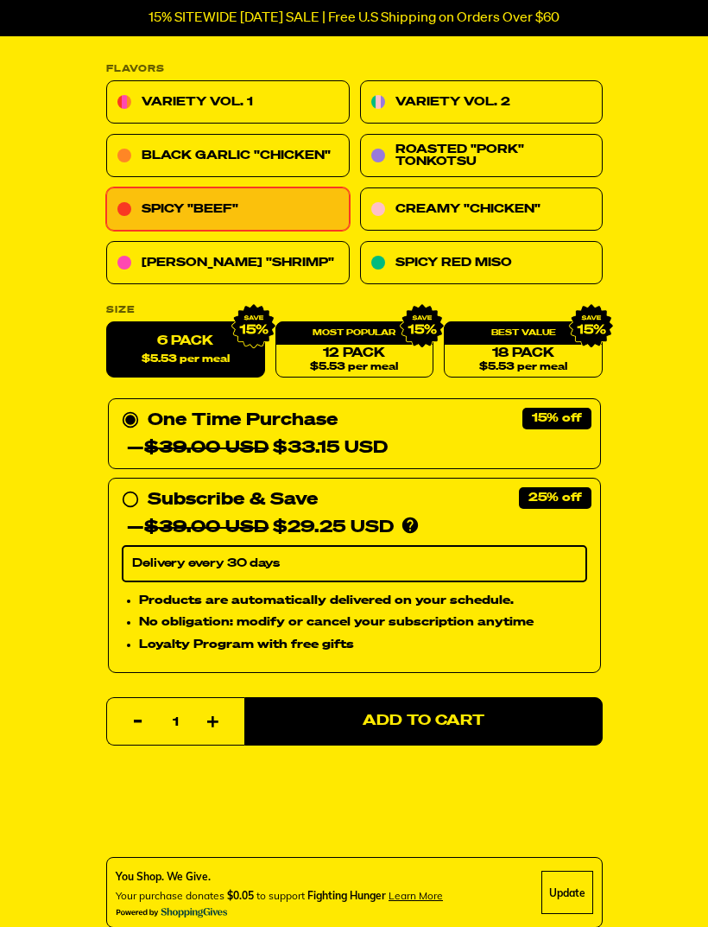
click at [278, 261] on link "Tom Yum "Shrimp"" at bounding box center [228, 263] width 244 height 43
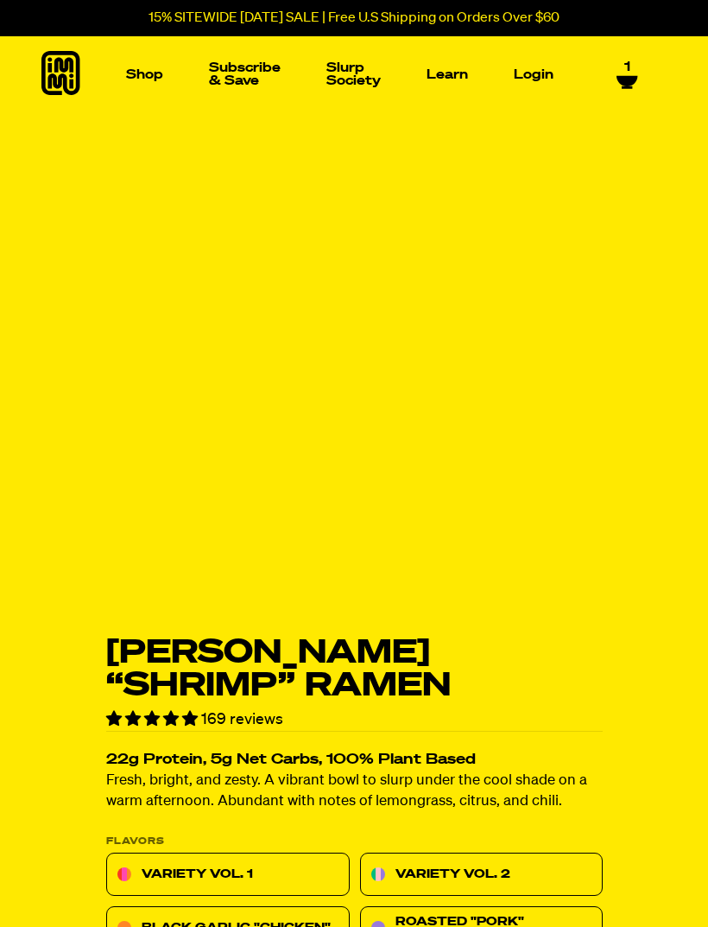
select select "Every 30 Days"
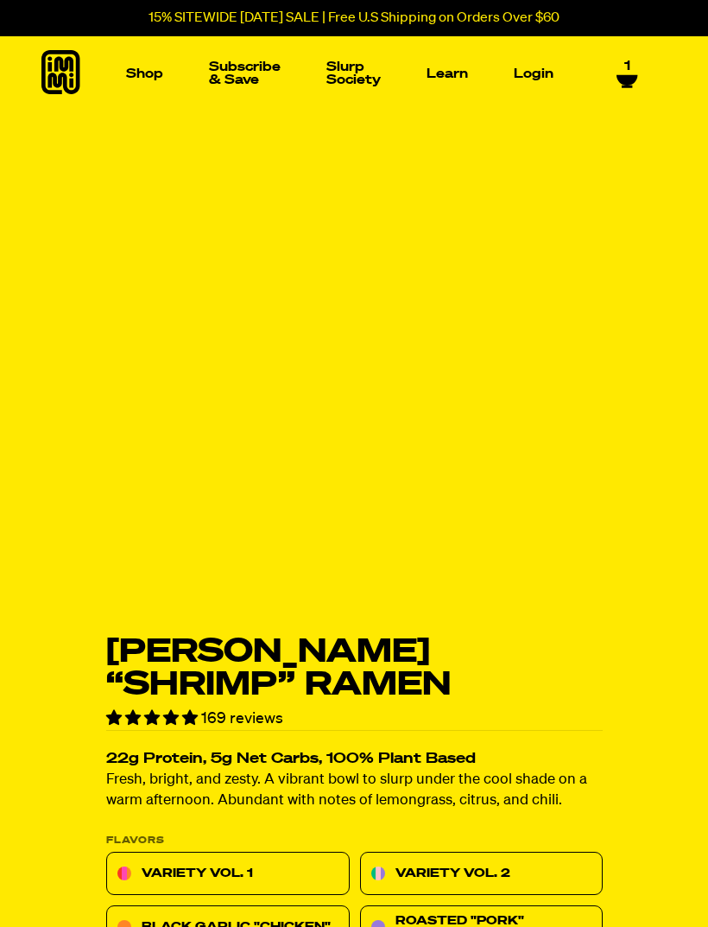
scroll to position [17, 0]
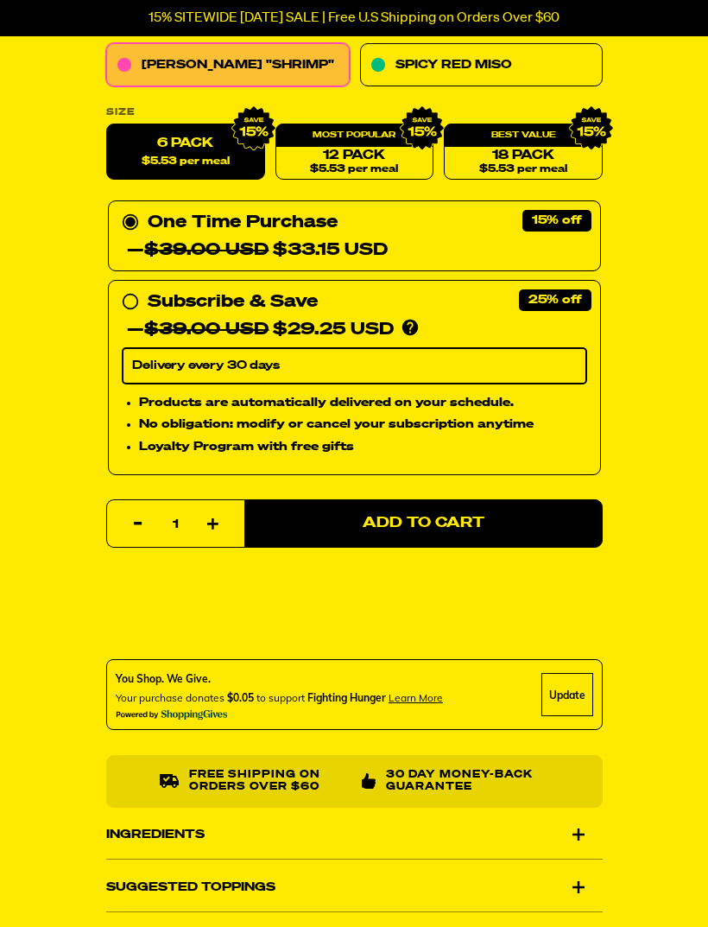
click at [572, 824] on div "Ingredients" at bounding box center [354, 835] width 497 height 48
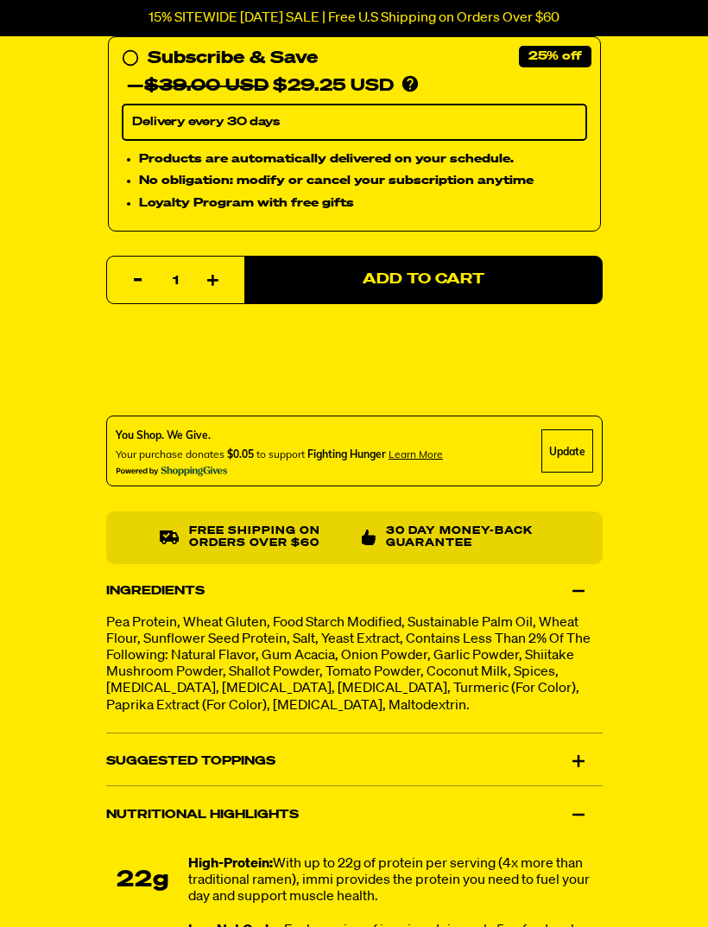
scroll to position [1093, 0]
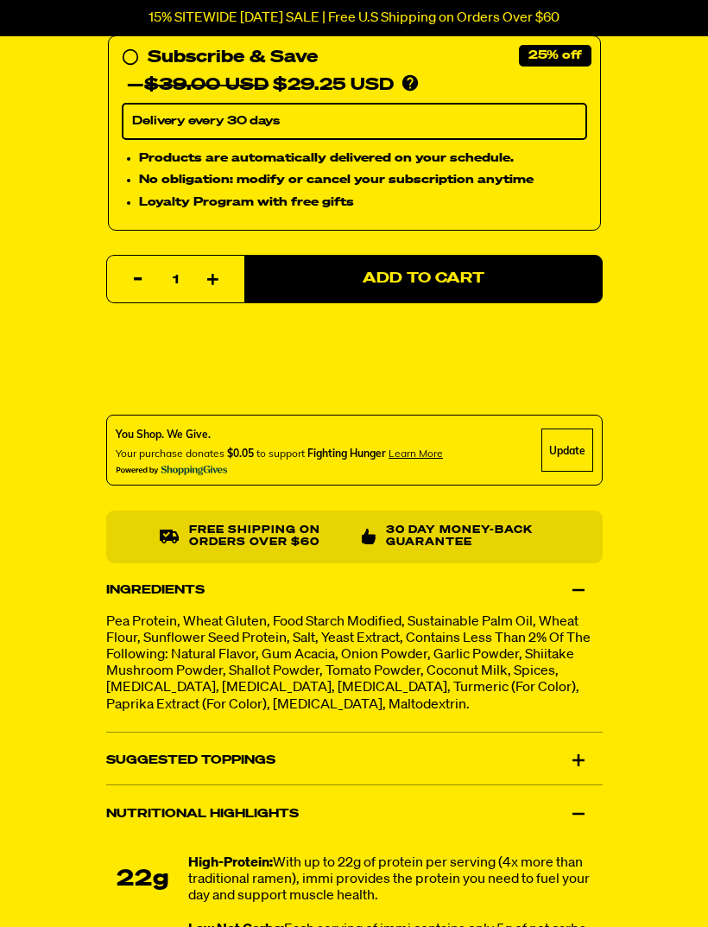
click at [574, 755] on div "Suggested Toppings" at bounding box center [354, 761] width 497 height 48
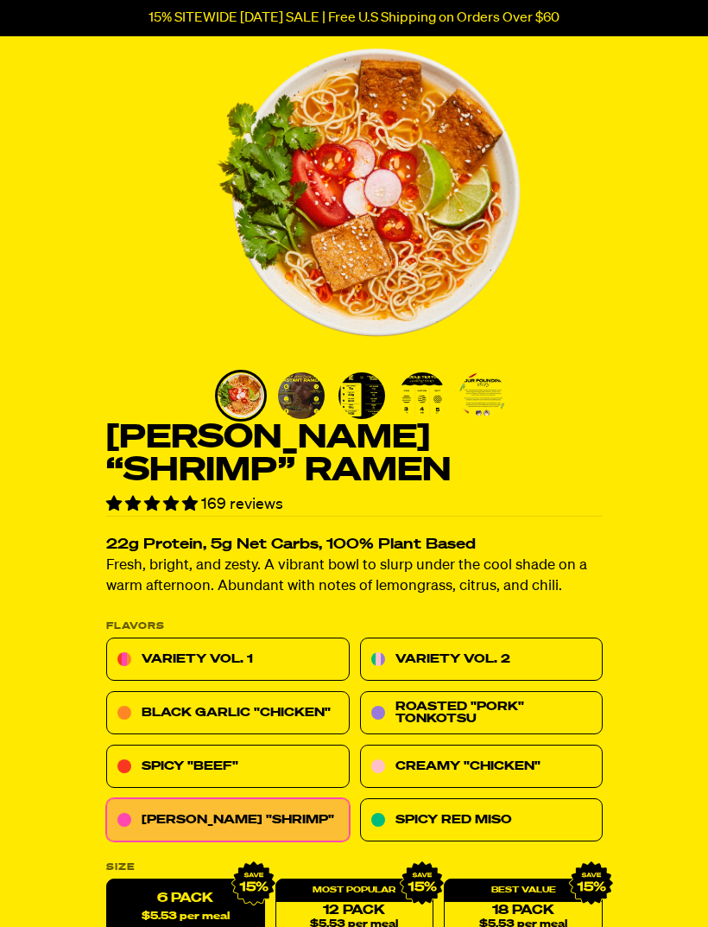
scroll to position [0, 0]
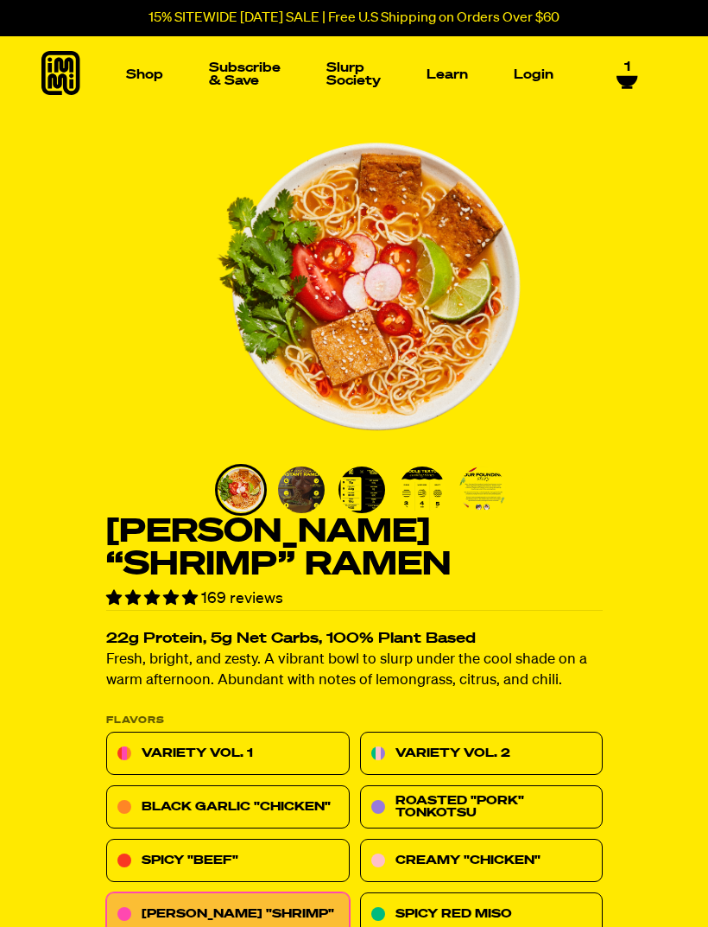
click at [631, 79] on icon at bounding box center [627, 81] width 21 height 10
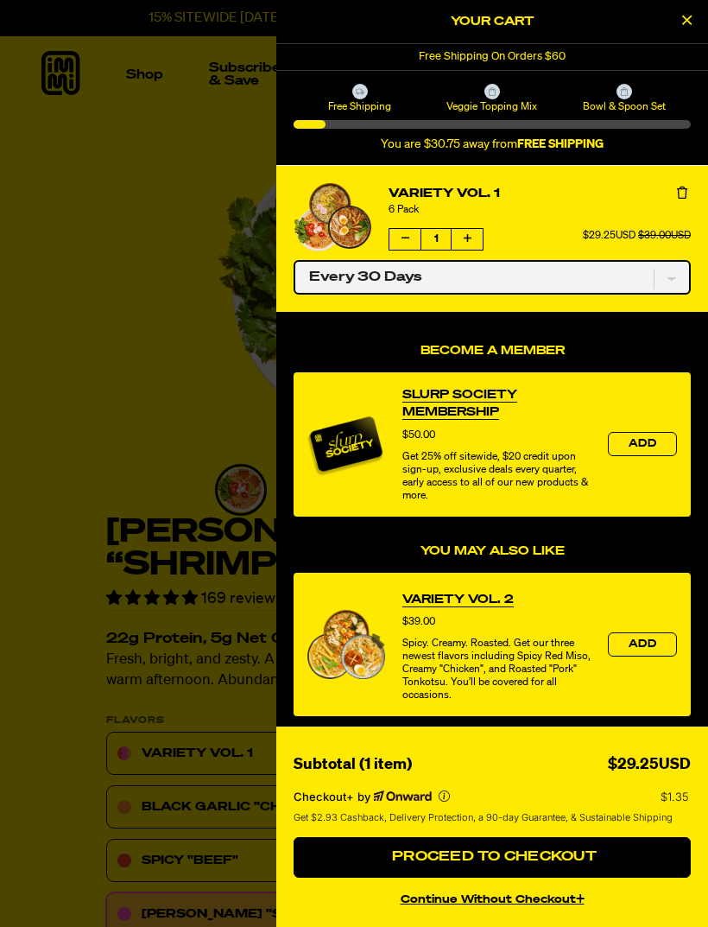
click at [670, 276] on select "One-time only Every 30 Days" at bounding box center [492, 277] width 397 height 35
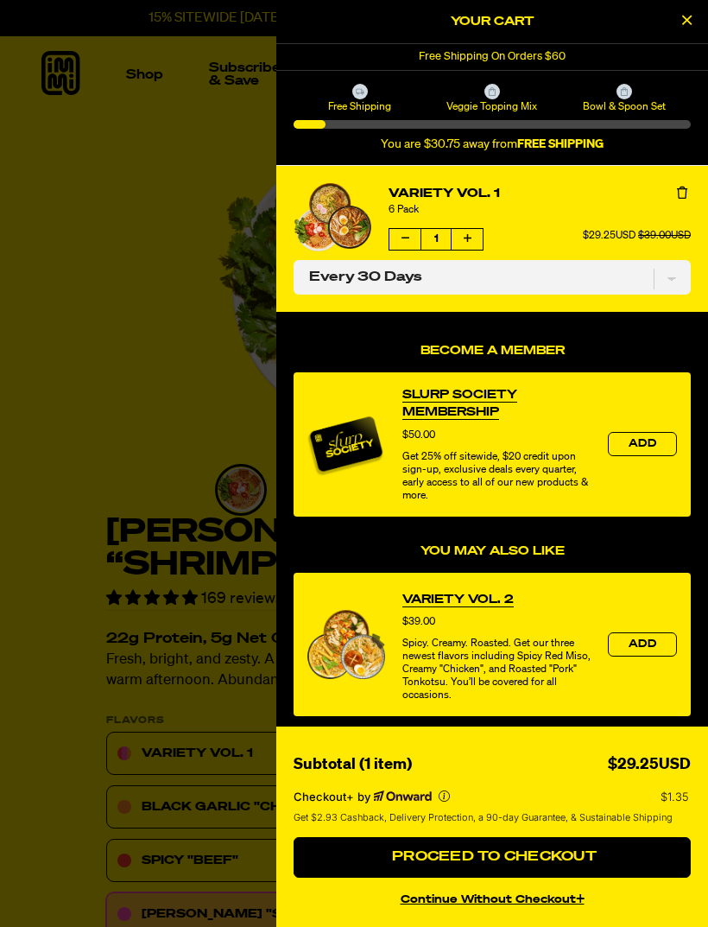
click at [472, 238] on button "Increase quantity of Variety Vol. 1" at bounding box center [467, 239] width 31 height 21
click at [470, 239] on icon "Increase quantity of Variety Vol. 1" at bounding box center [468, 238] width 8 height 10
click at [104, 221] on div at bounding box center [354, 463] width 708 height 927
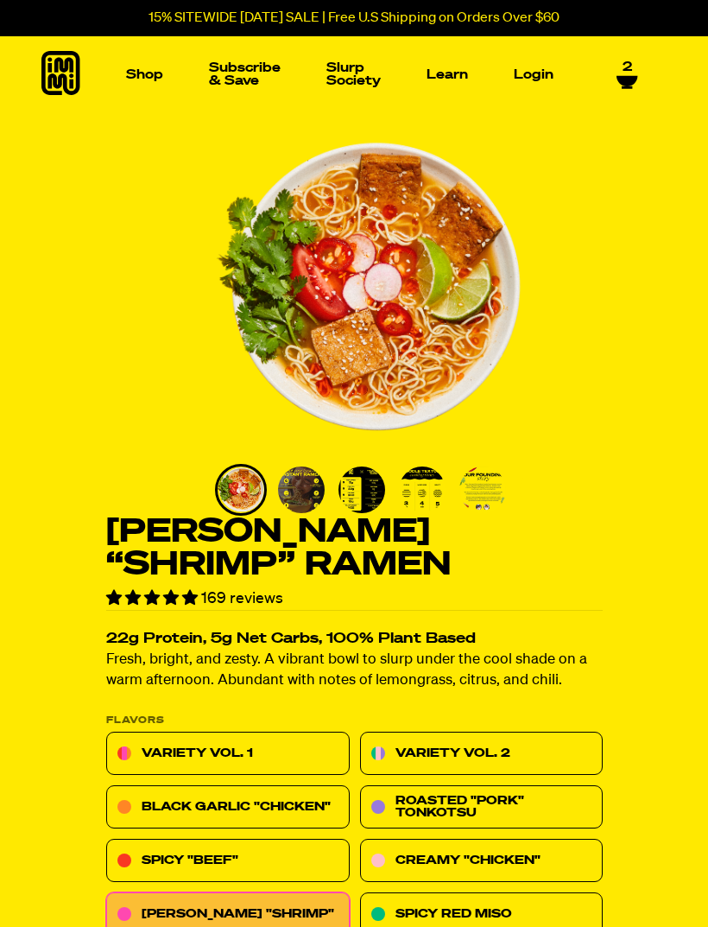
click at [634, 65] on link "2" at bounding box center [628, 74] width 22 height 29
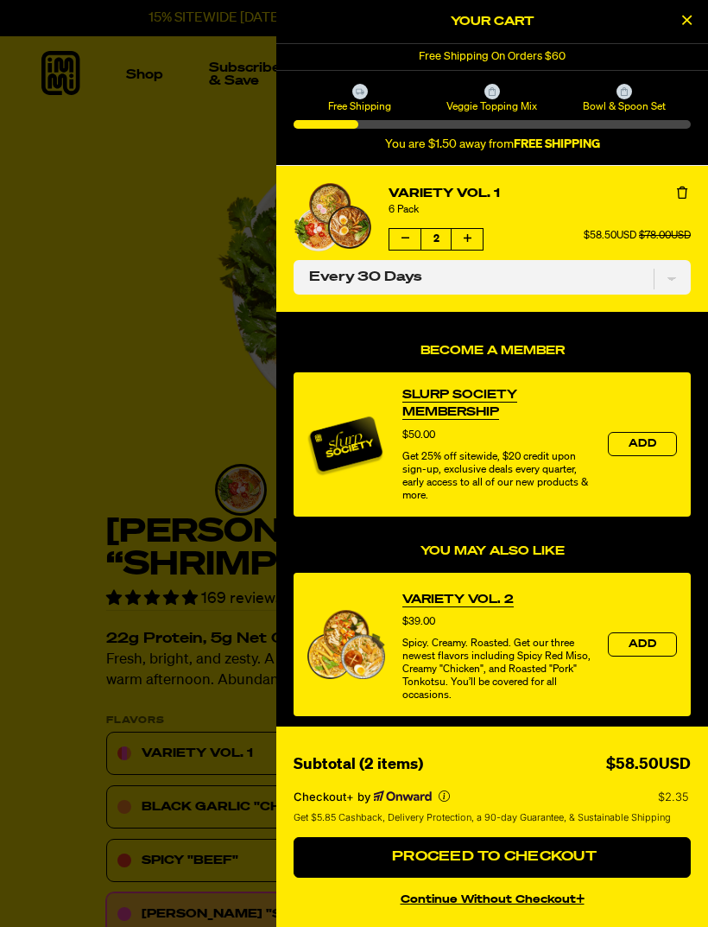
click at [630, 844] on button "Proceed to Checkout" at bounding box center [492, 857] width 397 height 41
